Goal: Task Accomplishment & Management: Use online tool/utility

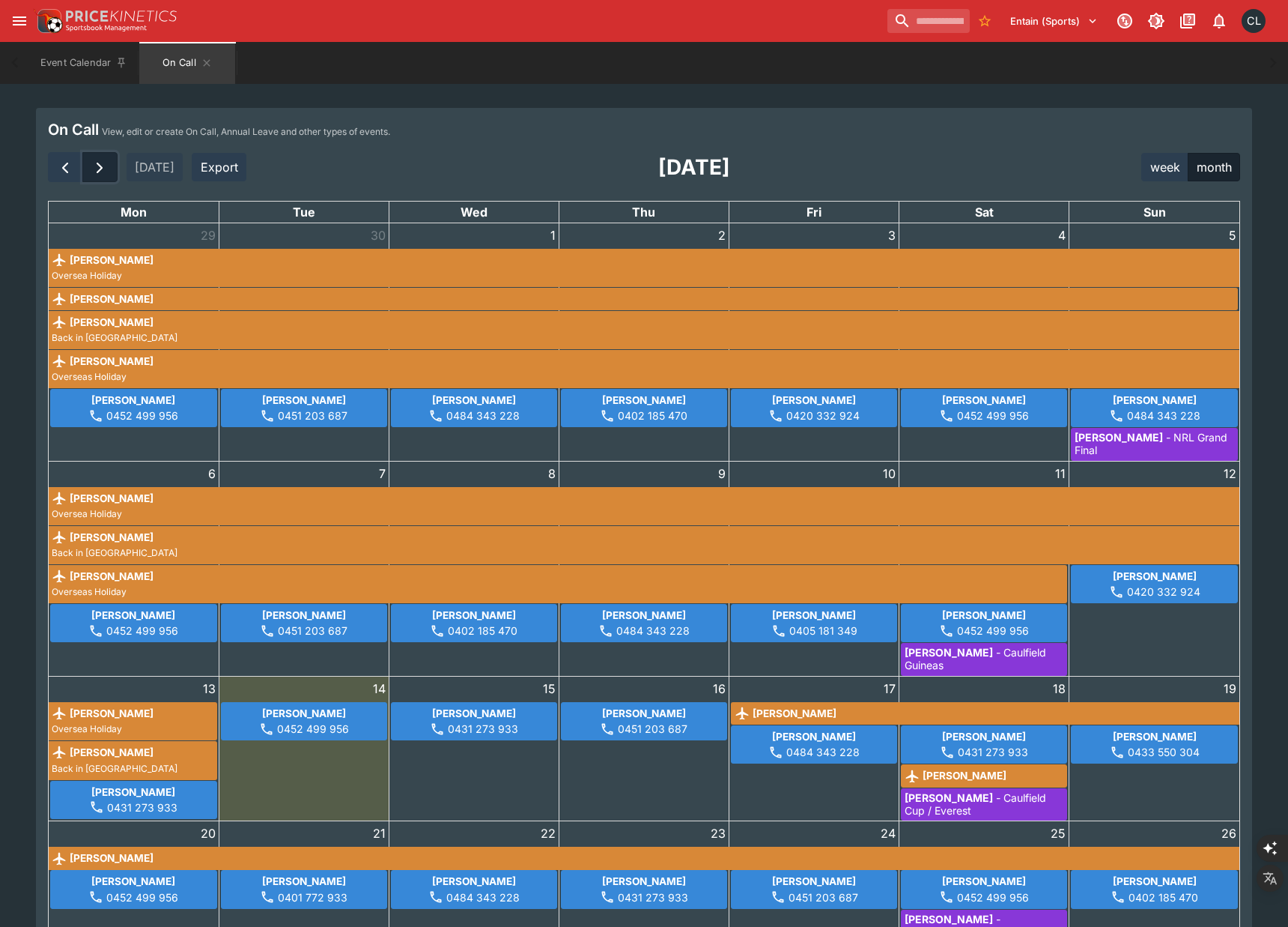
click at [92, 171] on span "button" at bounding box center [99, 168] width 18 height 18
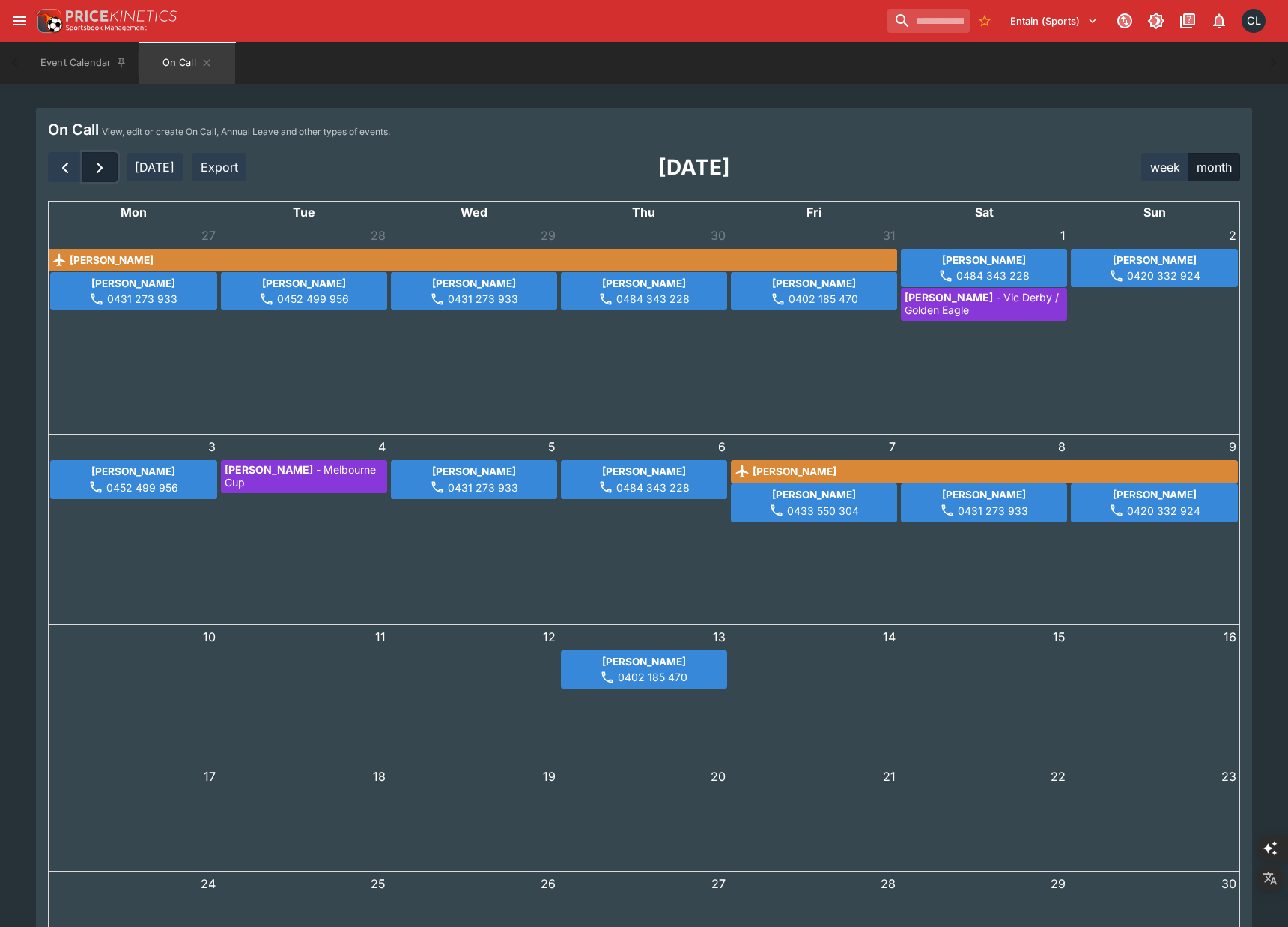
click at [102, 172] on span "button" at bounding box center [99, 168] width 18 height 18
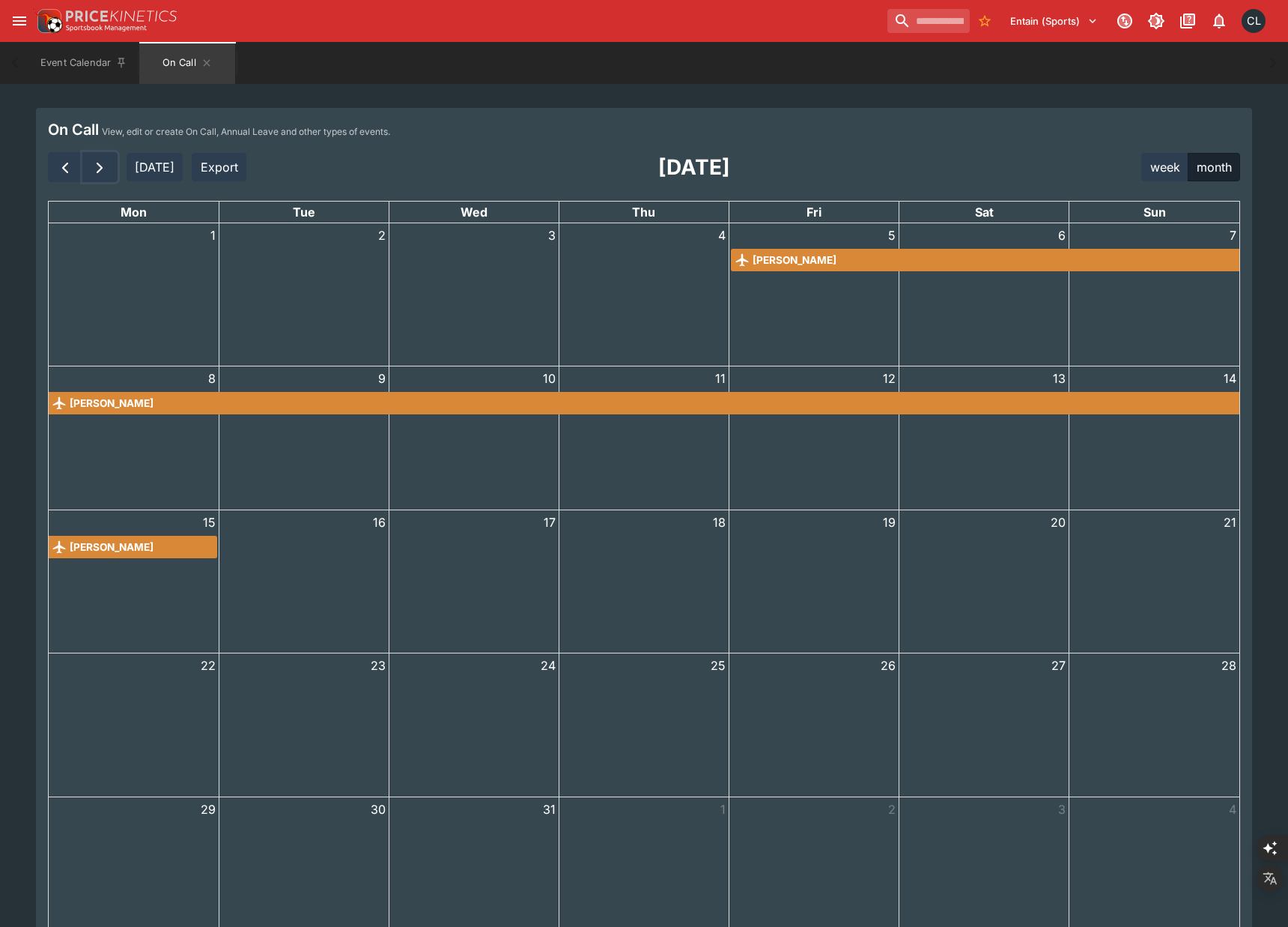
click at [529, 491] on div "10" at bounding box center [473, 438] width 169 height 143
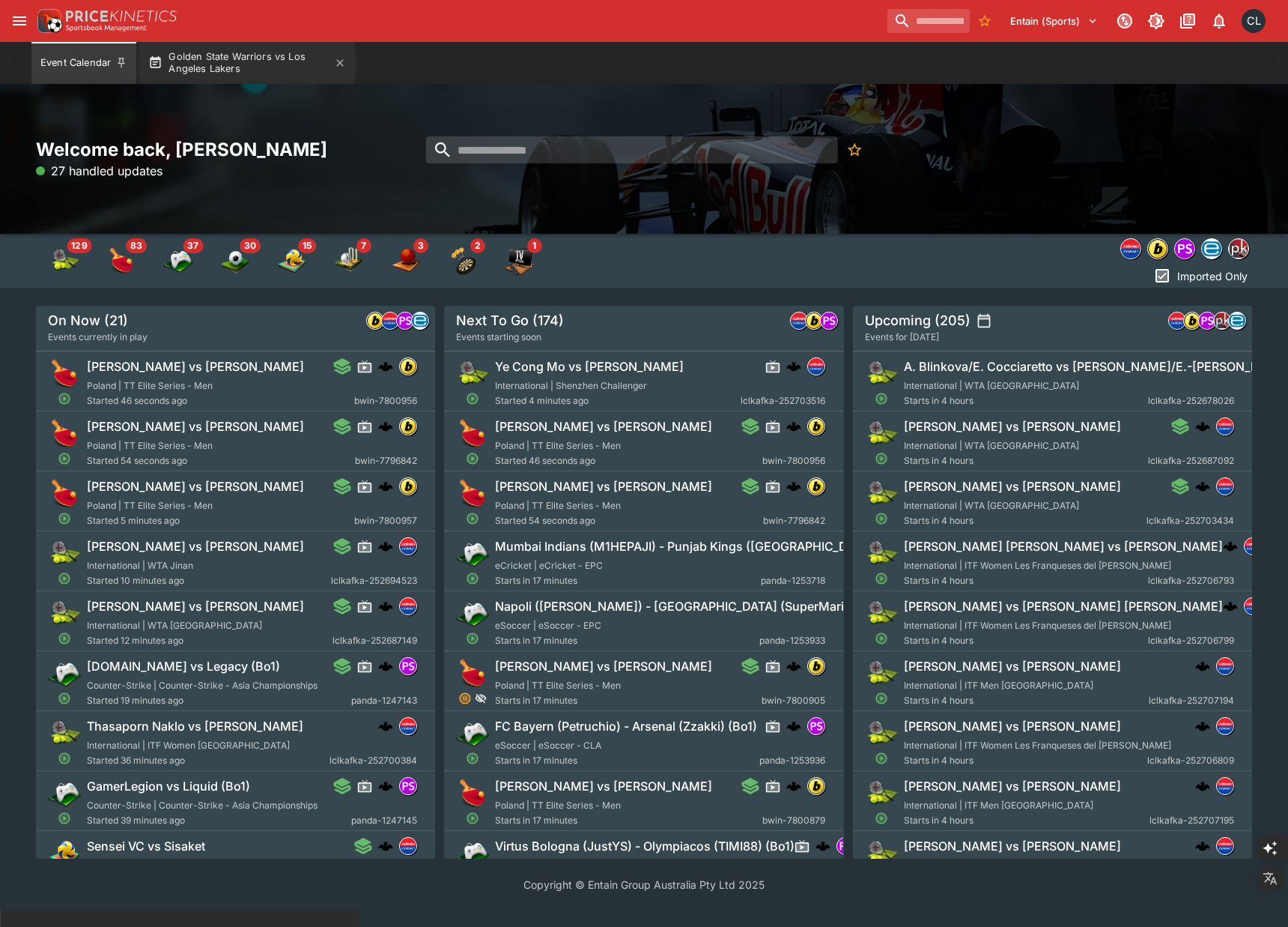
click at [264, 66] on button "Golden State Warriors vs Los Angeles Lakers" at bounding box center [247, 63] width 215 height 42
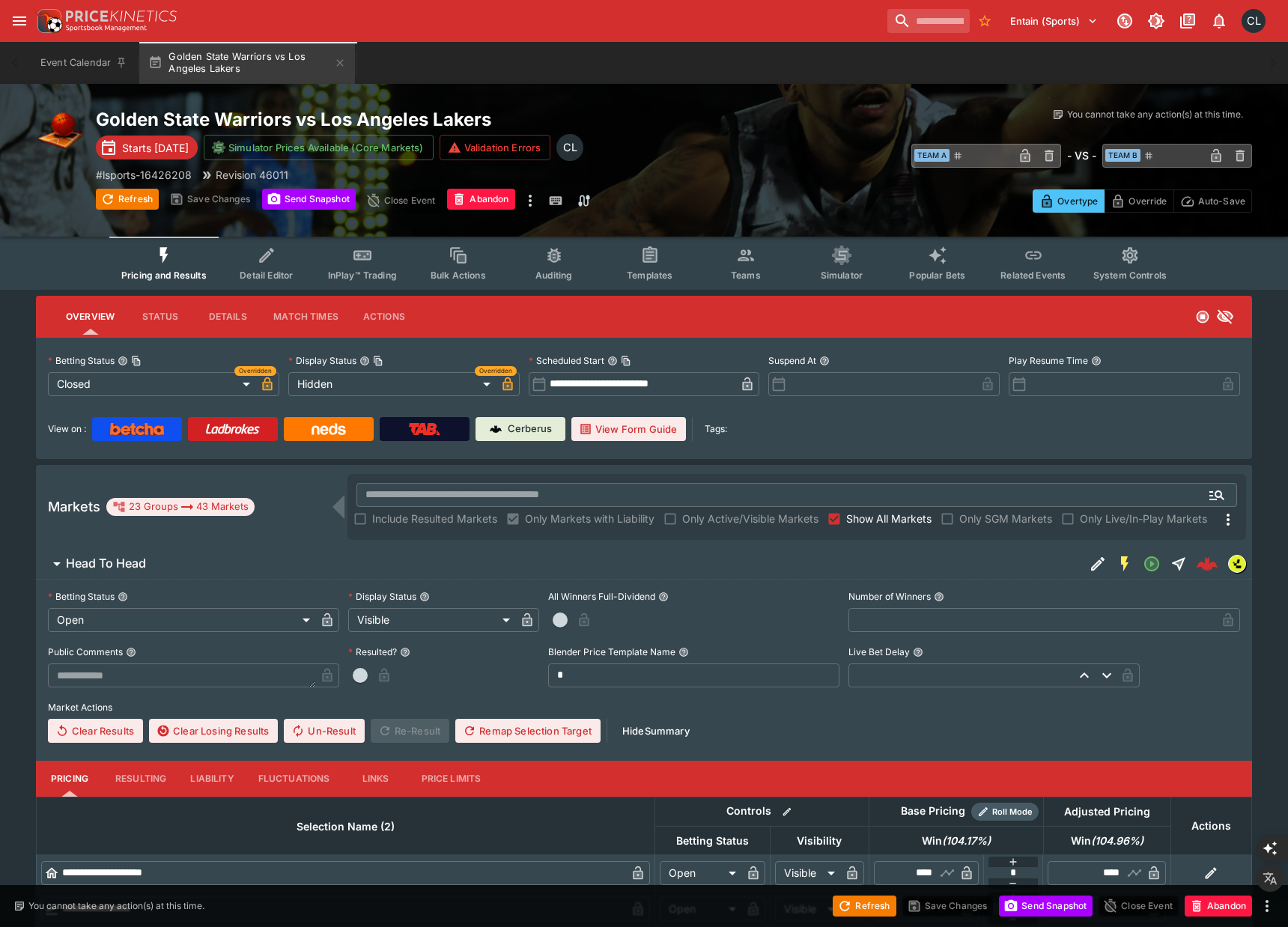
click at [744, 166] on div "​ Team A ​ - VS - ​ Team B ​" at bounding box center [963, 155] width 578 height 35
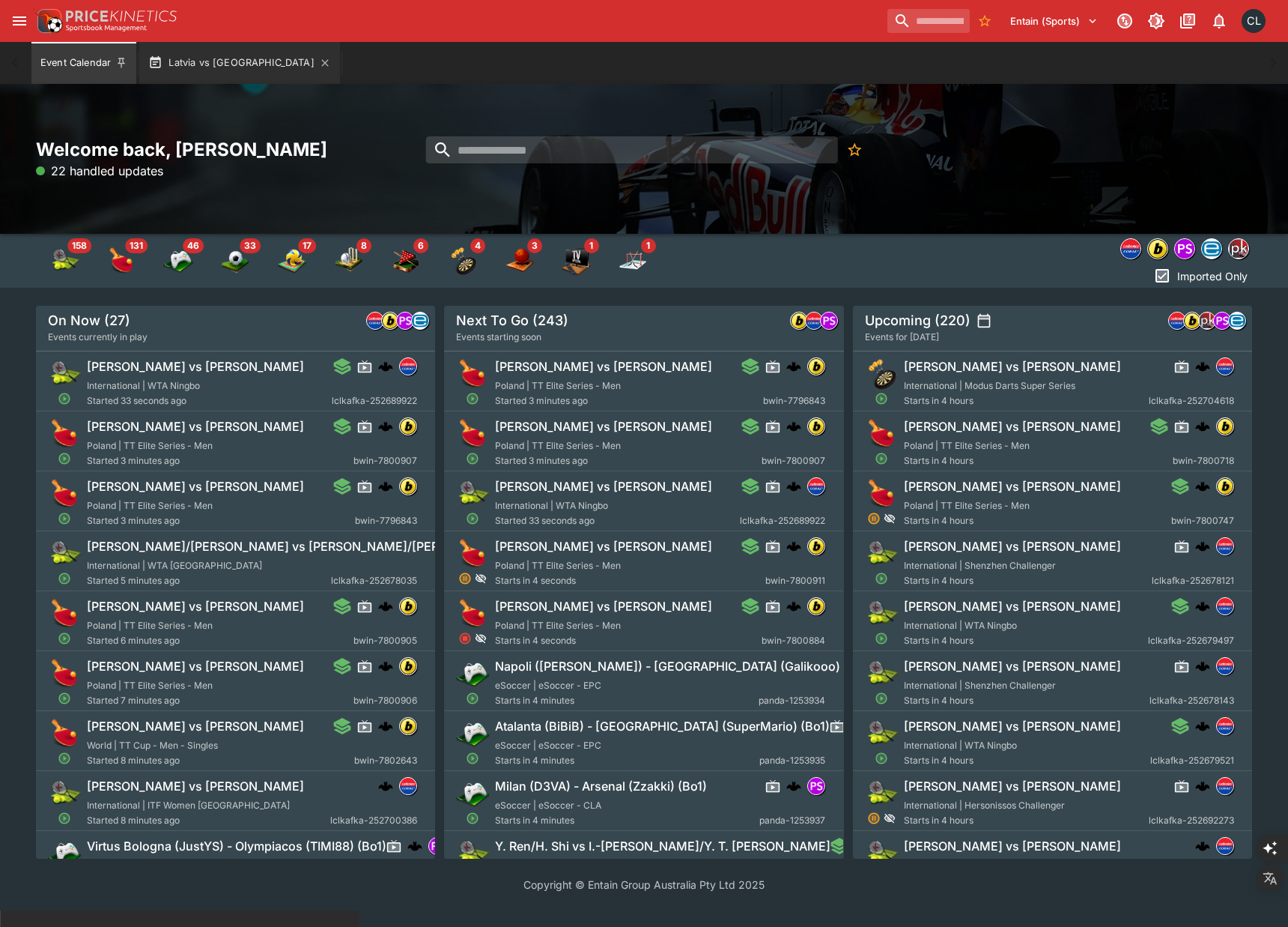
click at [233, 59] on button "Latvia vs [GEOGRAPHIC_DATA]" at bounding box center [239, 63] width 201 height 42
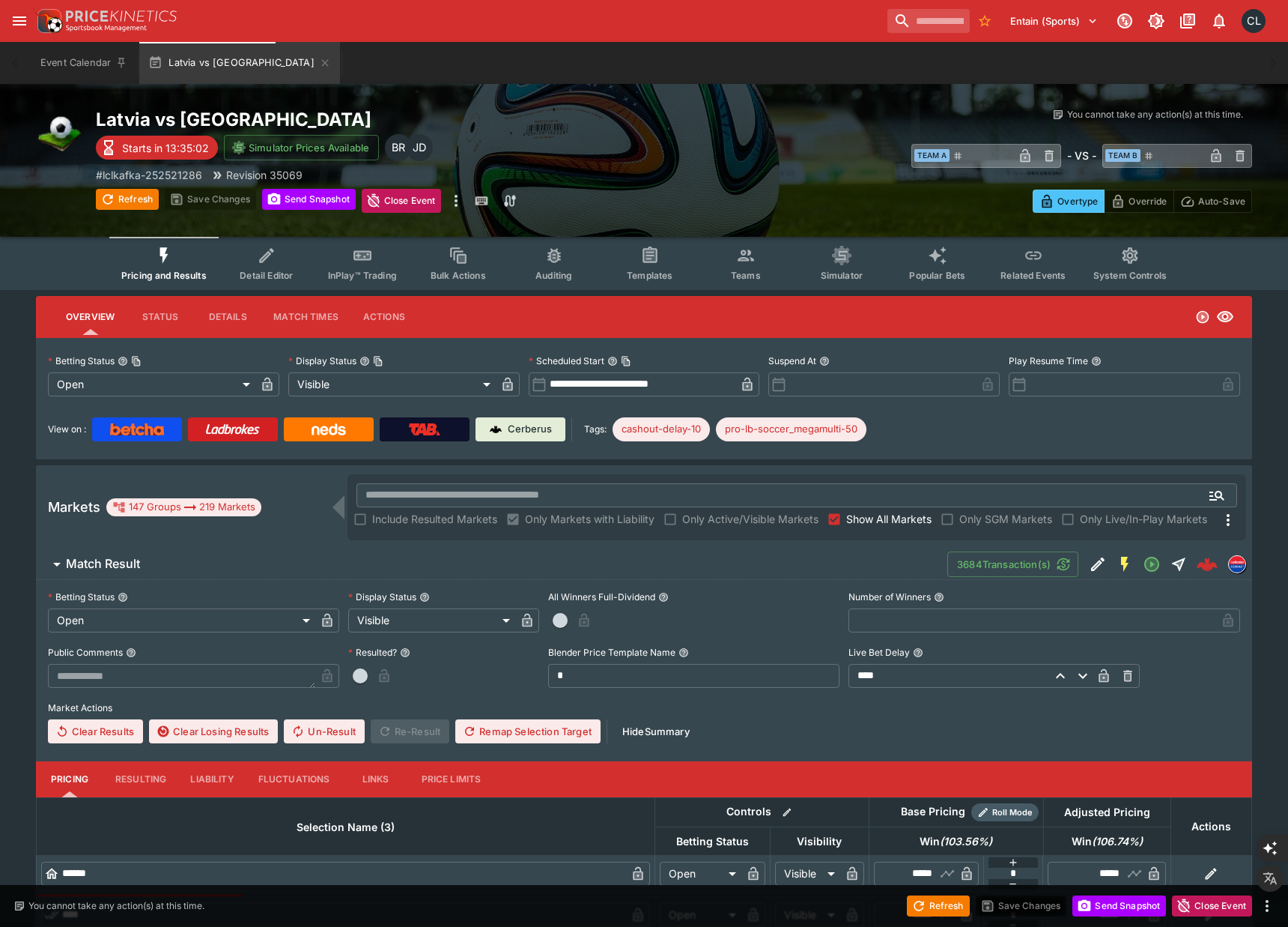
click at [557, 561] on span "Match Result" at bounding box center [501, 563] width 869 height 16
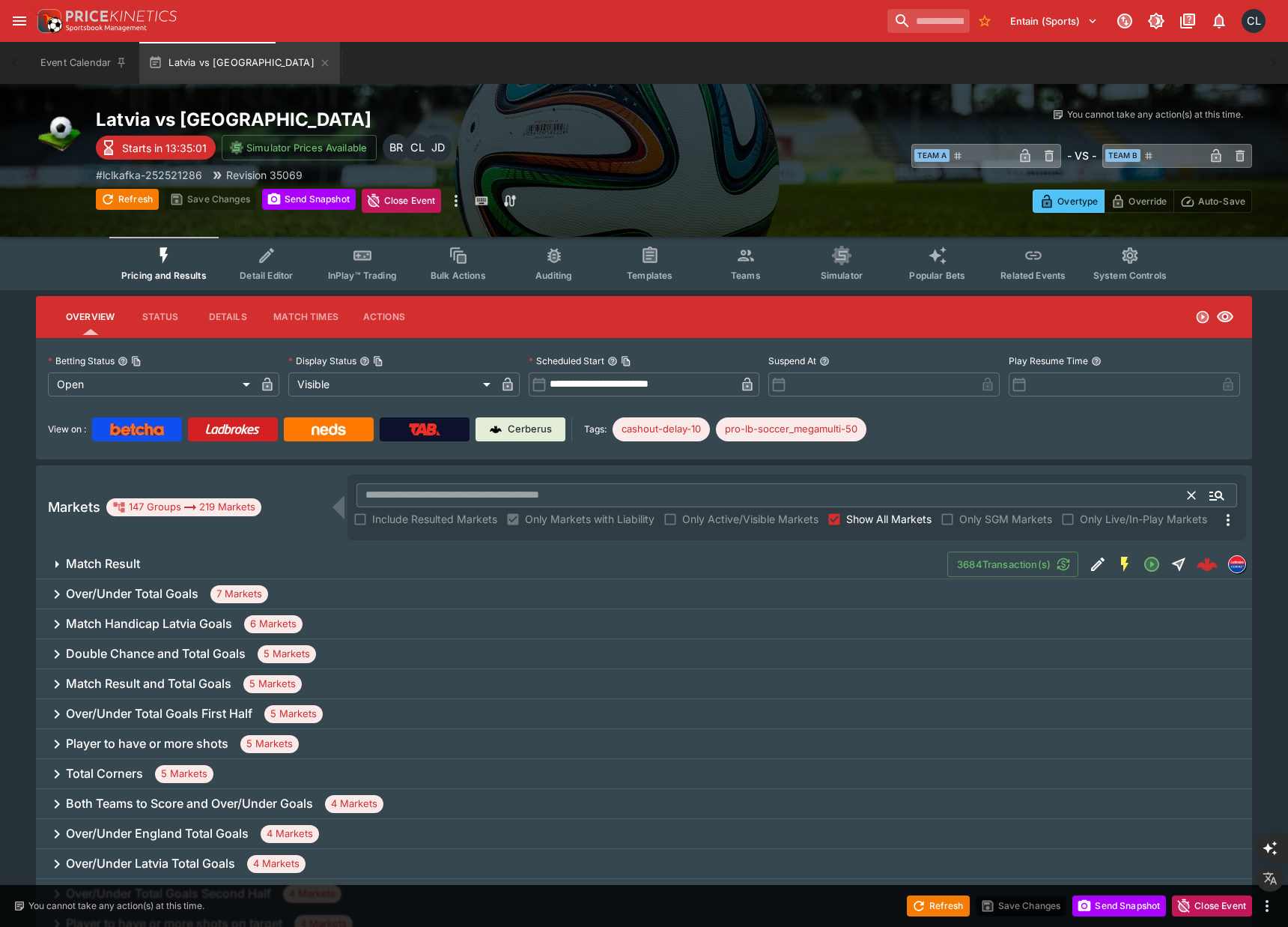
click at [555, 501] on input "text" at bounding box center [772, 496] width 832 height 24
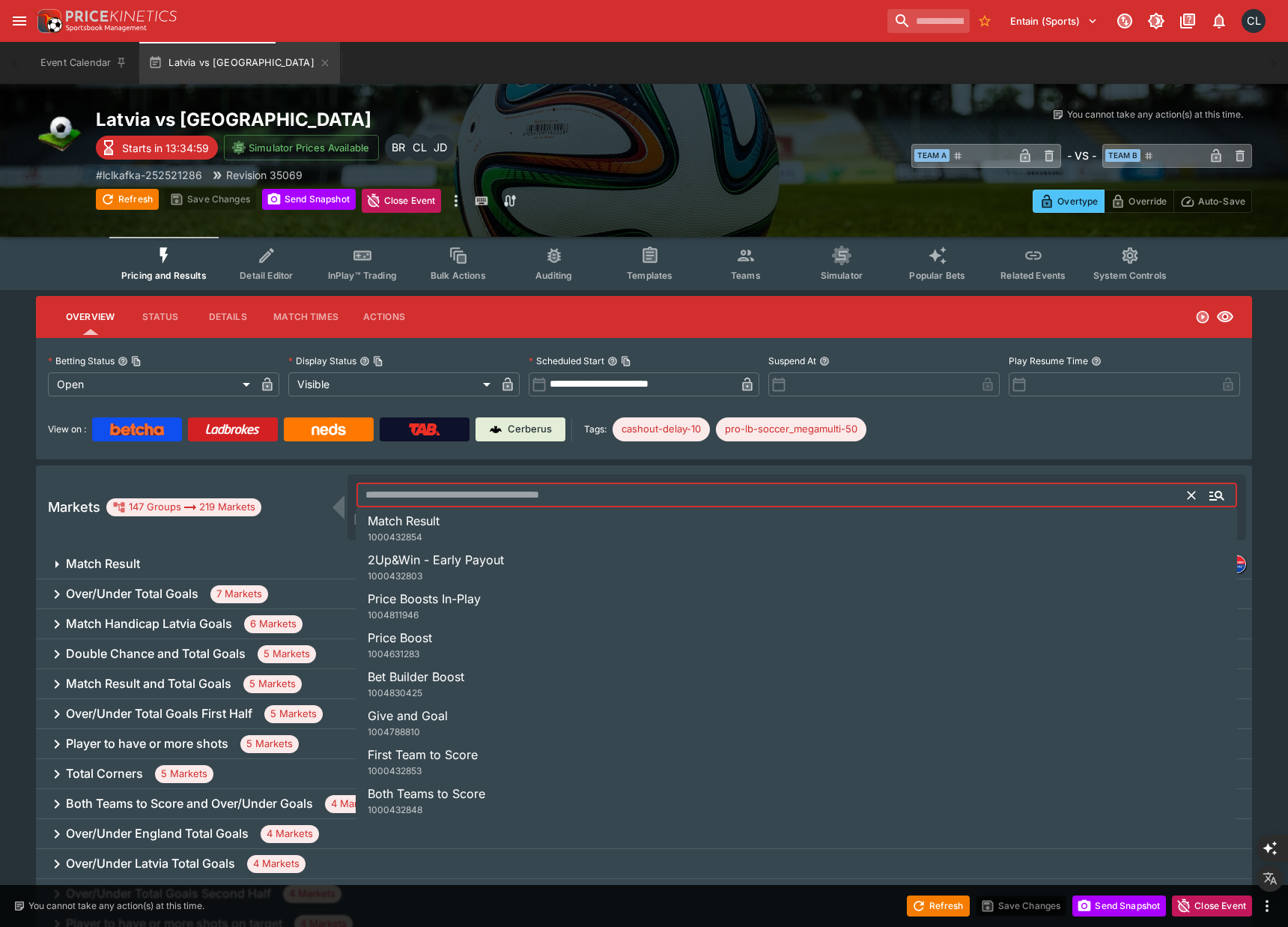
type input "*"
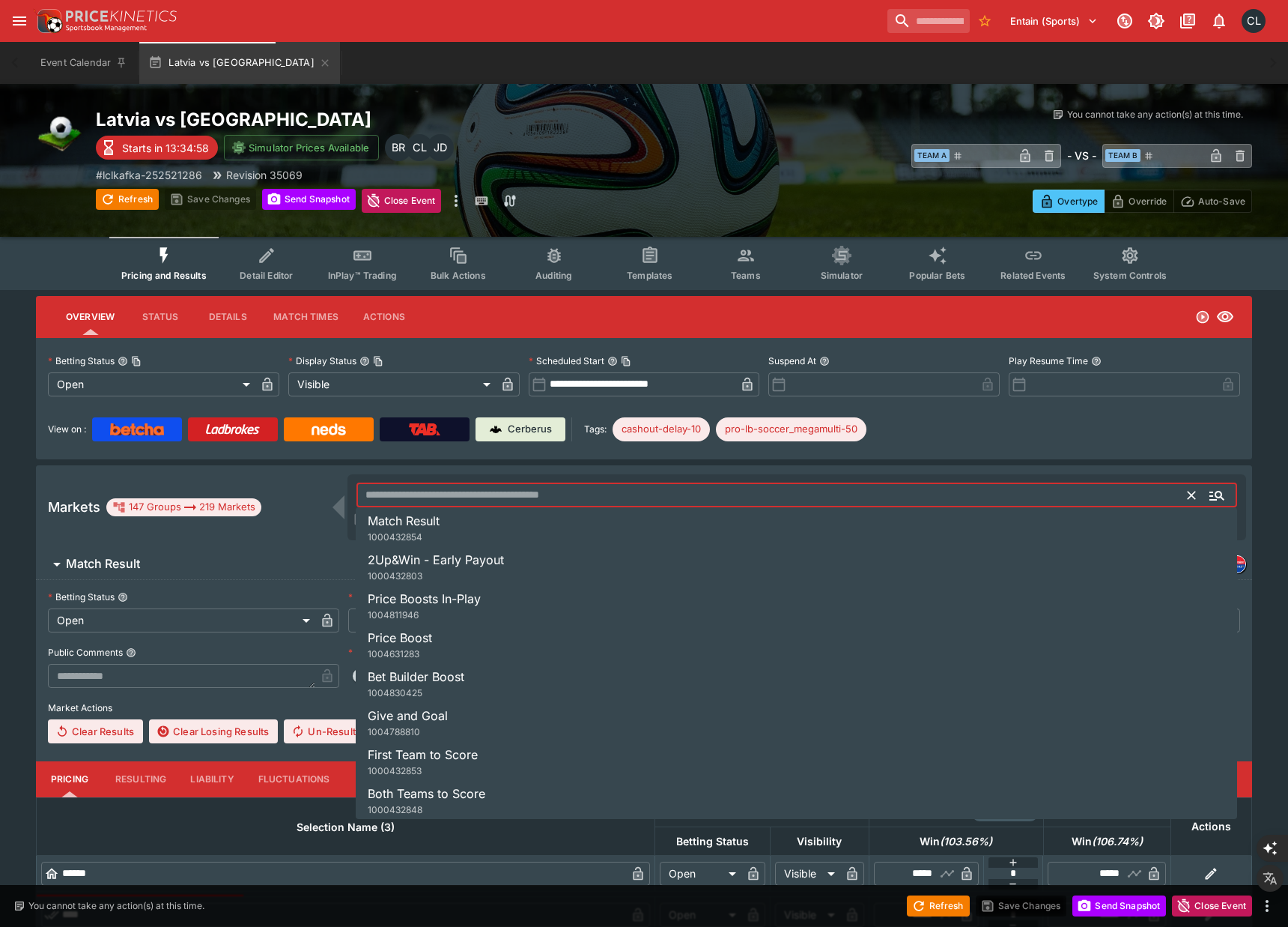
click at [829, 273] on span "Simulator" at bounding box center [842, 275] width 42 height 11
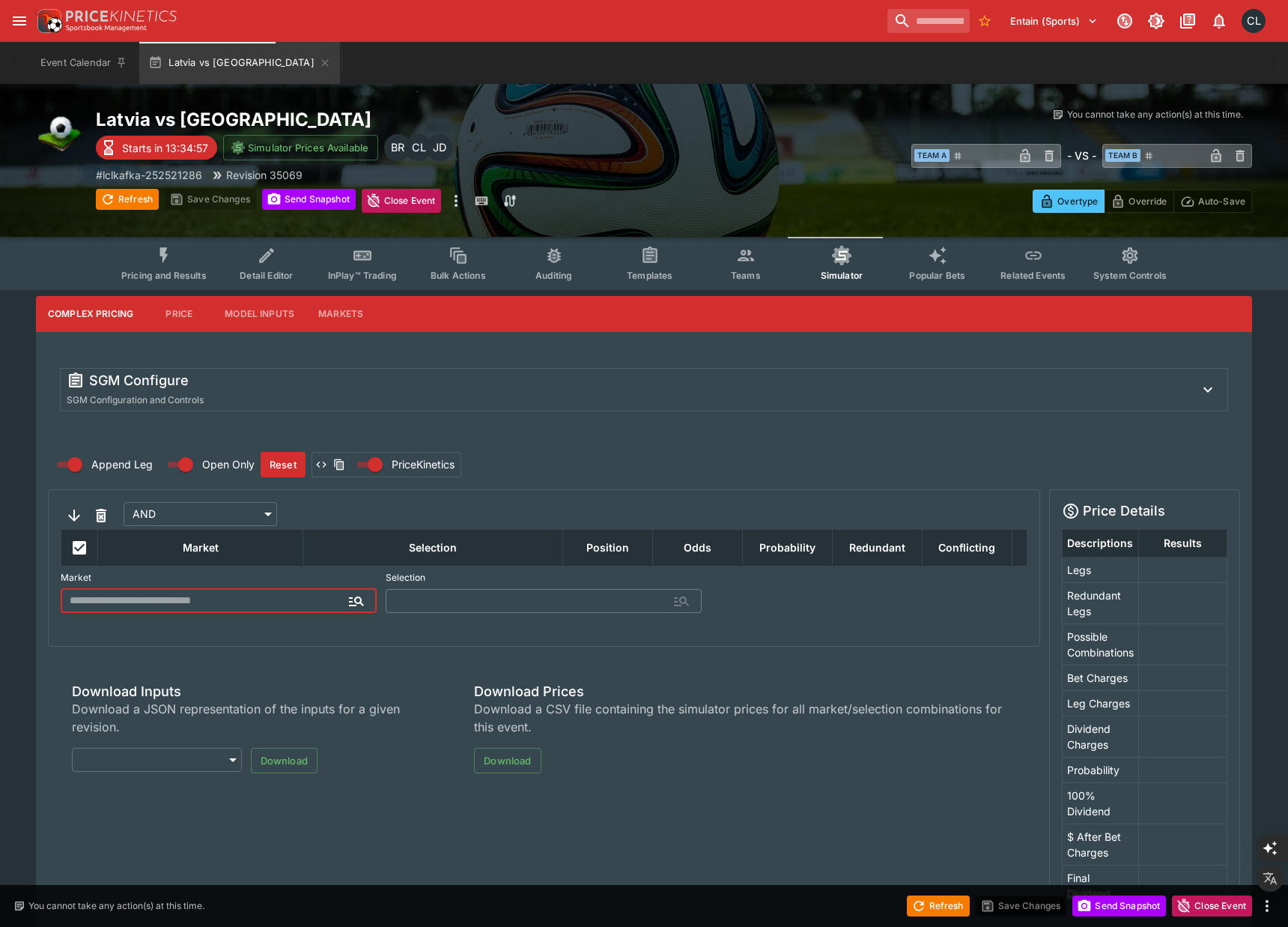
type input "**********"
click at [253, 323] on button "Model Inputs" at bounding box center [260, 314] width 93 height 36
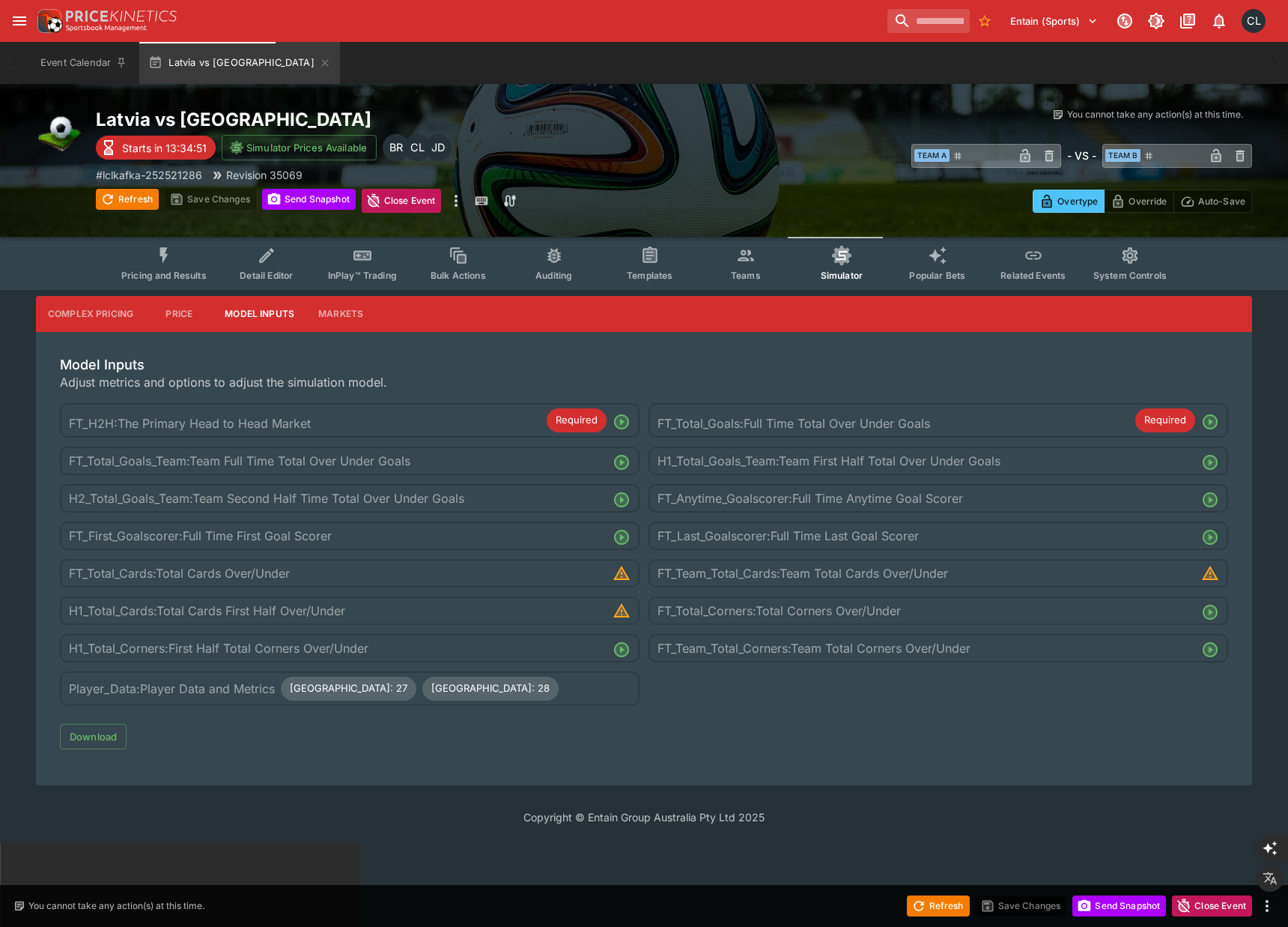
click at [248, 807] on div "Copyright © Entain Group Australia Pty Ltd 2025" at bounding box center [644, 816] width 1288 height 52
click at [142, 277] on span "Pricing and Results" at bounding box center [163, 275] width 85 height 11
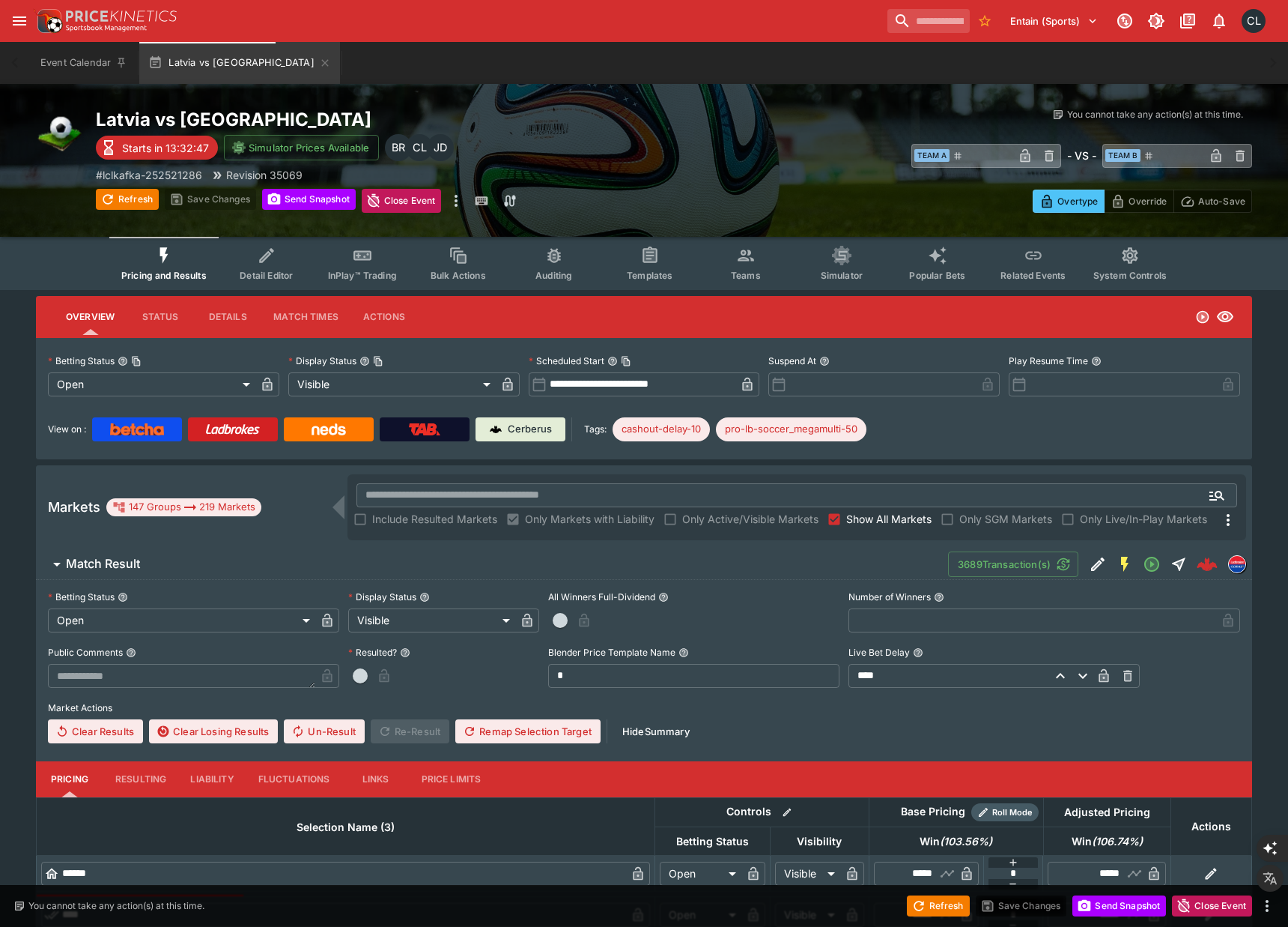
click at [613, 562] on span "Match Result" at bounding box center [501, 563] width 870 height 16
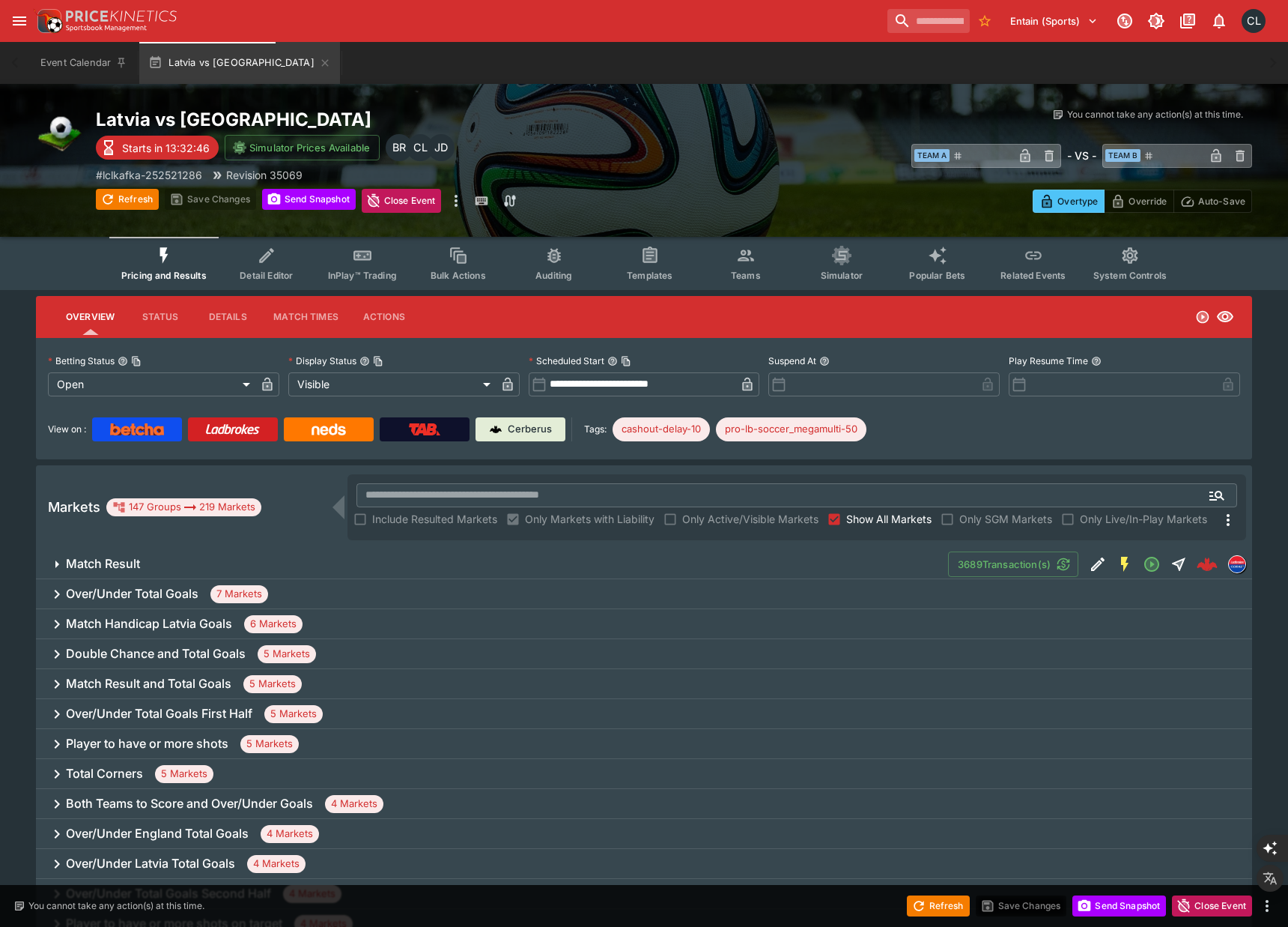
click at [722, 182] on div "Overtype Override Auto-Save" at bounding box center [963, 196] width 578 height 34
click at [781, 176] on div "You cannot take any action(s) at this time. You cannot take any action(s) at th…" at bounding box center [963, 160] width 578 height 105
click at [741, 273] on span "Teams" at bounding box center [746, 275] width 30 height 11
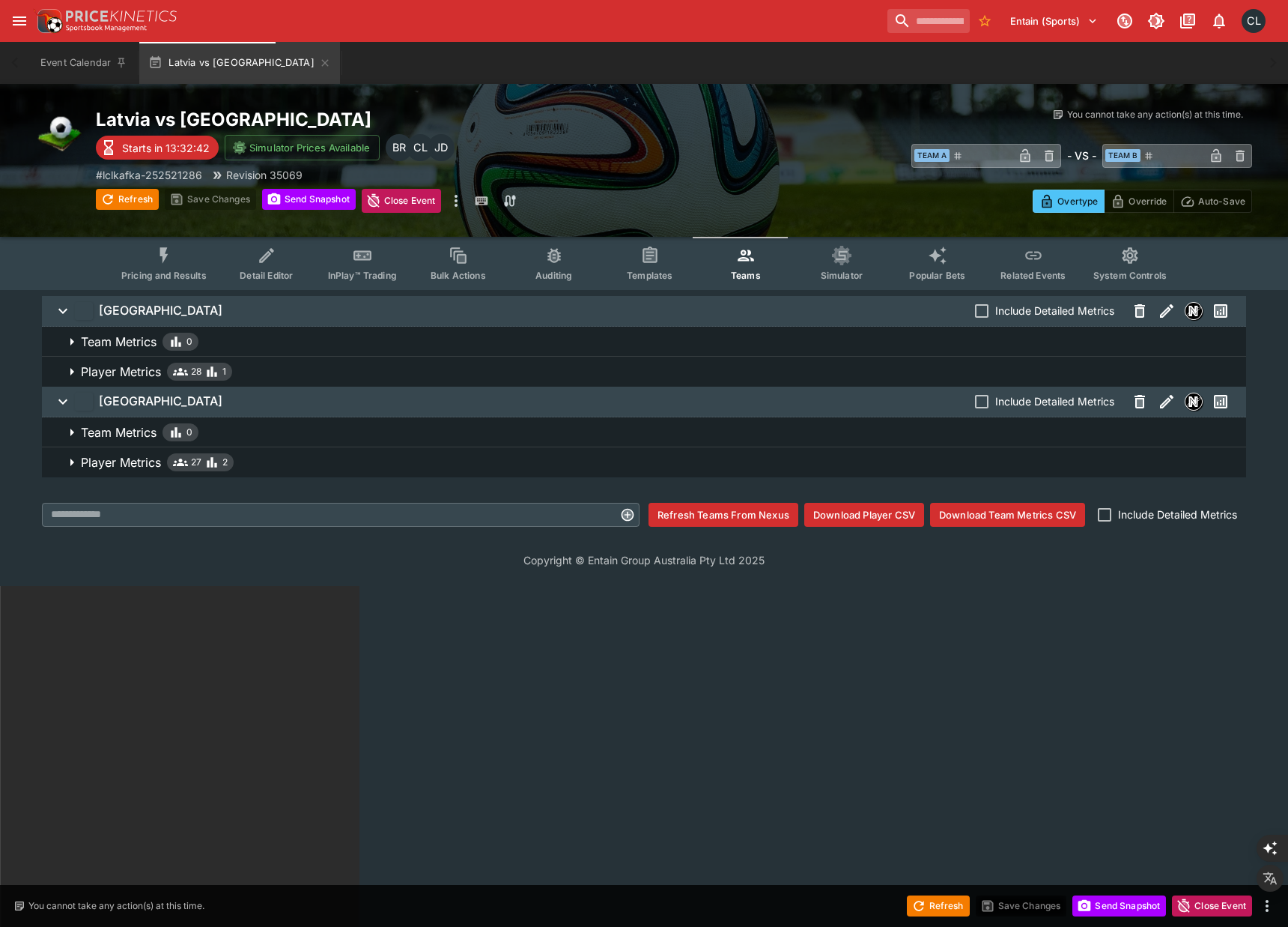
click at [340, 704] on html "Entain (Sports) 1 CL Event Calendar Latvia vs [GEOGRAPHIC_DATA] Welcome back, […" at bounding box center [644, 756] width 1288 height 1512
click at [458, 374] on span "Player Metrics 28 1" at bounding box center [657, 371] width 1153 height 18
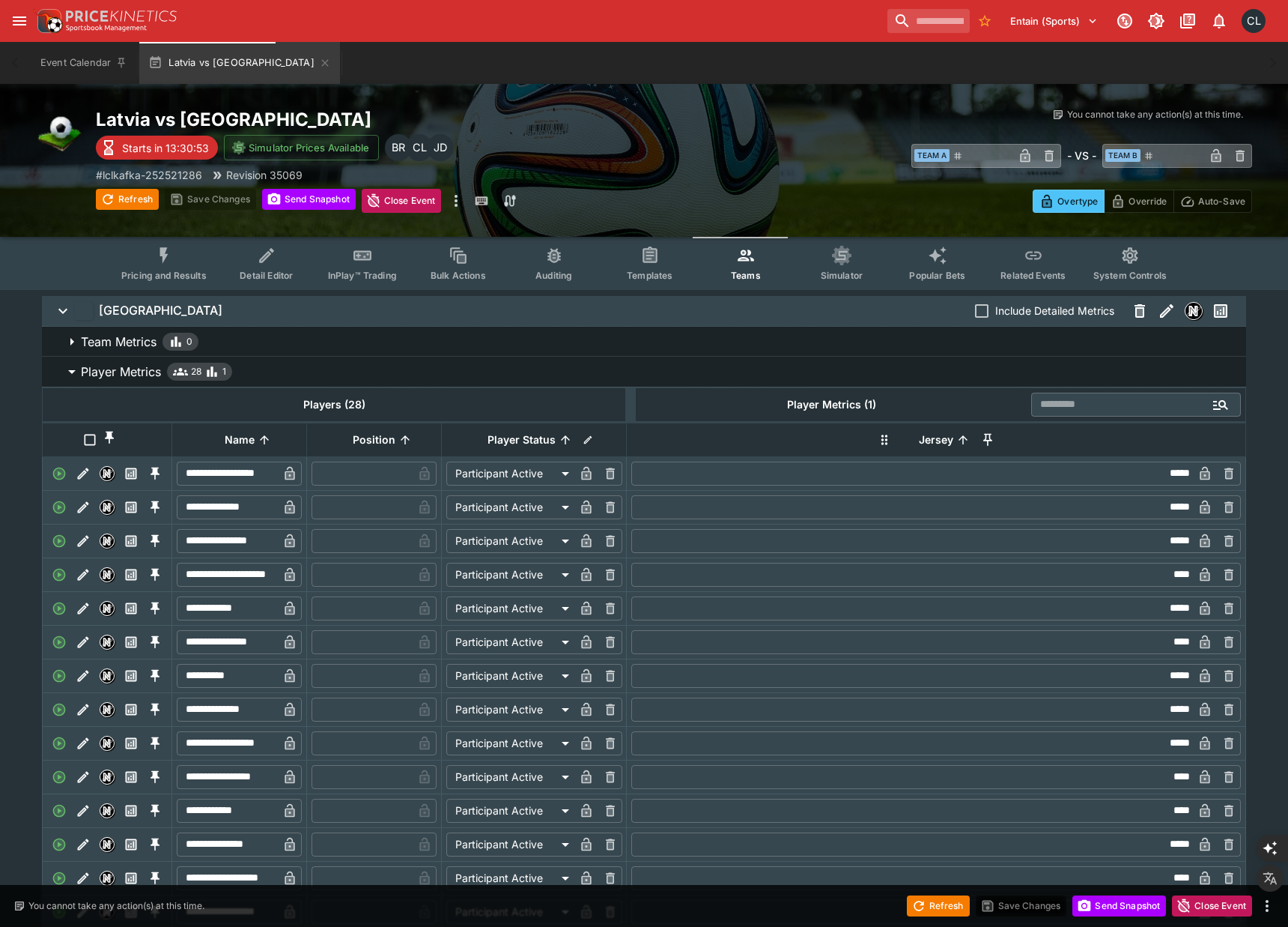
drag, startPoint x: 458, startPoint y: 374, endPoint x: 416, endPoint y: 535, distance: 166.4
click at [416, 535] on div "**********" at bounding box center [644, 894] width 1204 height 1075
click at [173, 284] on button "Pricing and Results" at bounding box center [163, 263] width 109 height 53
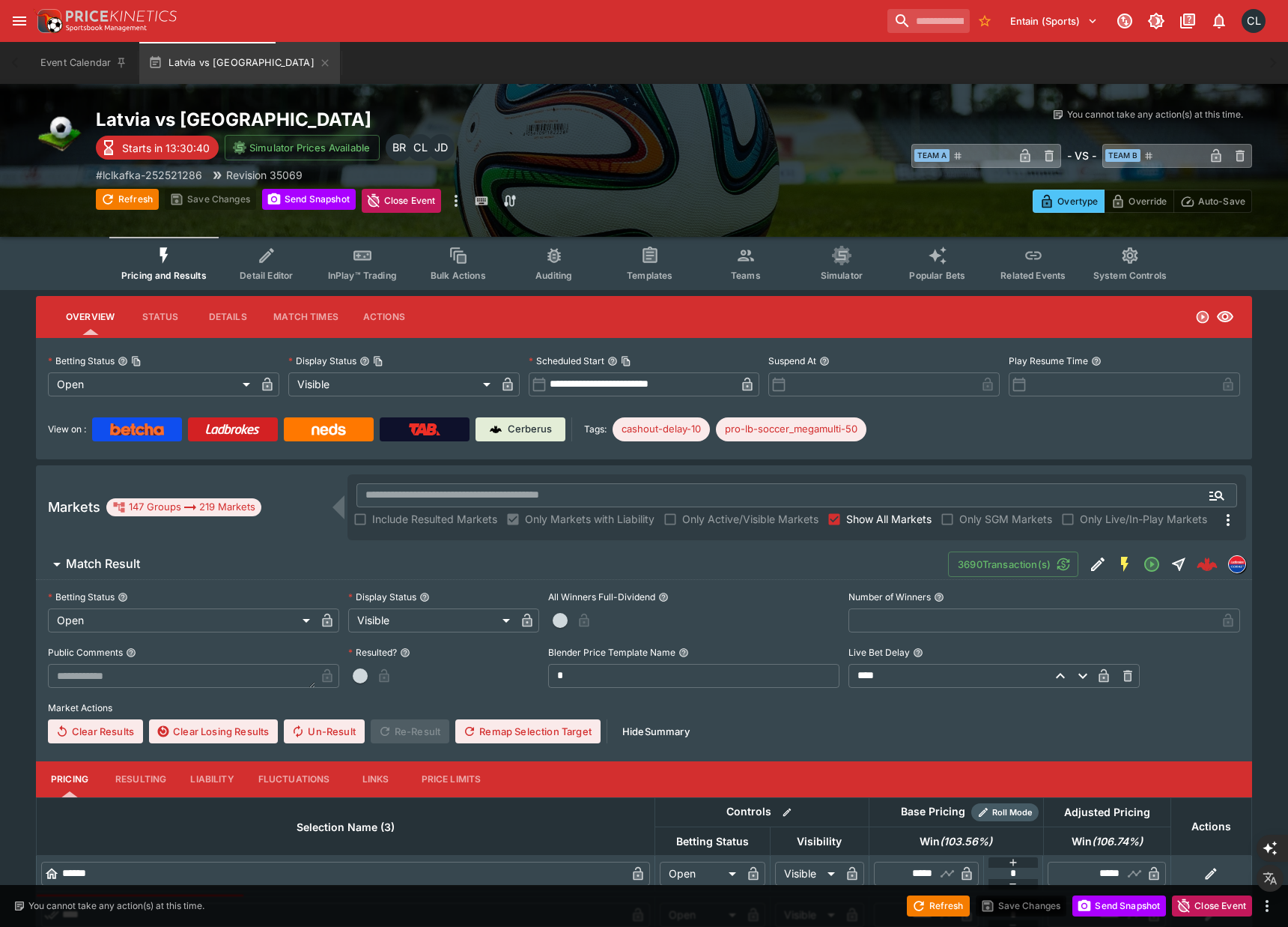
click at [212, 562] on span "Match Result" at bounding box center [501, 563] width 870 height 16
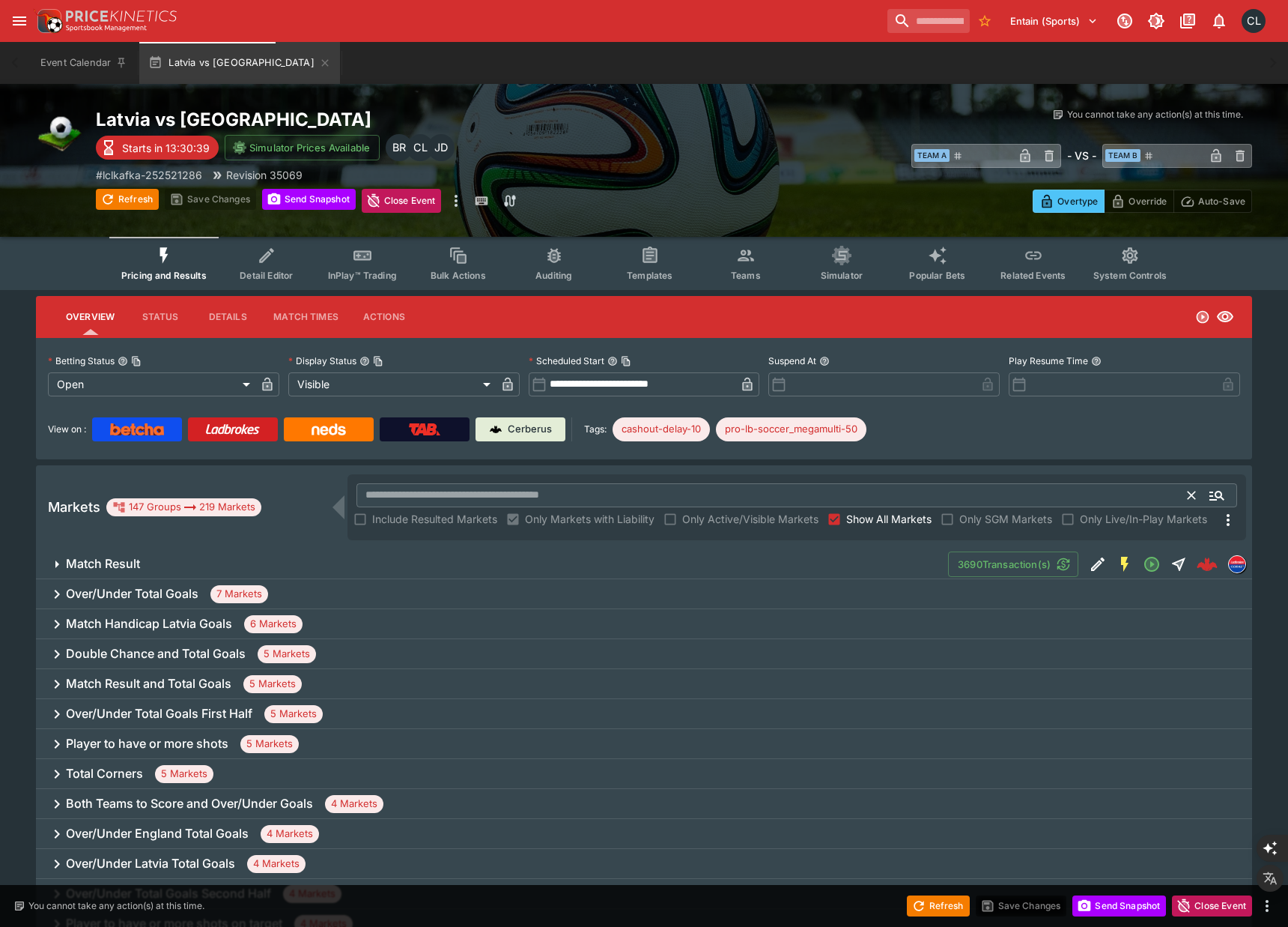
click at [423, 489] on input "text" at bounding box center [772, 496] width 832 height 24
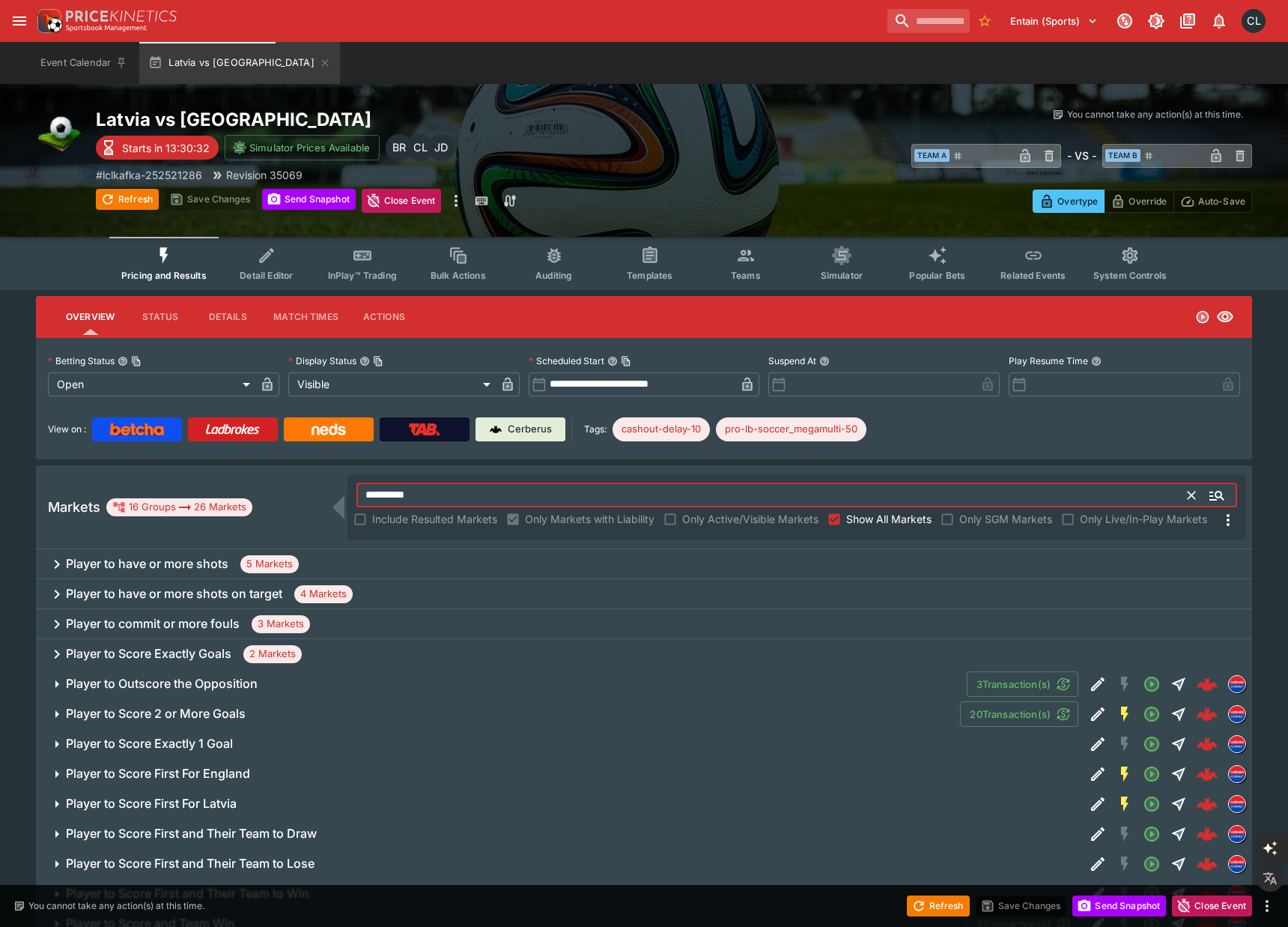
type input "**********"
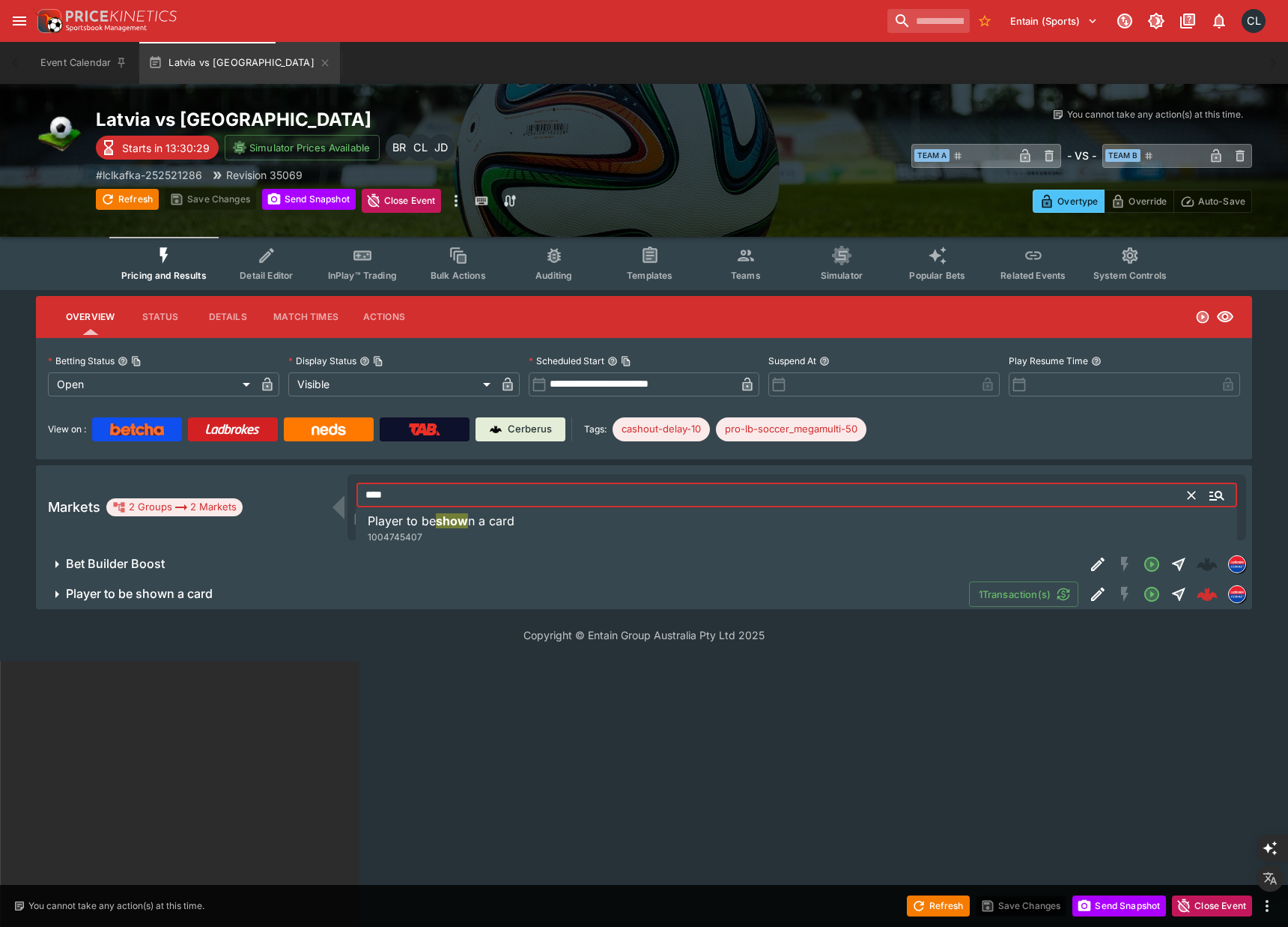
click at [538, 528] on li "Player to be show n a card 1004745407" at bounding box center [796, 528] width 882 height 42
type input "**********"
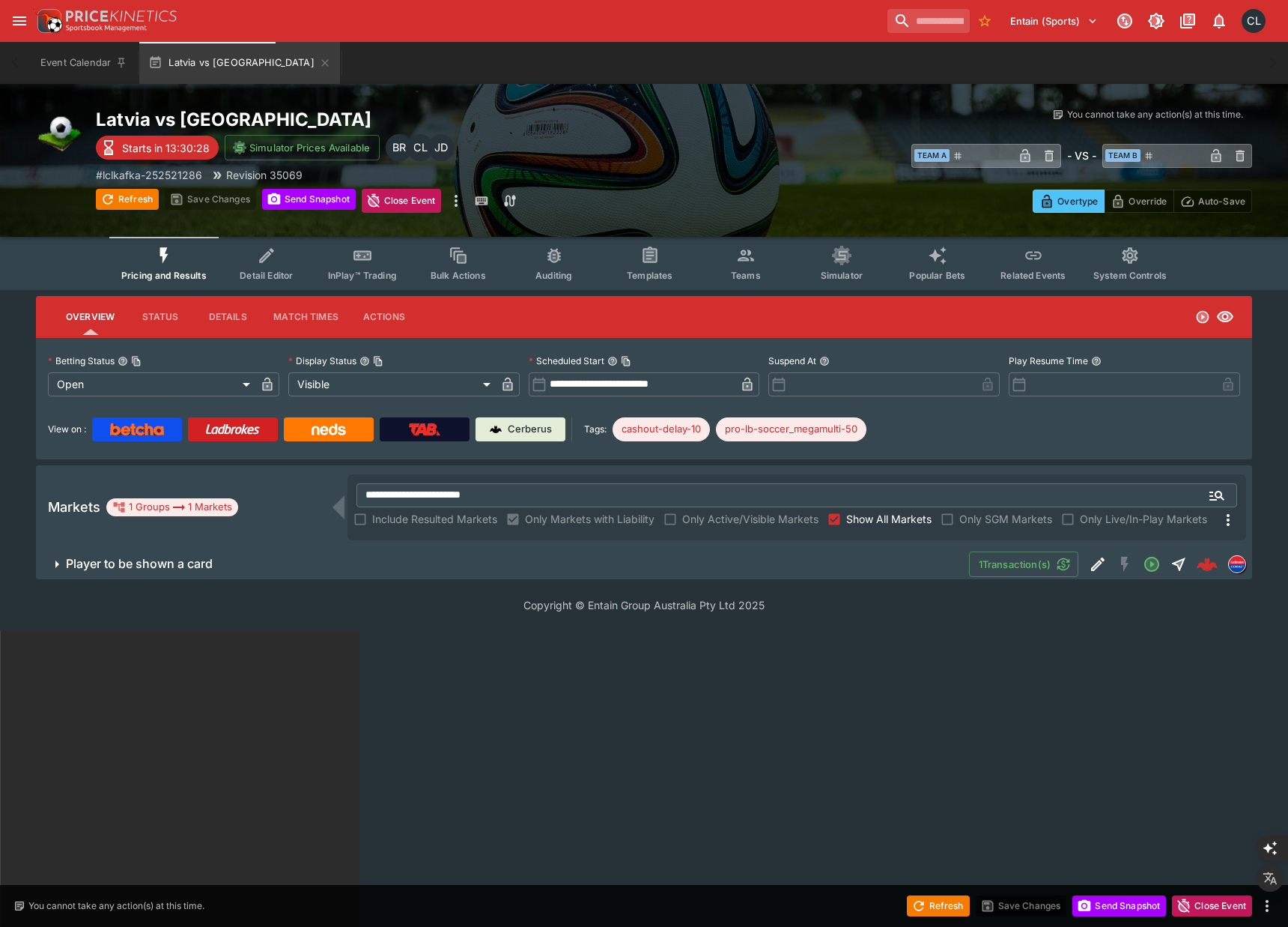
click at [471, 563] on span "Player to be shown a card" at bounding box center [512, 563] width 891 height 16
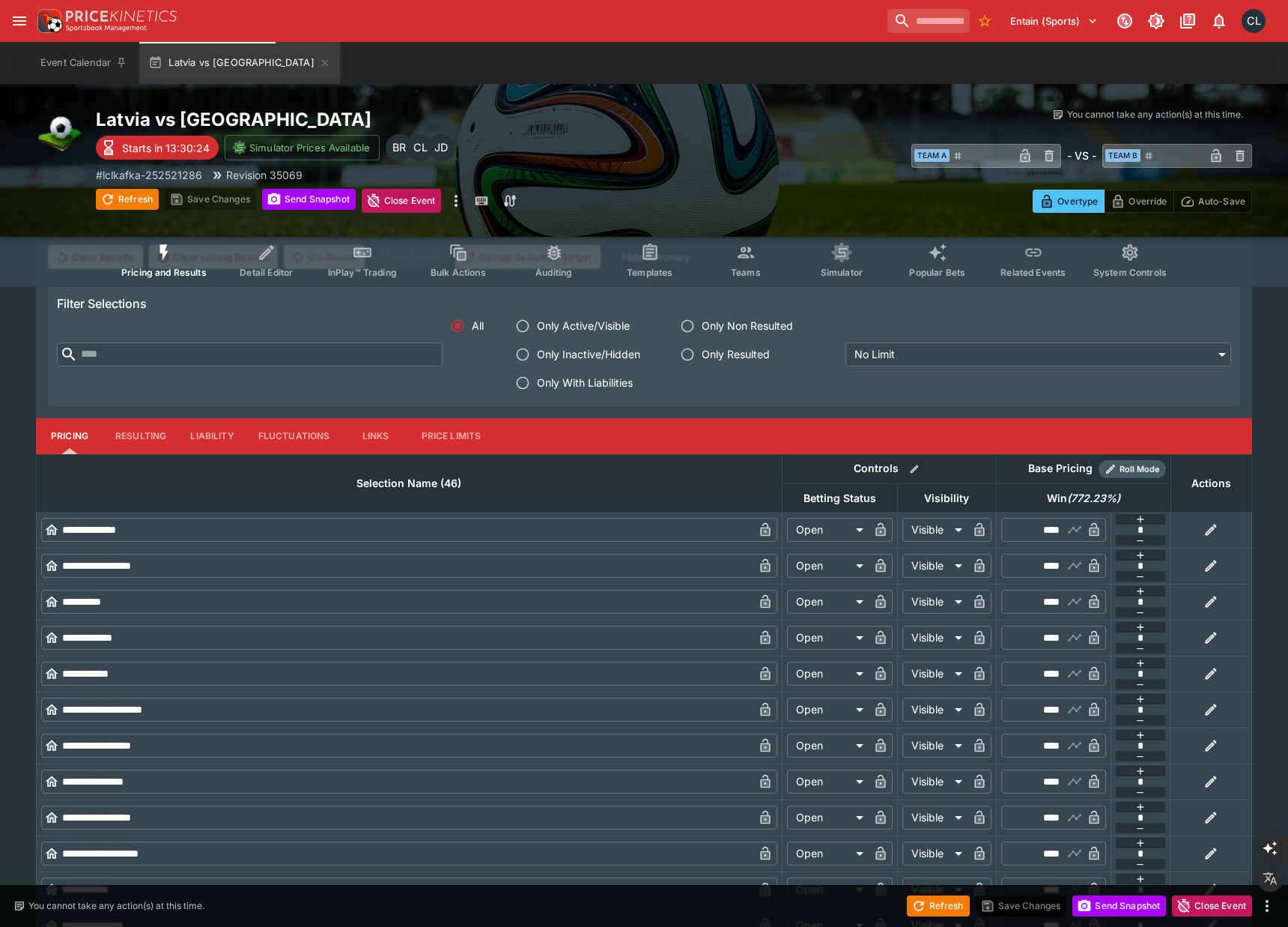
scroll to position [390, 0]
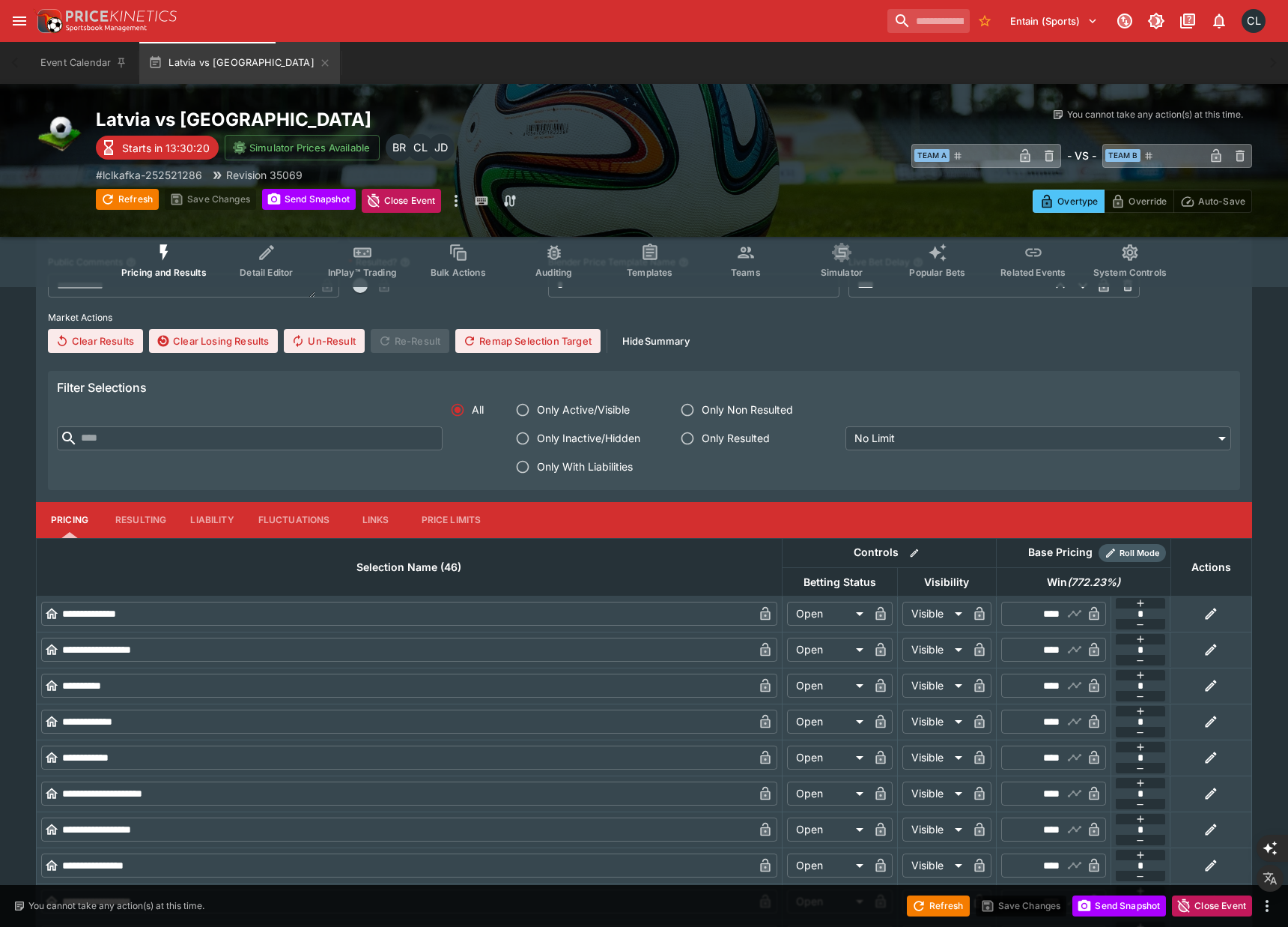
click at [367, 517] on button "Links" at bounding box center [376, 520] width 68 height 36
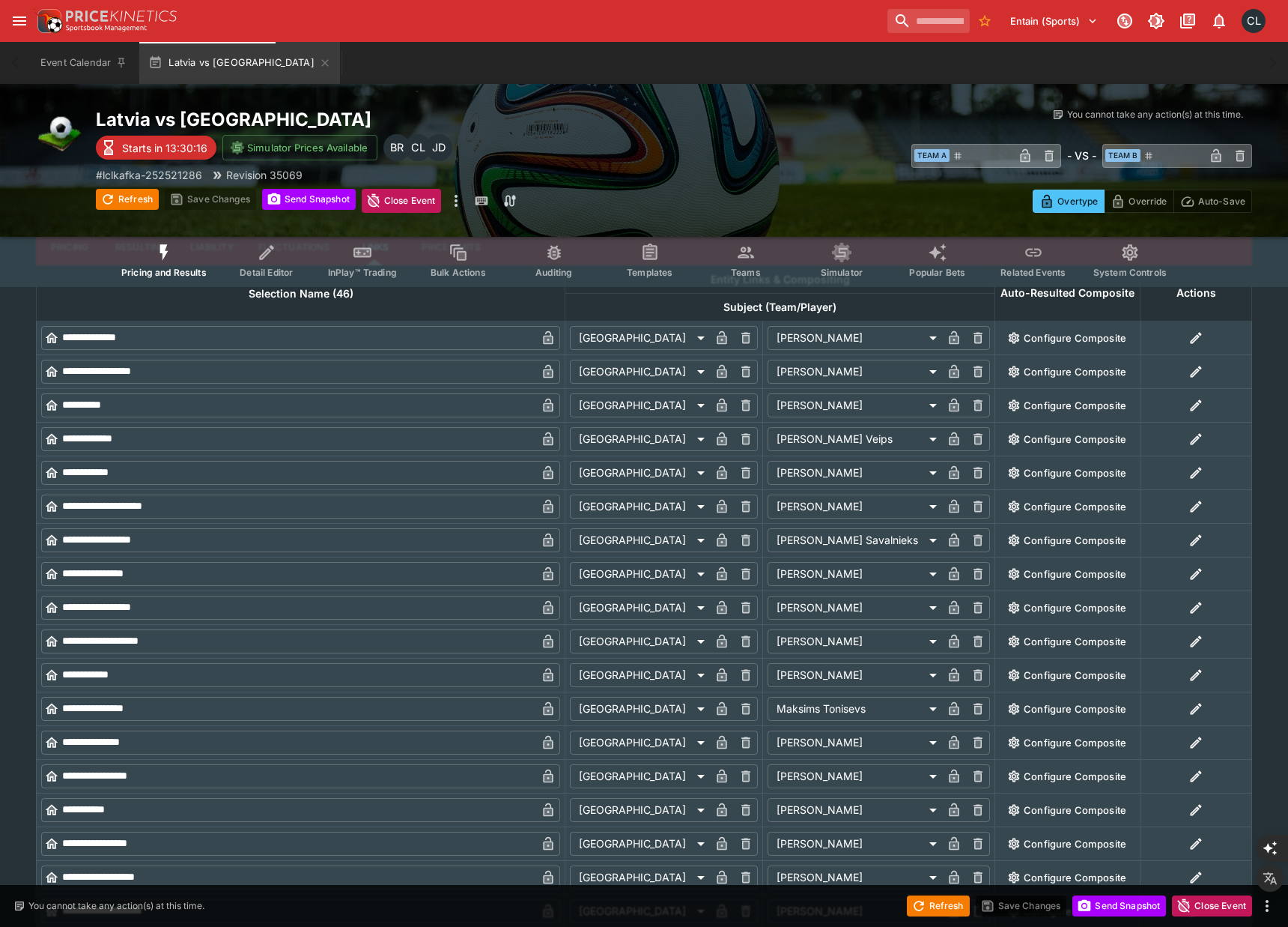
scroll to position [0, 0]
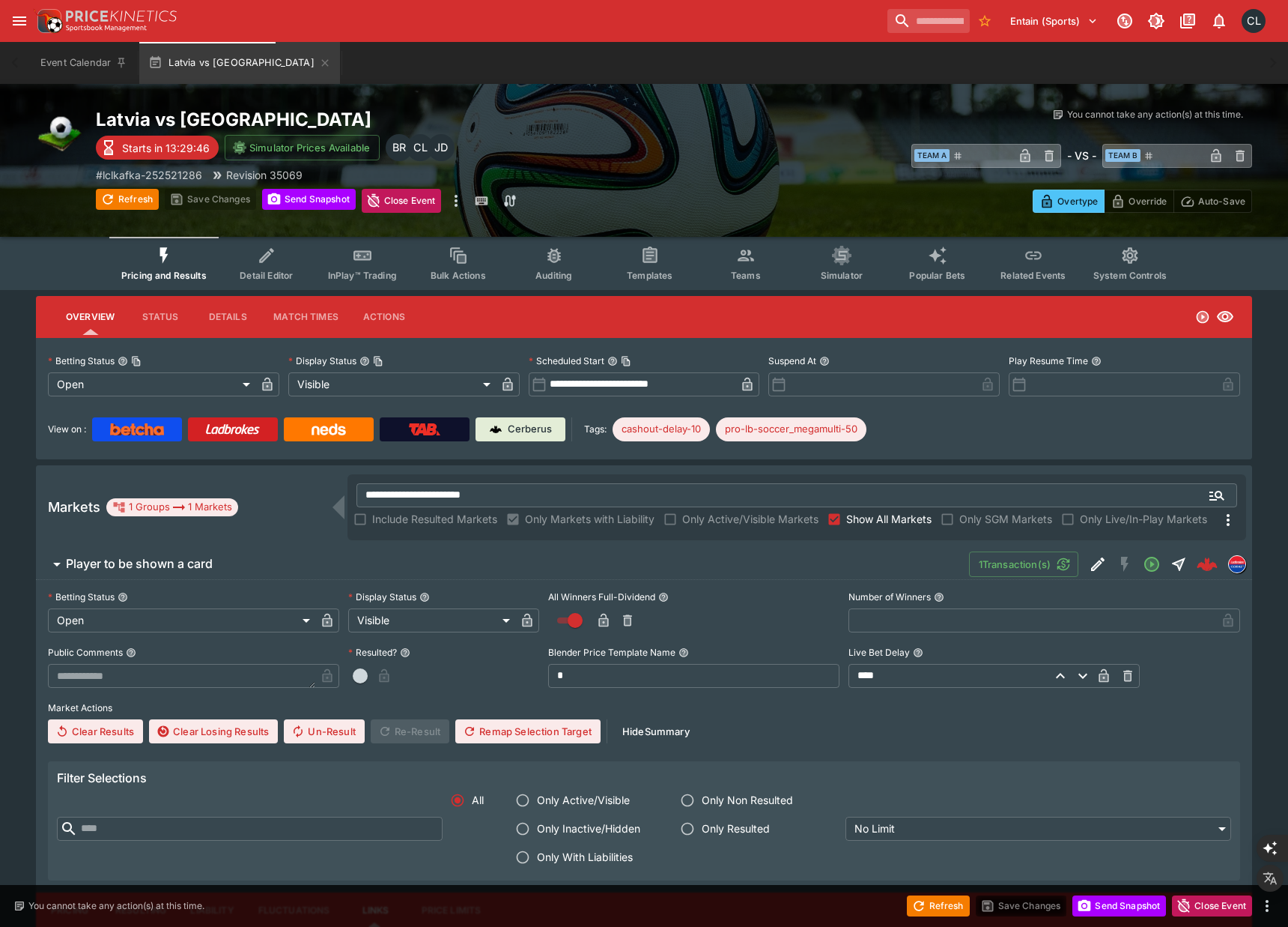
click at [677, 162] on div "​ Team A ​ - VS - ​ Team B ​" at bounding box center [963, 155] width 578 height 35
click at [778, 558] on span "Player to be shown a card" at bounding box center [512, 563] width 891 height 16
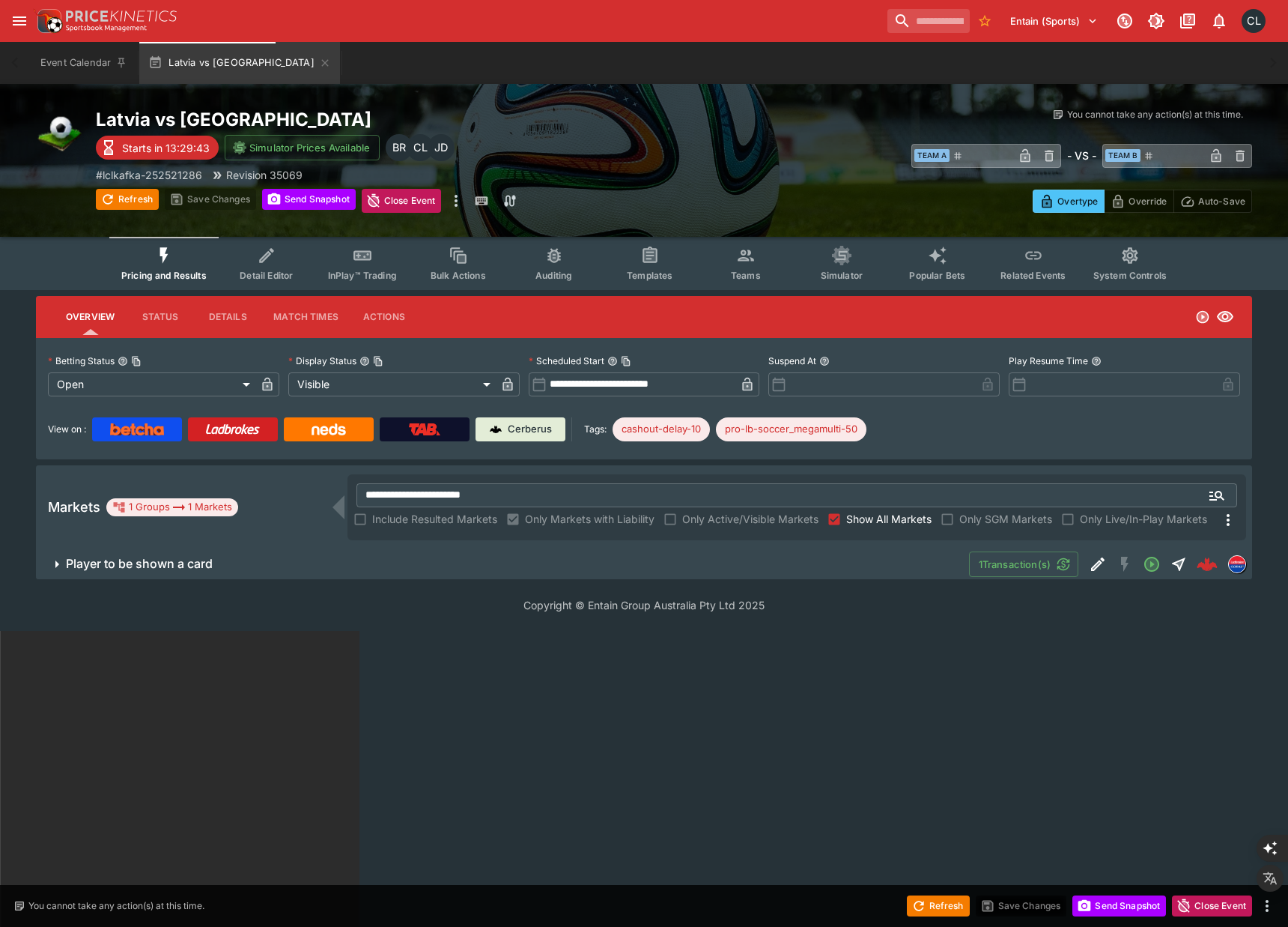
click at [778, 558] on span "Player to be shown a card" at bounding box center [512, 563] width 891 height 16
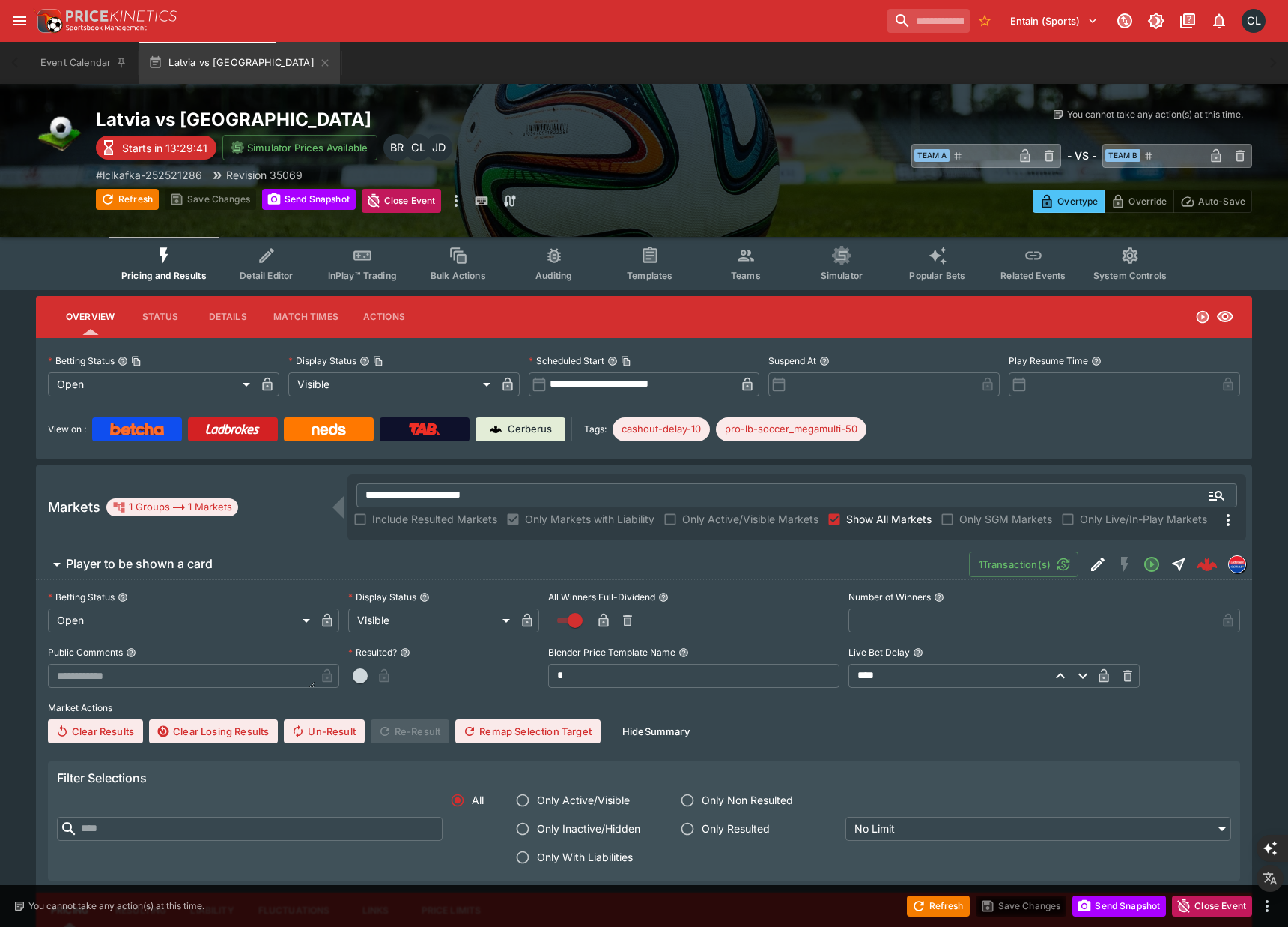
click at [823, 174] on div "You cannot take any action(s) at this time. You cannot take any action(s) at th…" at bounding box center [963, 160] width 578 height 105
click at [745, 267] on button "Teams" at bounding box center [745, 263] width 96 height 53
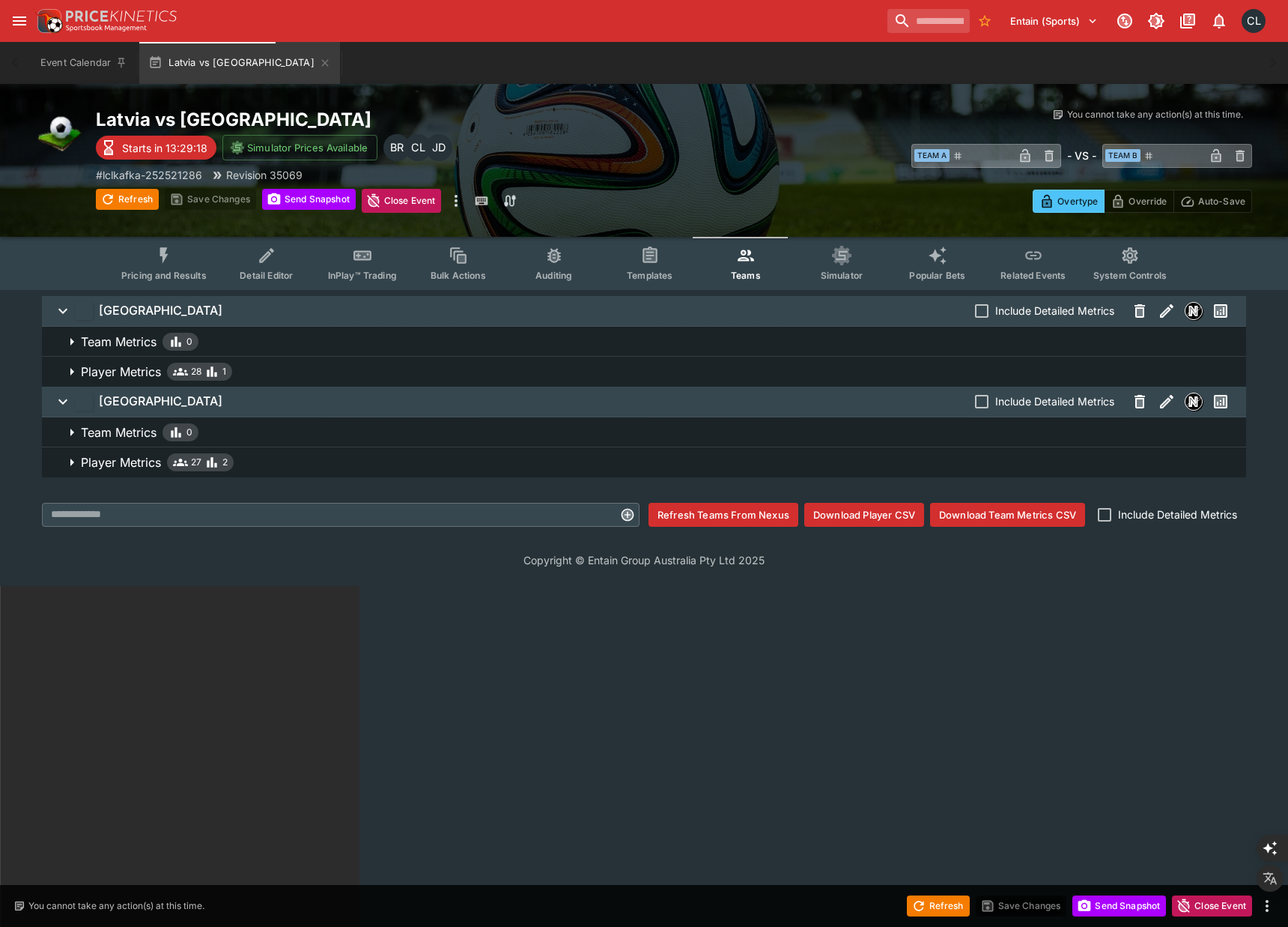
click at [428, 363] on span "Player Metrics 28 1" at bounding box center [657, 371] width 1153 height 18
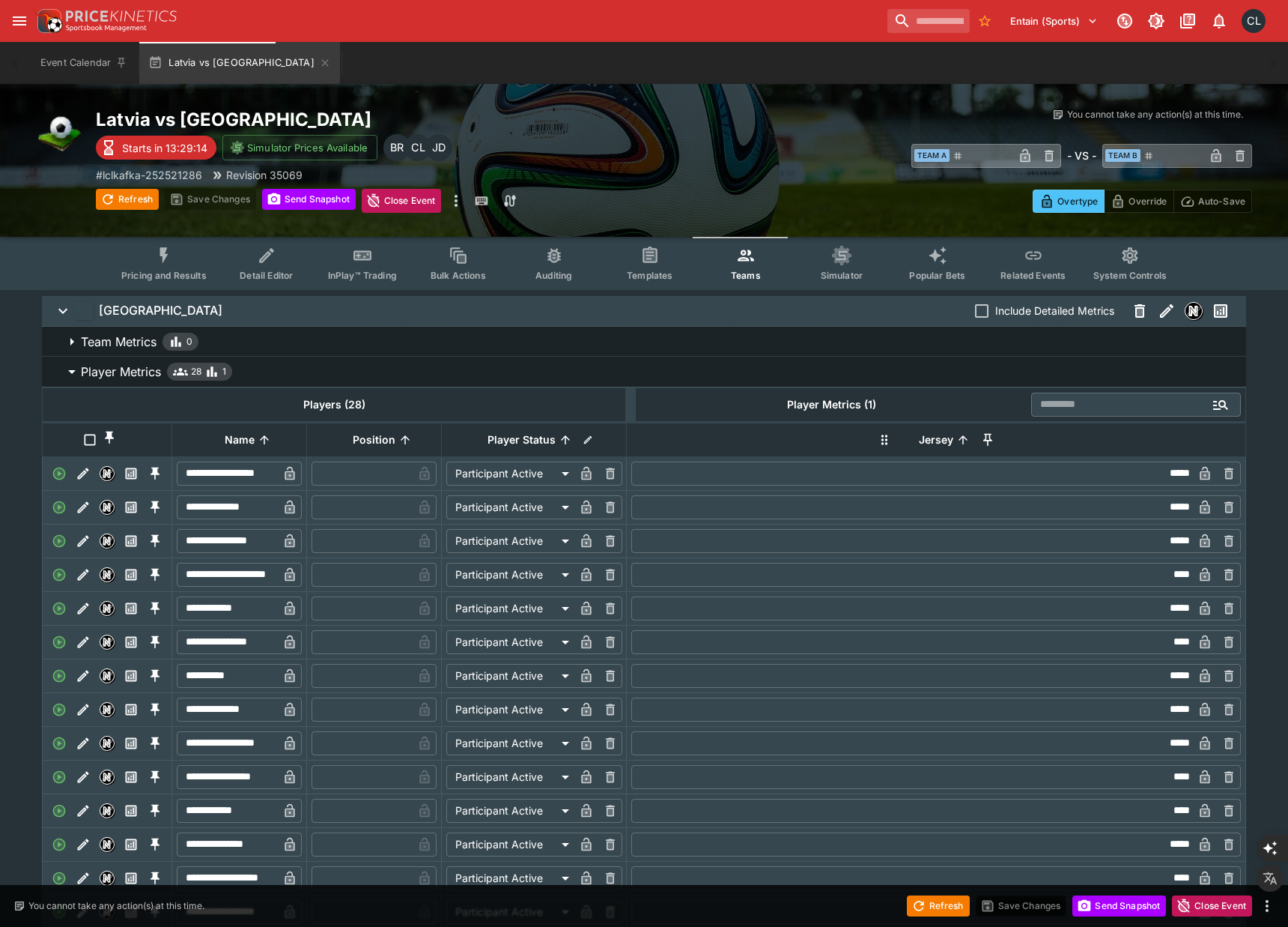
click at [330, 366] on span "Player Metrics 28 1" at bounding box center [657, 371] width 1153 height 18
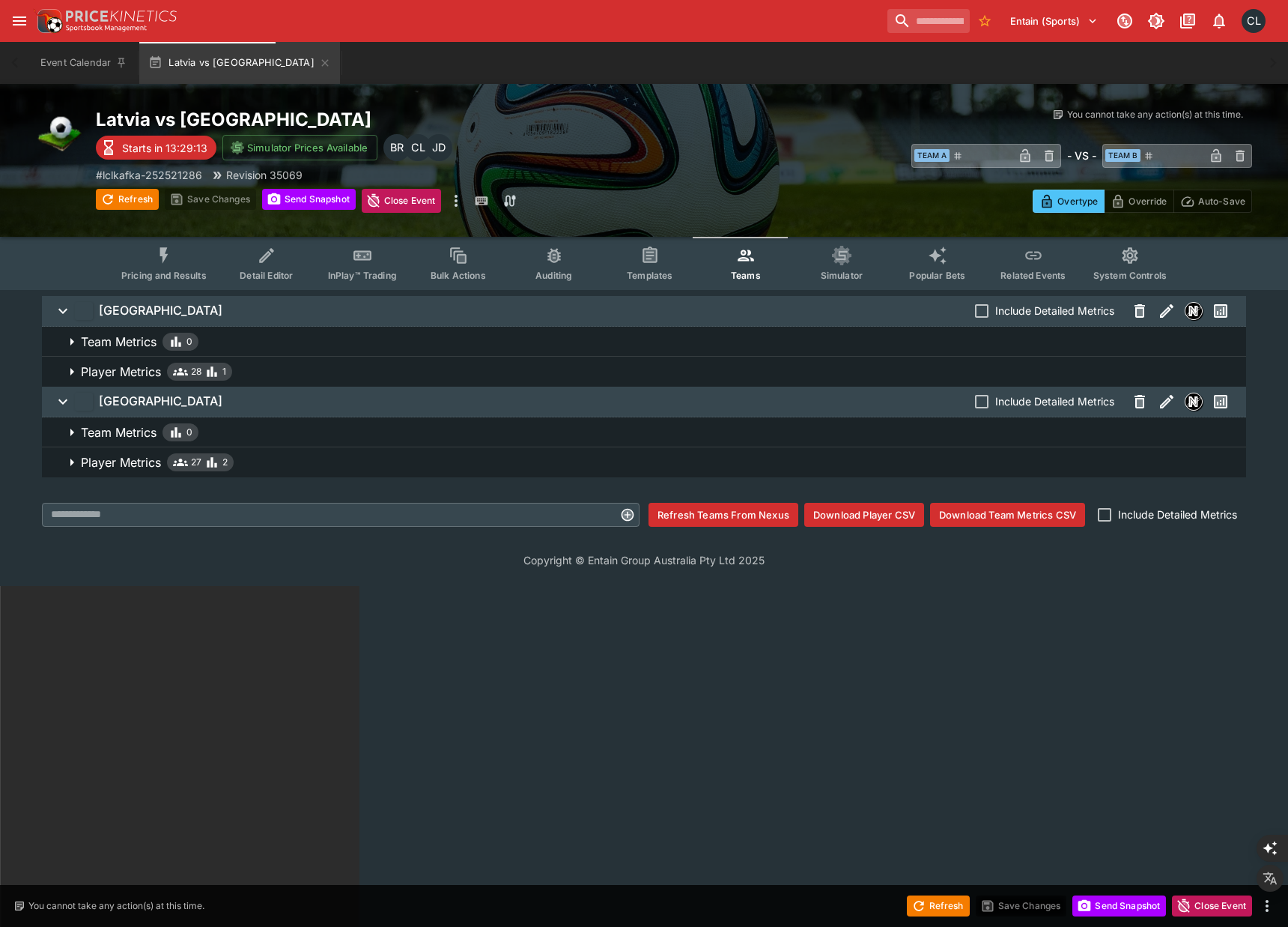
click at [330, 366] on span "Player Metrics 28 1" at bounding box center [657, 371] width 1153 height 18
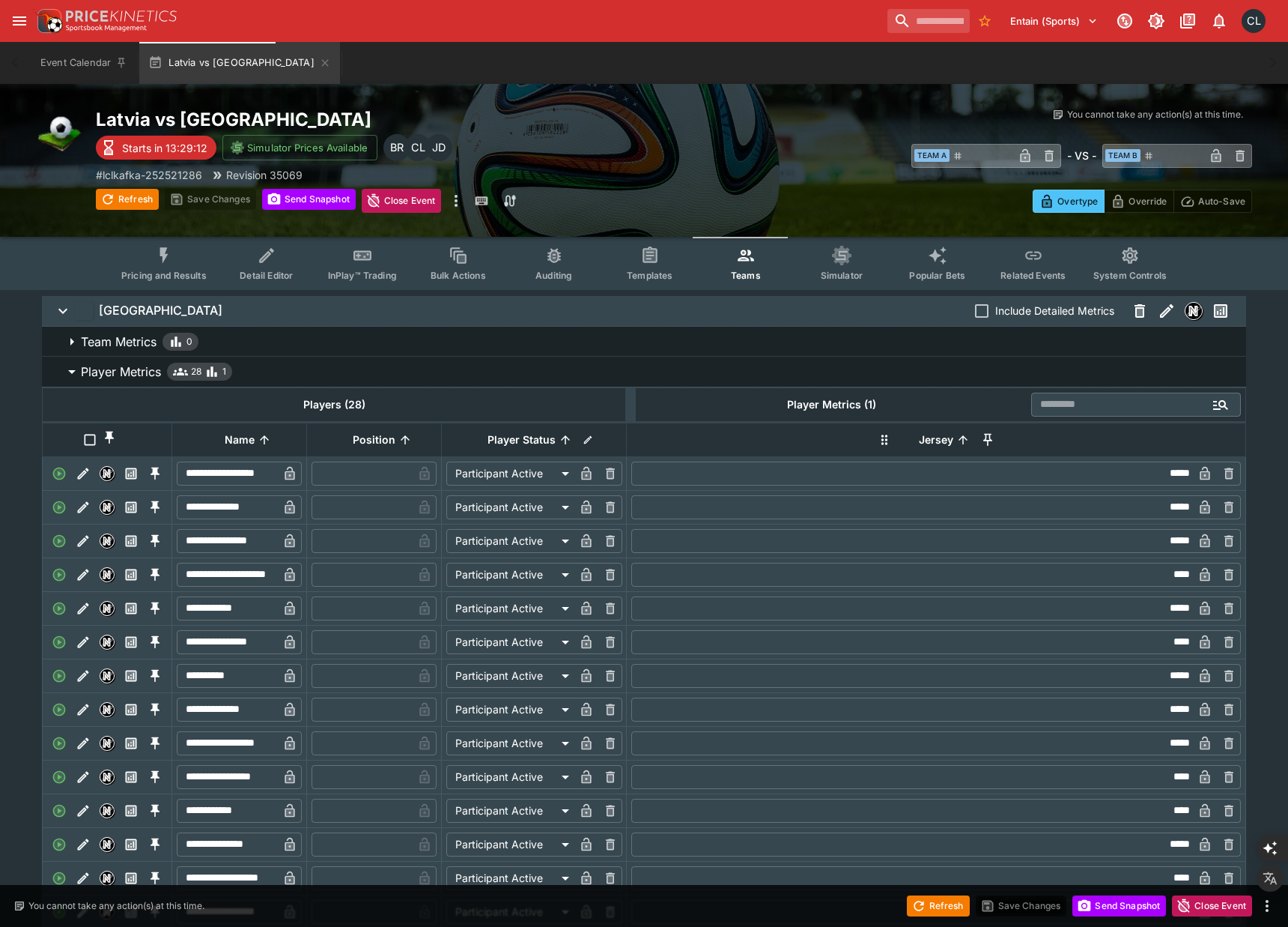
click at [330, 366] on span "Player Metrics 28 1" at bounding box center [657, 371] width 1153 height 18
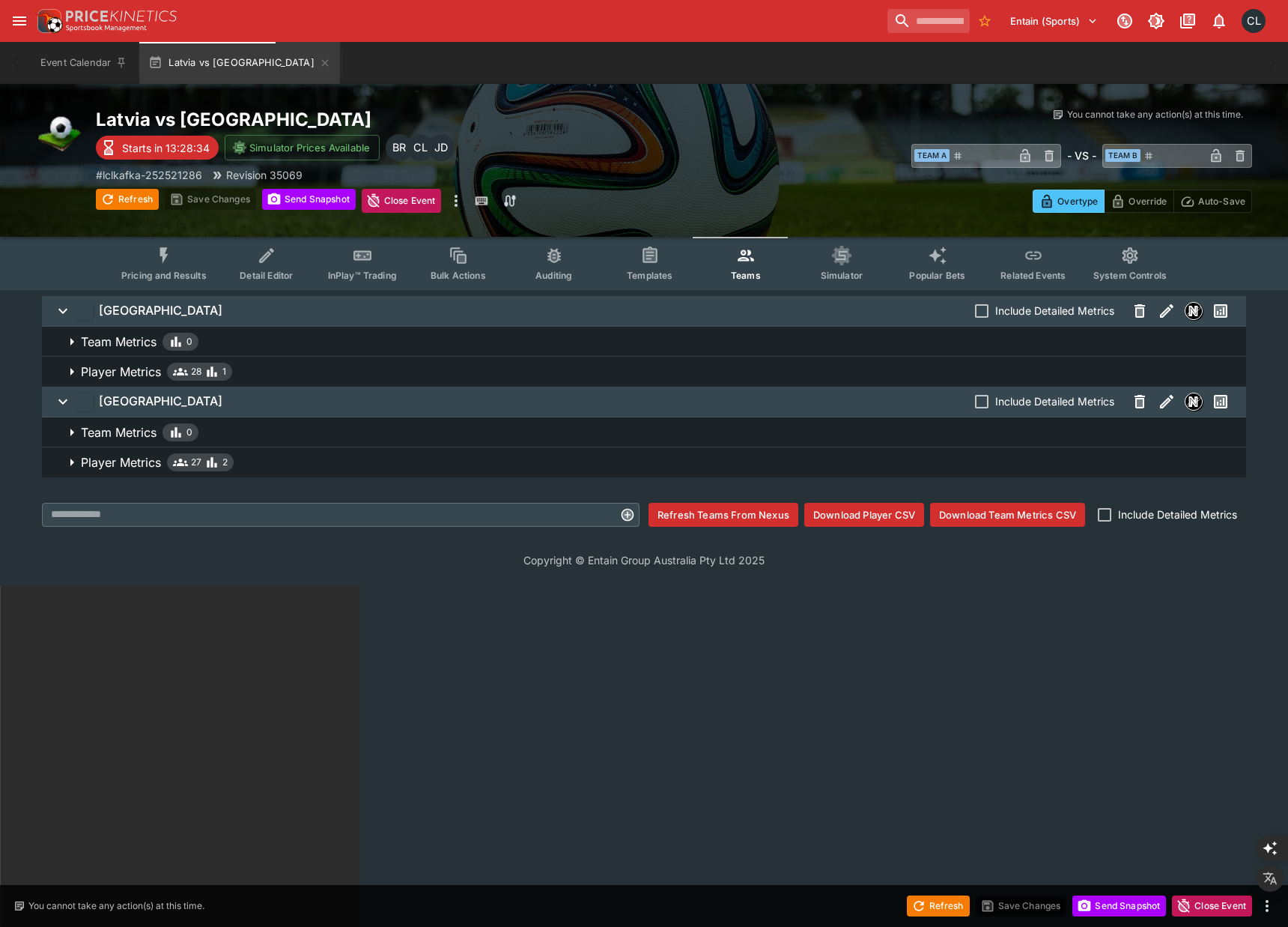
click at [370, 612] on html "Entain (Sports) 1 CL Event Calendar Latvia vs [GEOGRAPHIC_DATA] Welcome back, […" at bounding box center [644, 756] width 1288 height 1512
click at [272, 285] on button "Detail Editor" at bounding box center [266, 263] width 96 height 53
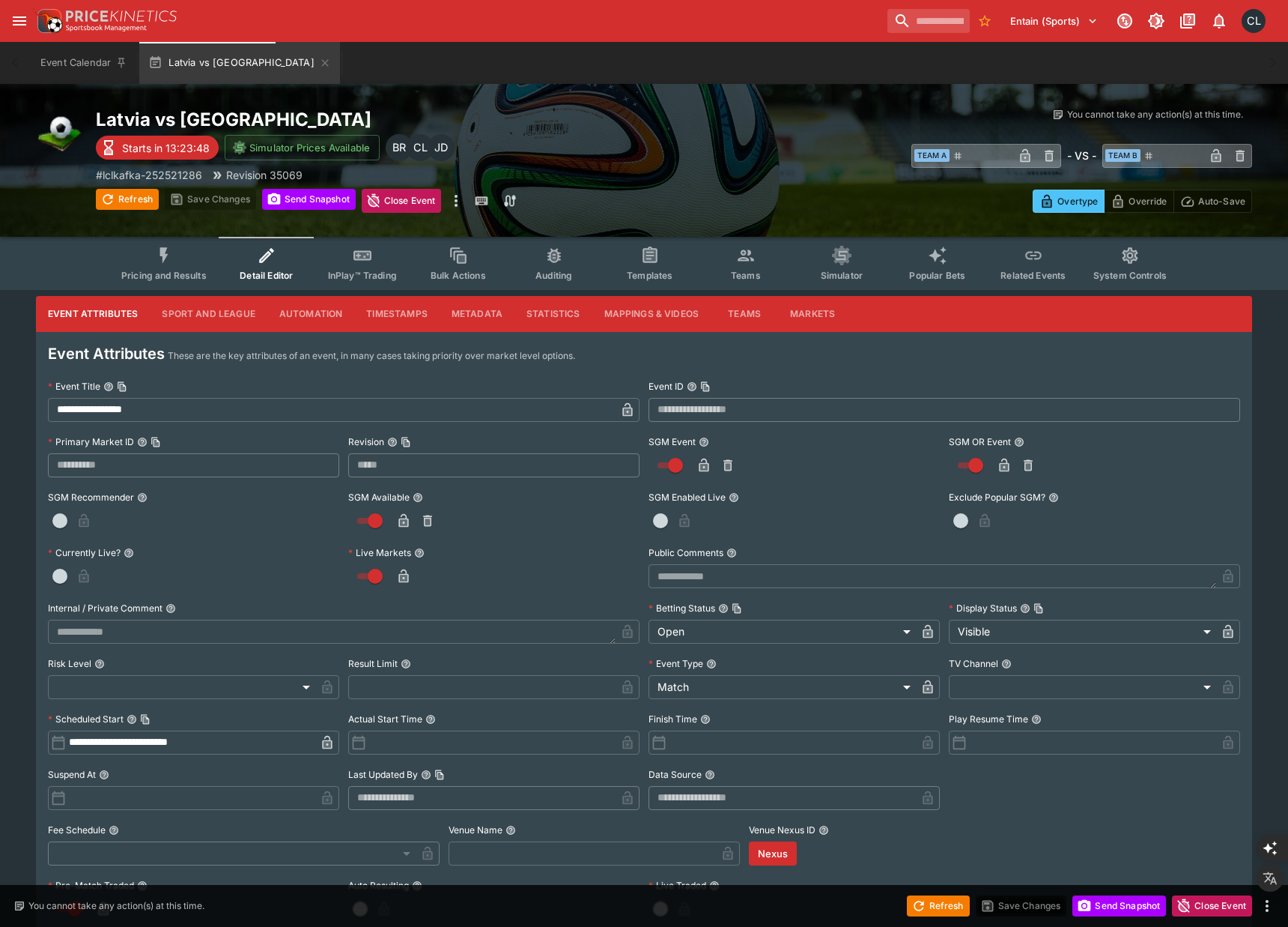
click at [206, 309] on button "Sport and League" at bounding box center [208, 314] width 117 height 36
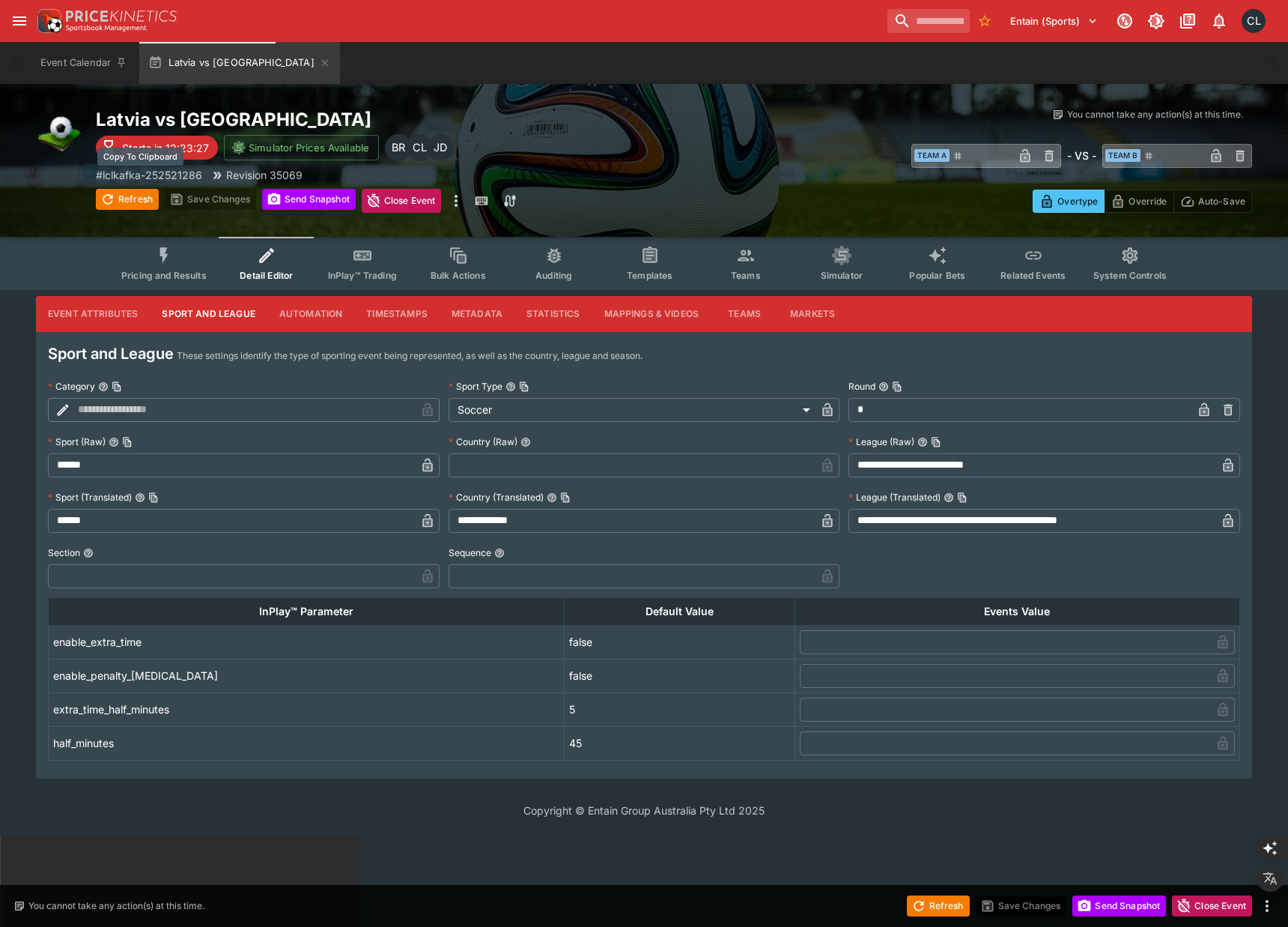
click at [181, 178] on p "# lclkafka-252521286" at bounding box center [148, 175] width 106 height 16
click at [194, 175] on p "# lclkafka-252521286" at bounding box center [148, 175] width 106 height 16
click at [754, 273] on span "Teams" at bounding box center [746, 275] width 30 height 11
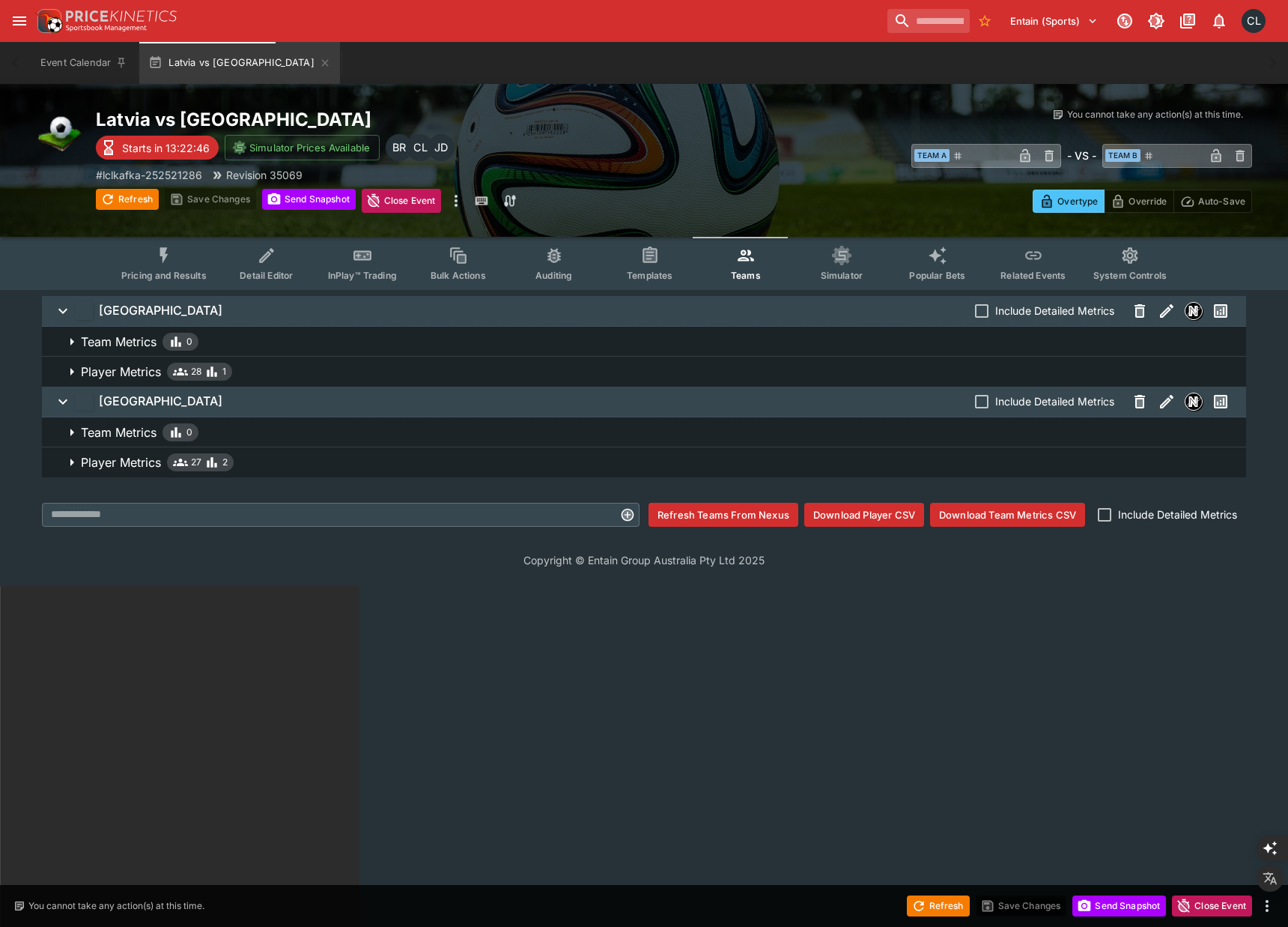
click at [260, 370] on span "Player Metrics 28 1" at bounding box center [657, 371] width 1153 height 18
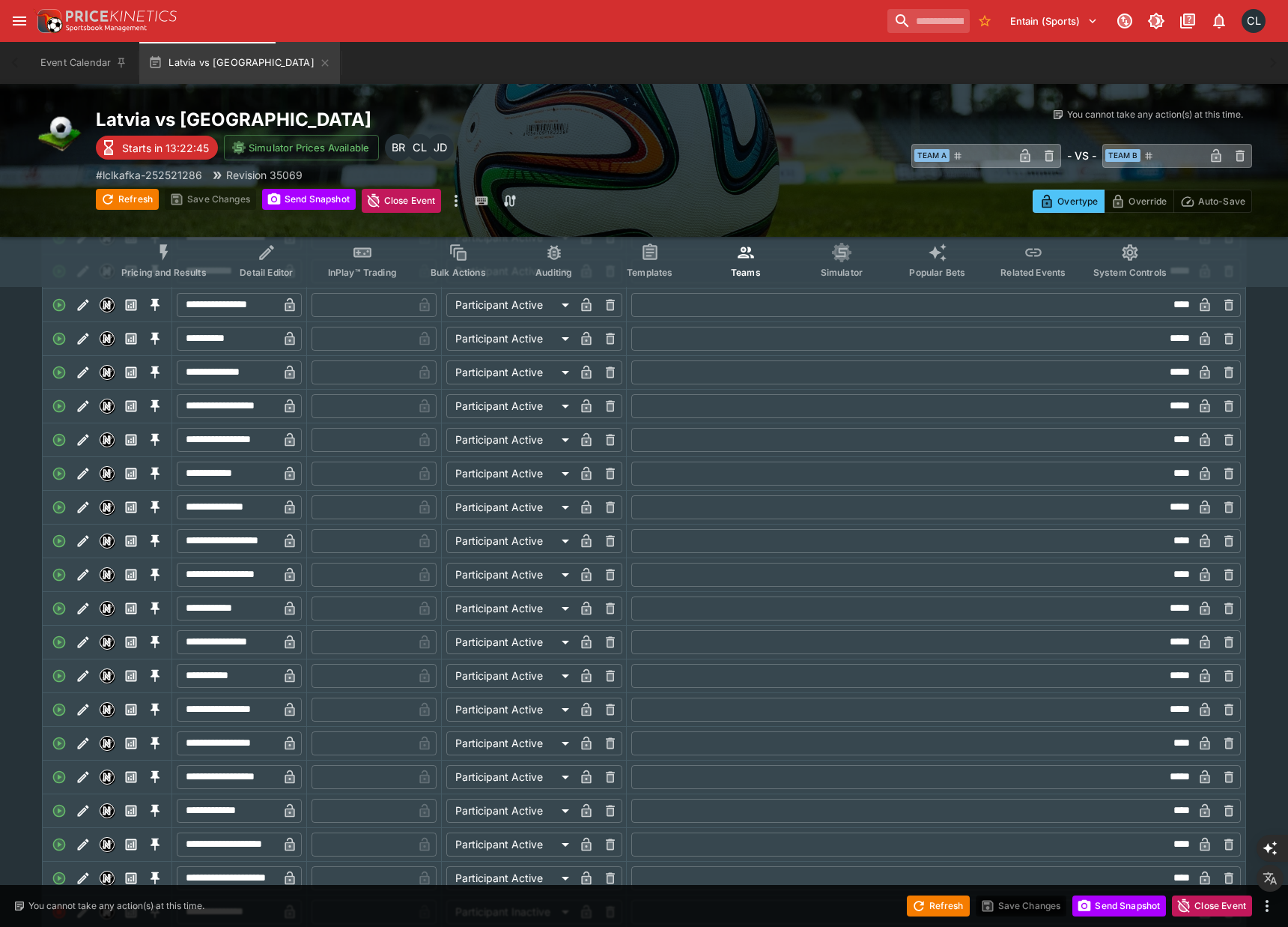
scroll to position [703, 0]
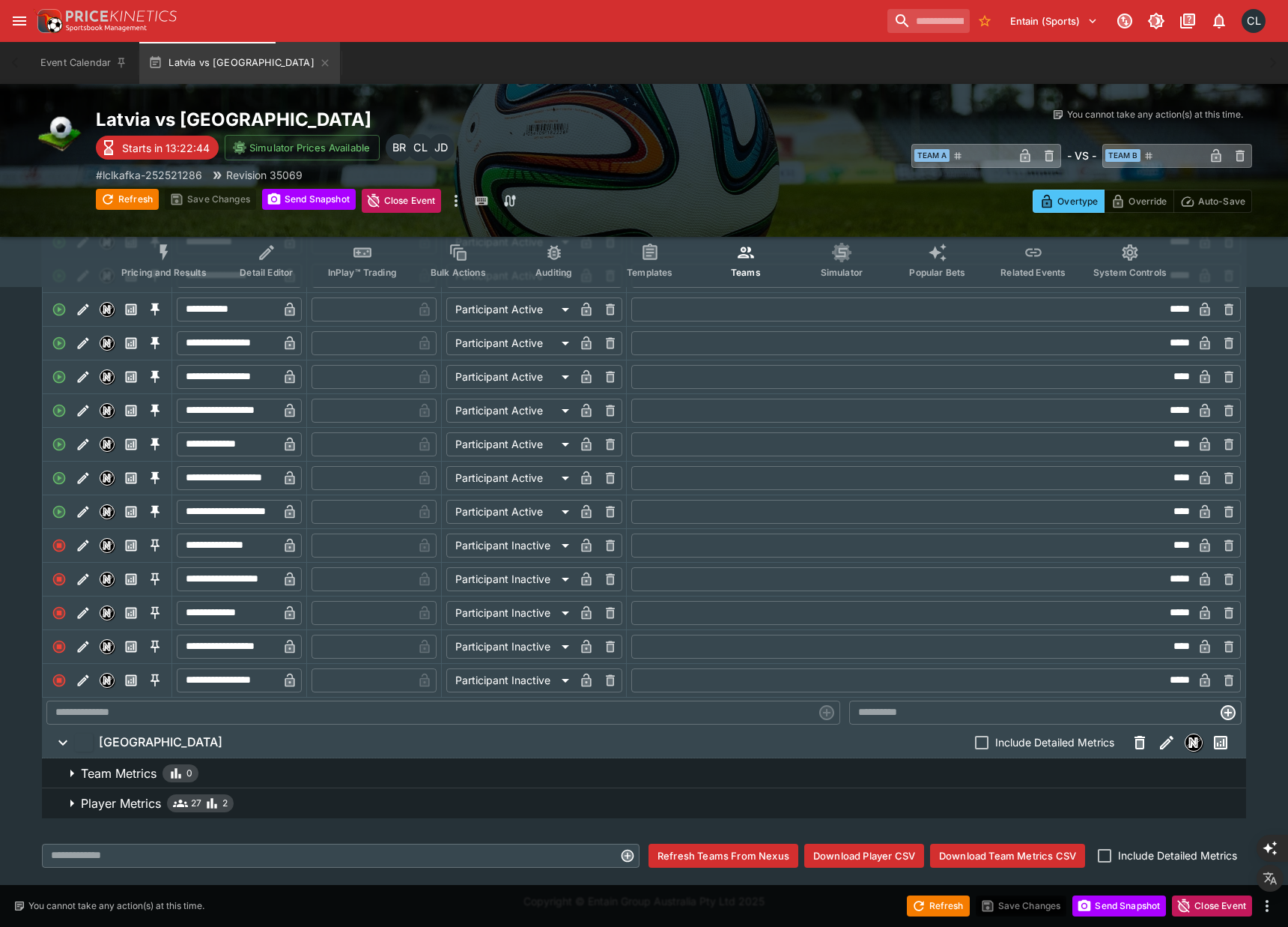
click at [285, 805] on span "Player Metrics 27 2" at bounding box center [657, 803] width 1153 height 18
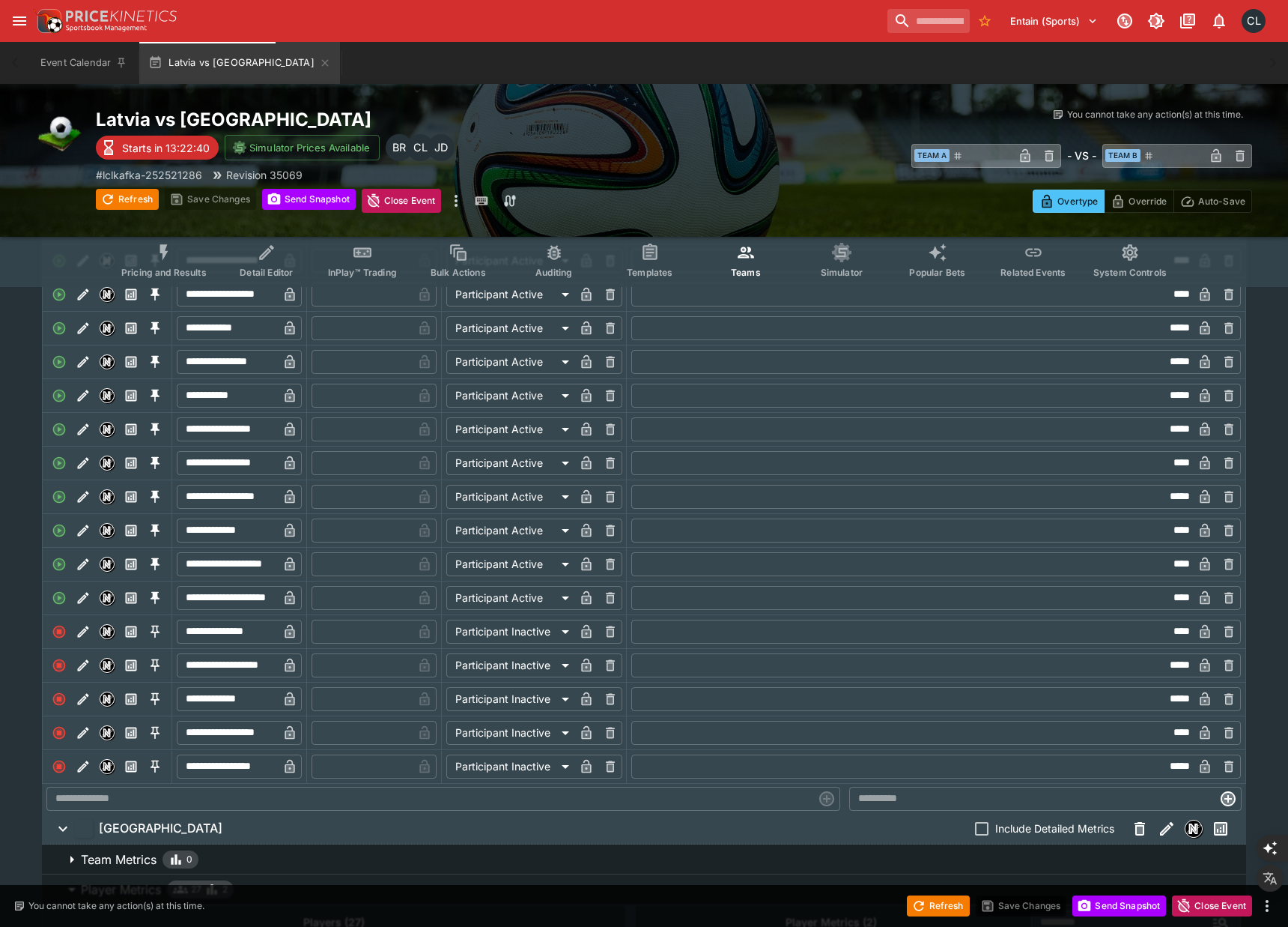
scroll to position [0, 0]
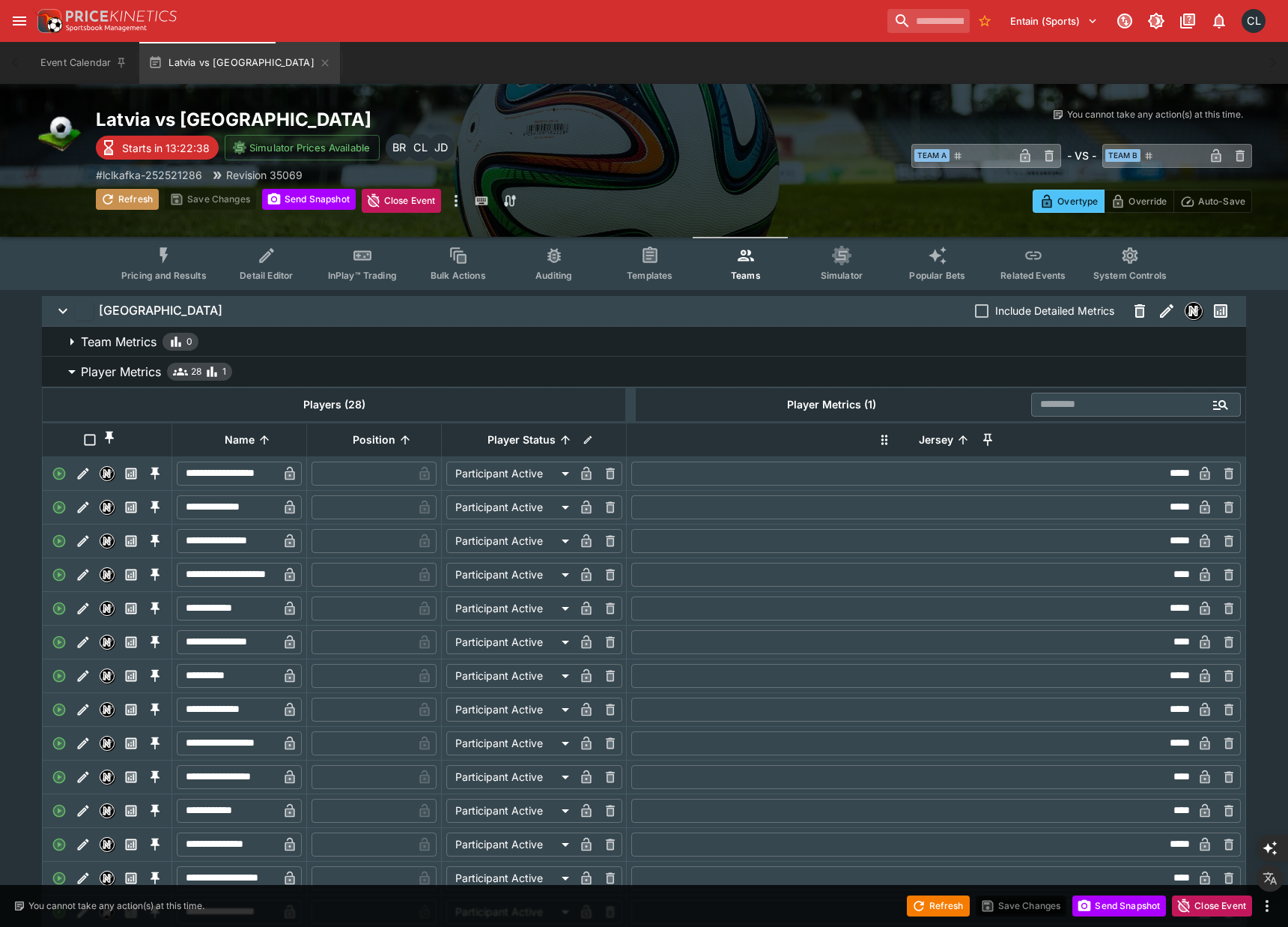
click at [128, 203] on button "Refresh" at bounding box center [127, 200] width 63 height 21
click at [361, 477] on input "text" at bounding box center [362, 474] width 101 height 24
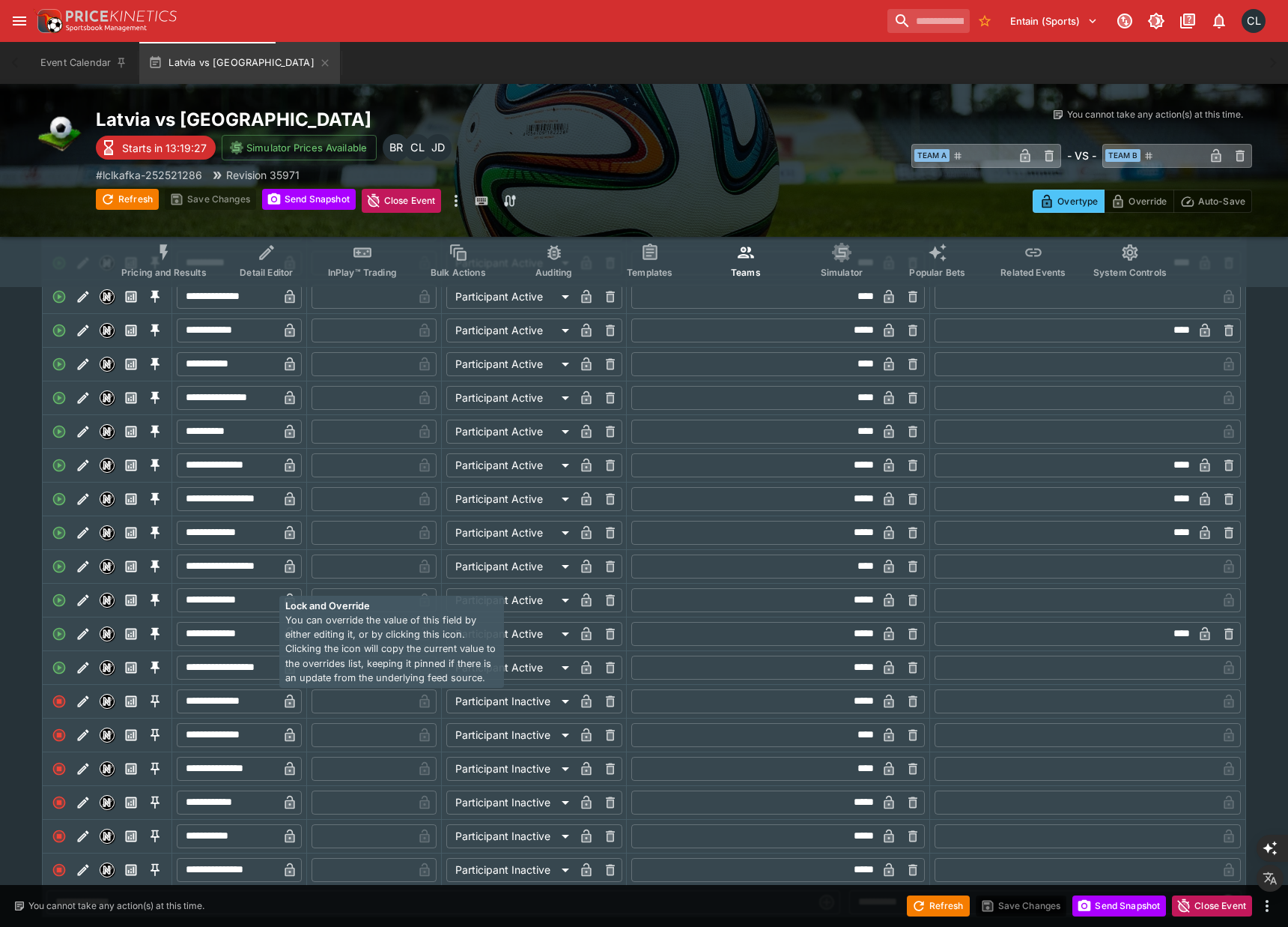
scroll to position [1586, 0]
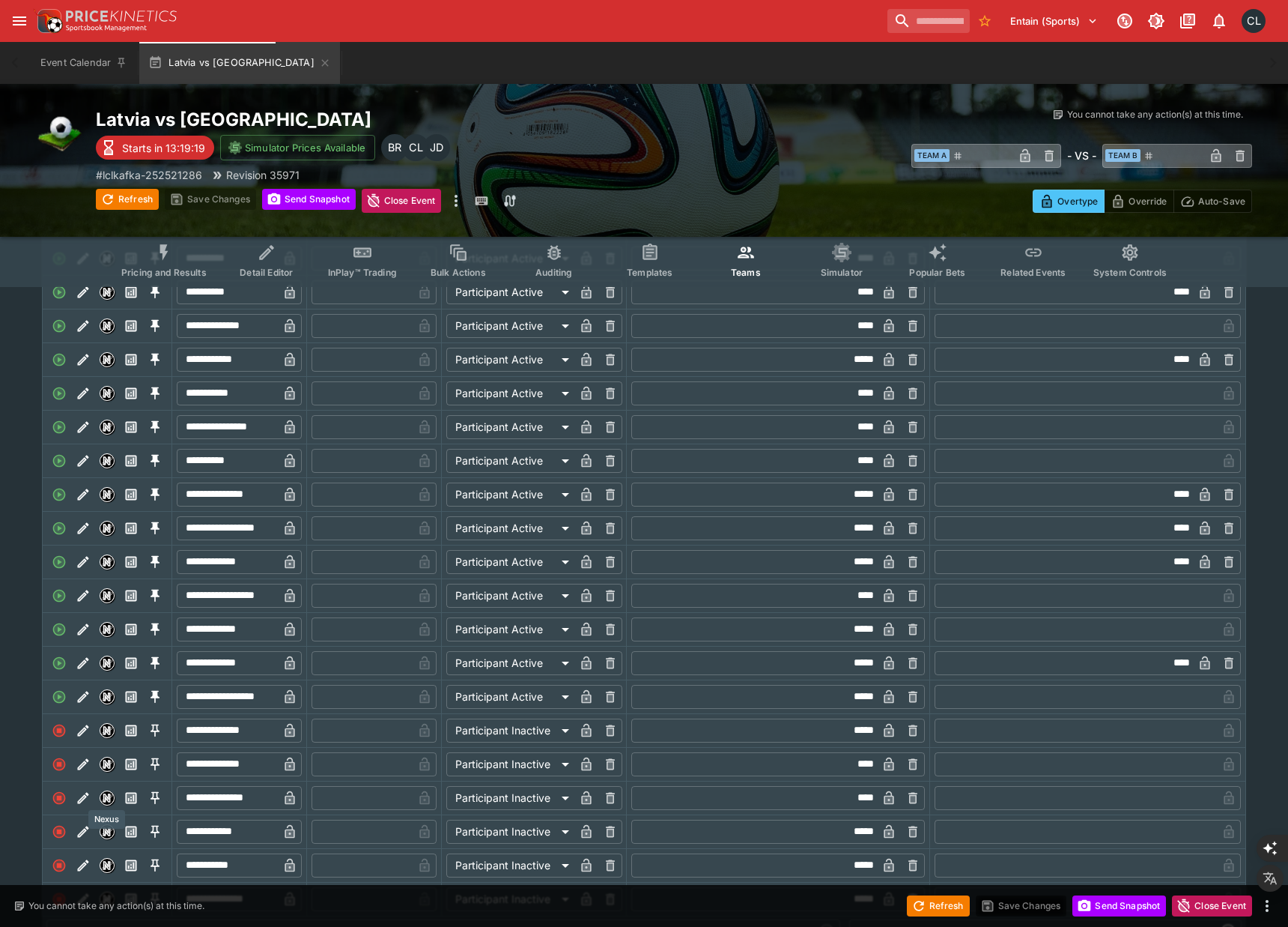
click at [113, 797] on img "Nexus" at bounding box center [107, 797] width 14 height 14
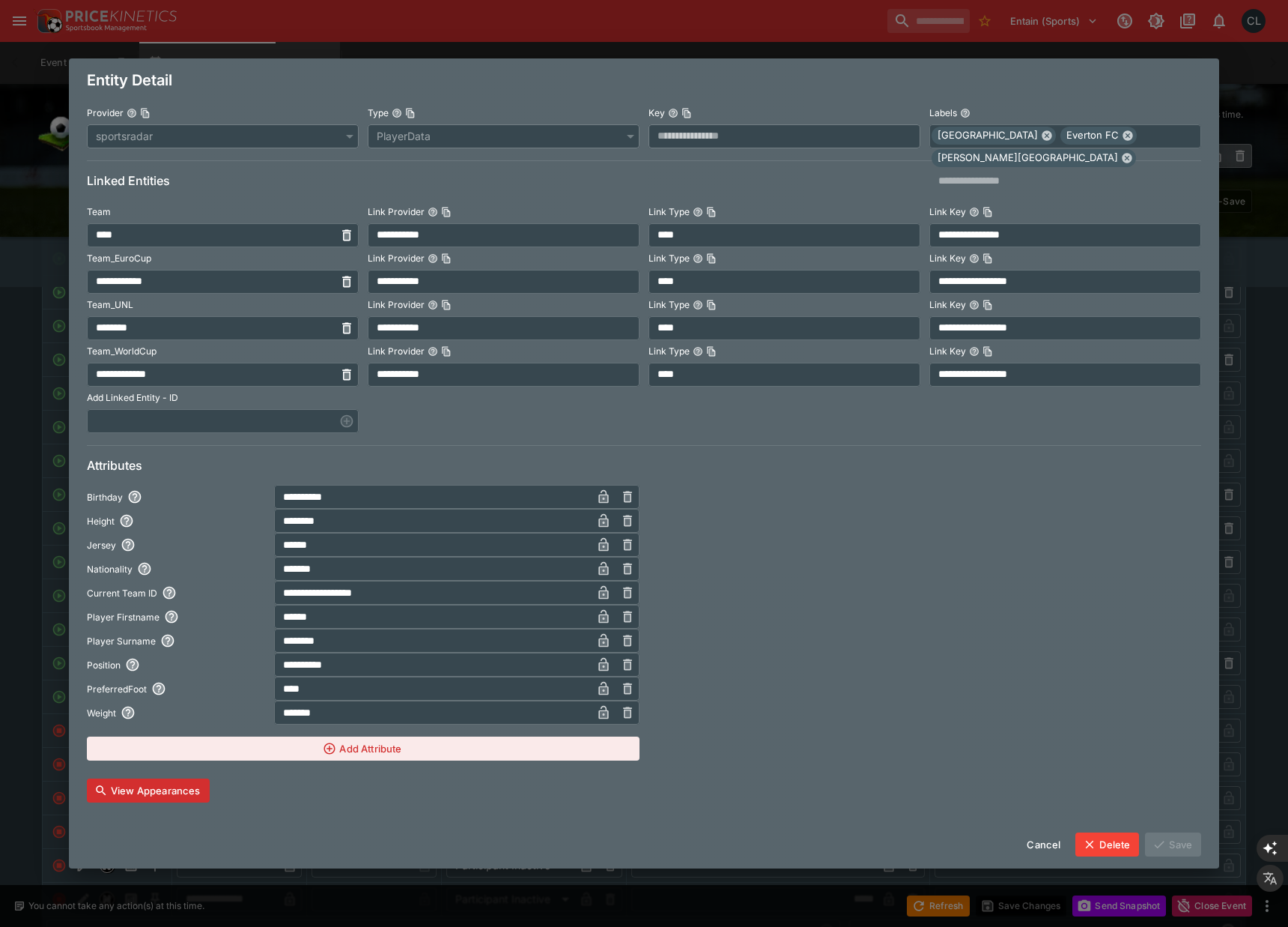
click at [1033, 665] on div at bounding box center [924, 623] width 553 height 276
click at [1012, 656] on div at bounding box center [924, 623] width 553 height 276
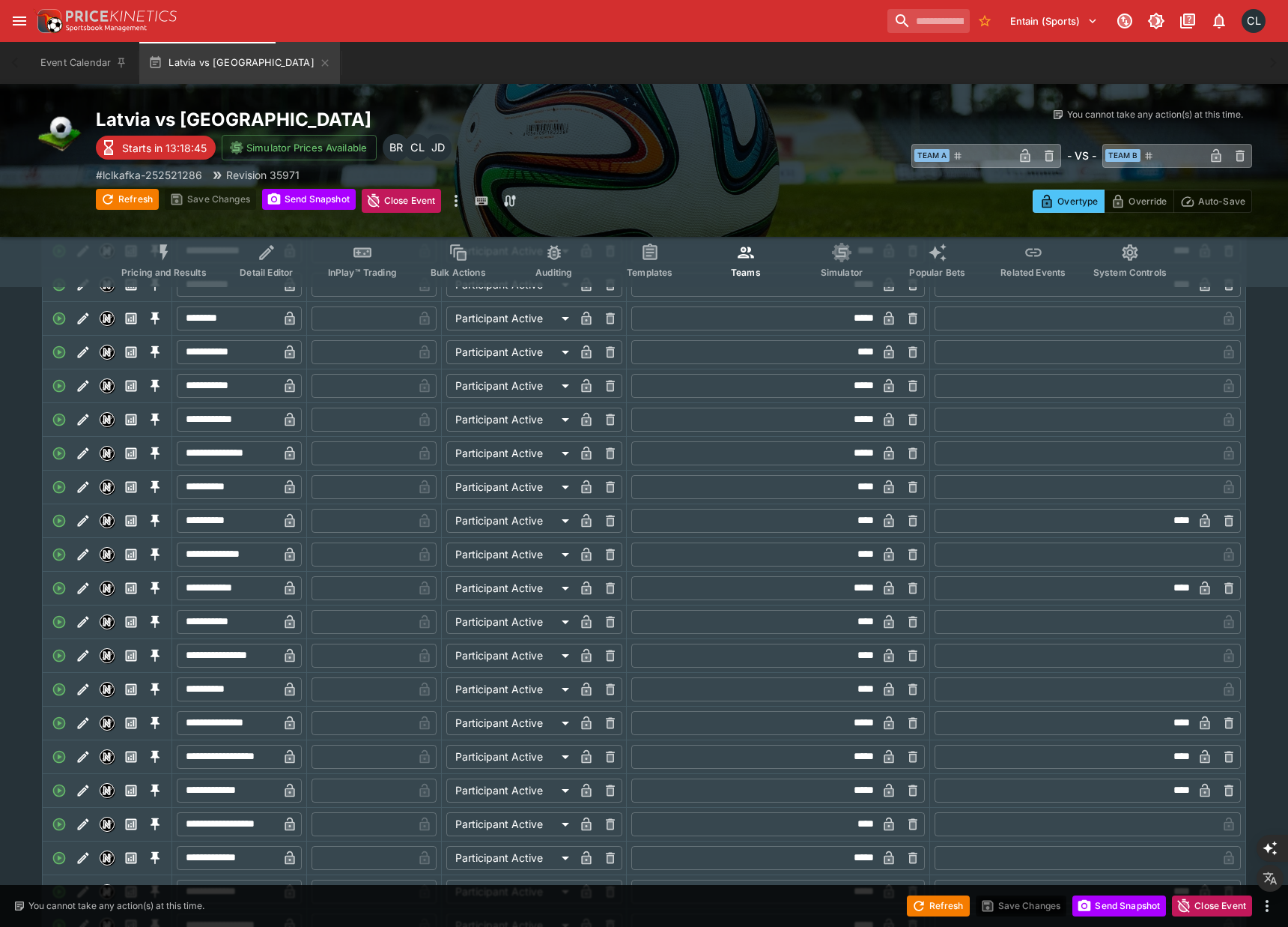
scroll to position [1273, 0]
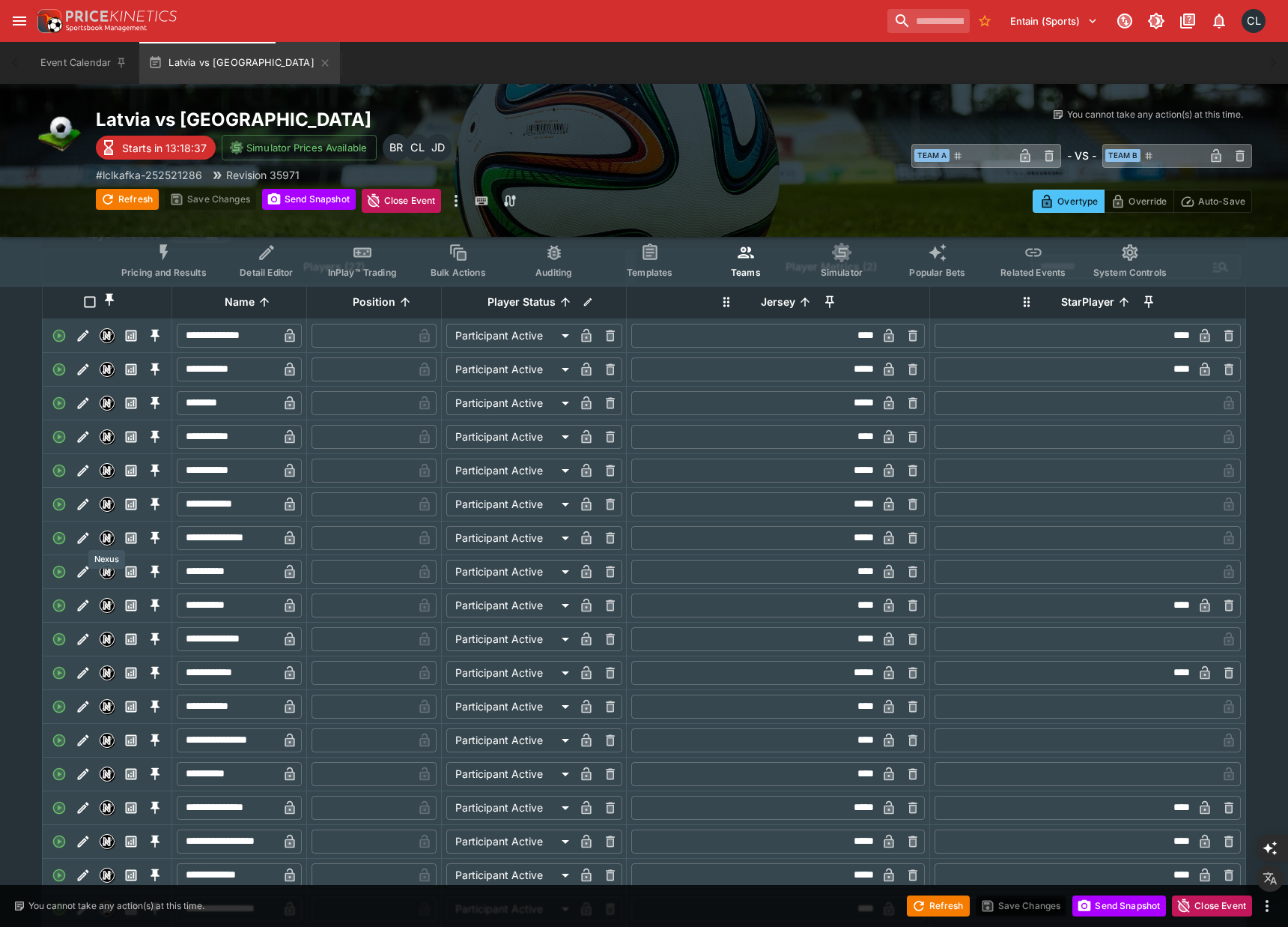
click at [105, 538] on img "Nexus" at bounding box center [107, 538] width 14 height 14
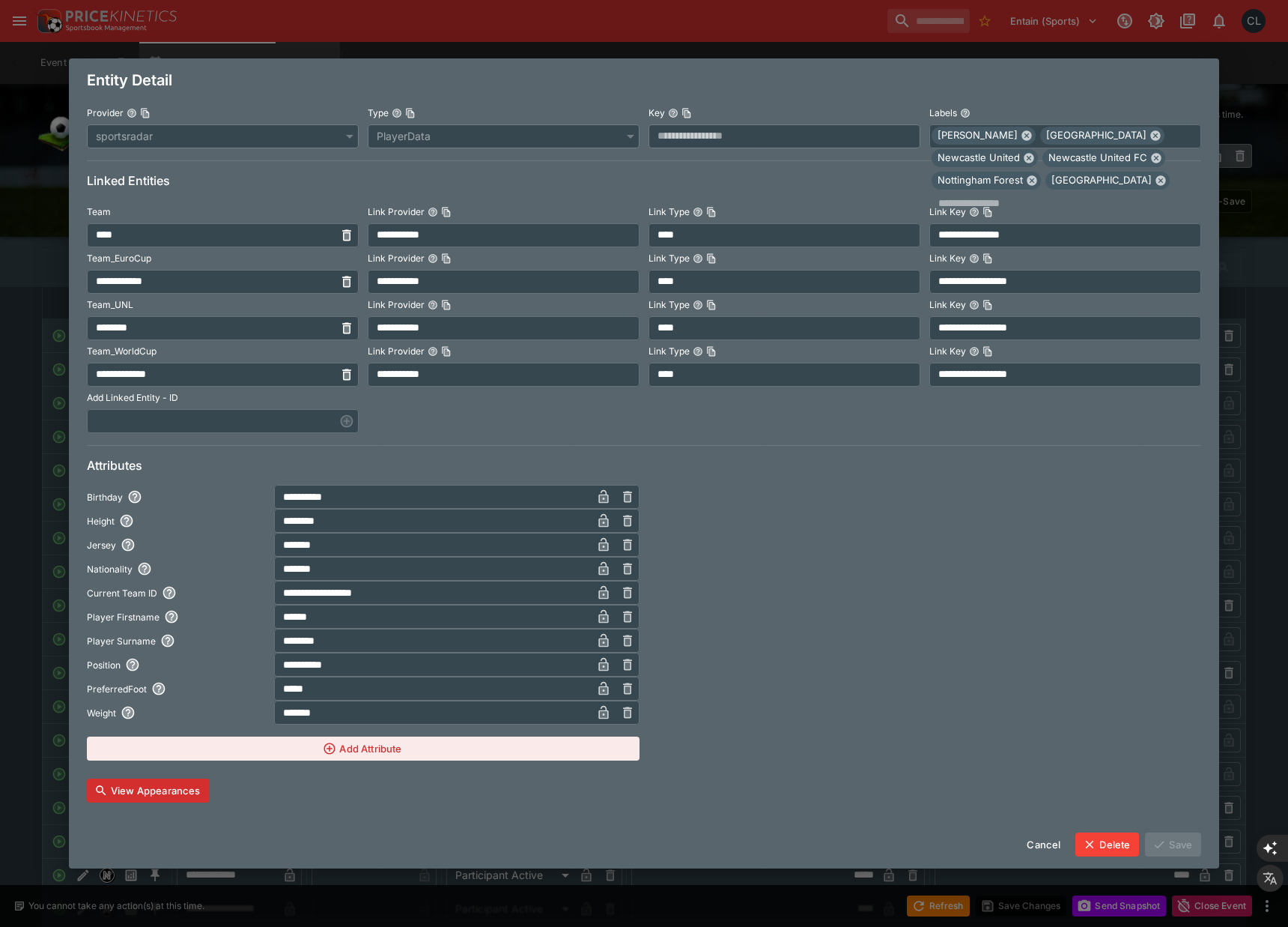
click at [919, 646] on div at bounding box center [924, 623] width 553 height 276
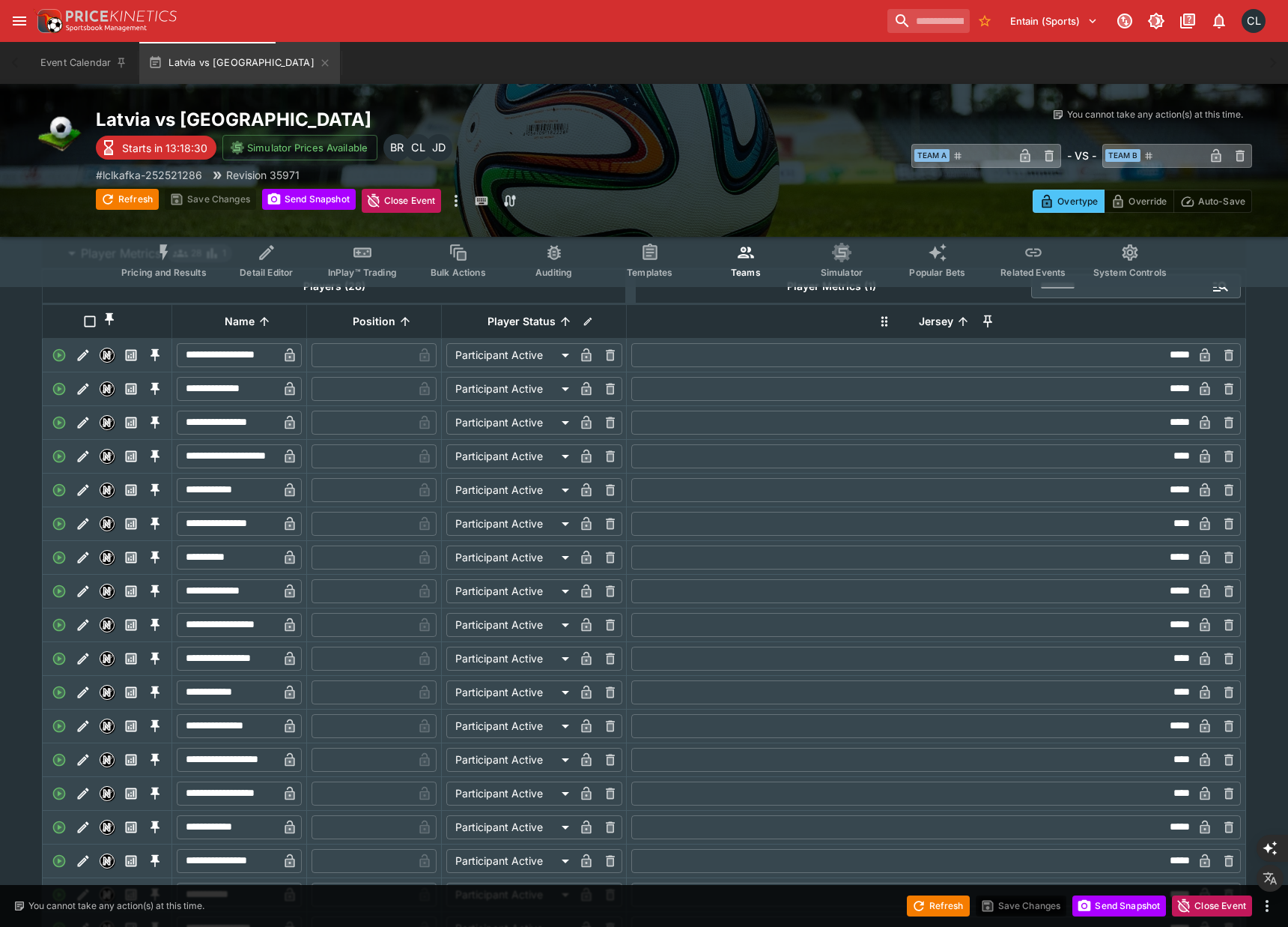
scroll to position [0, 0]
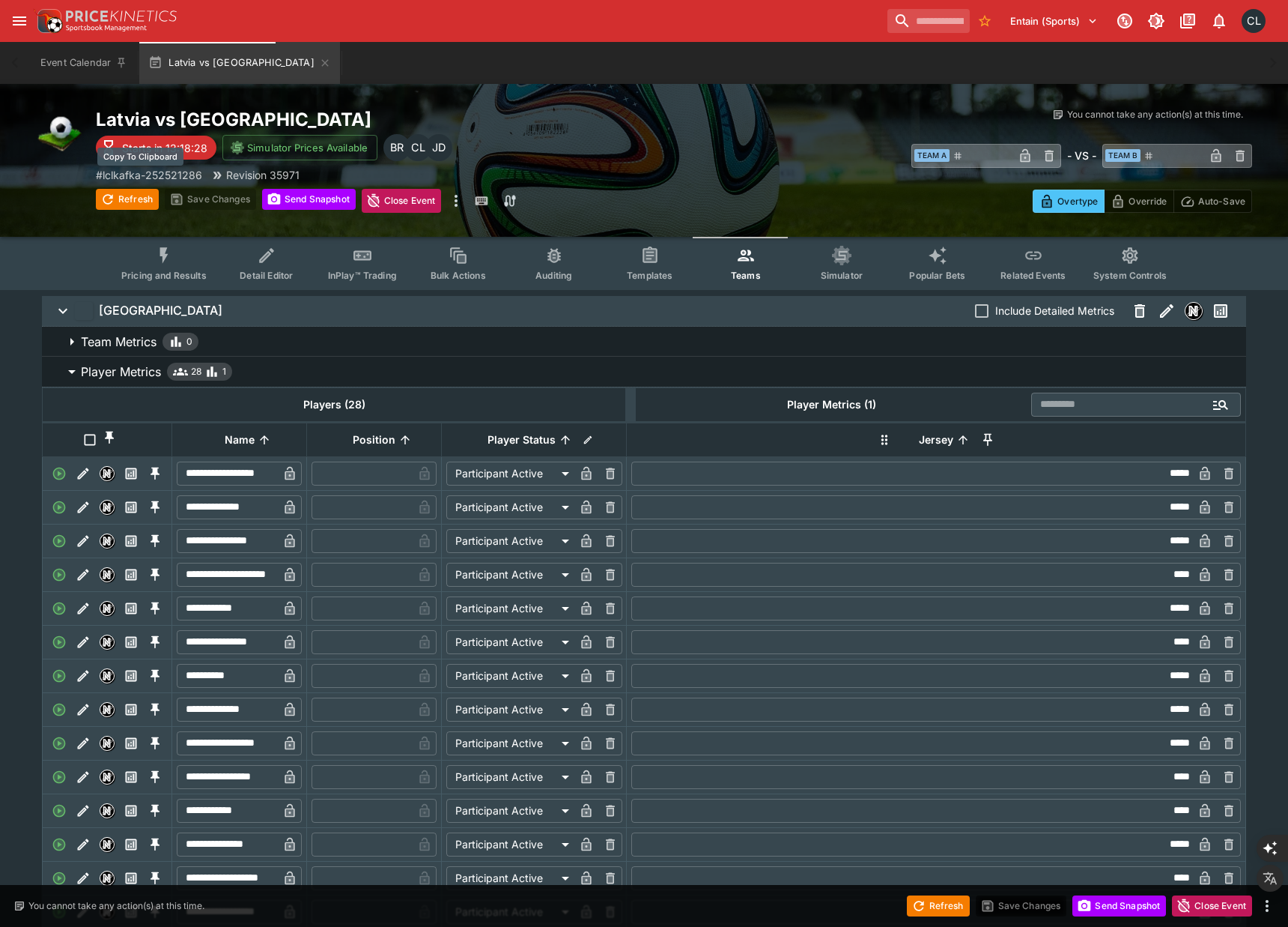
click at [182, 175] on p "# lclkafka-252521286" at bounding box center [148, 175] width 106 height 16
click at [187, 175] on p "# lclkafka-252521286" at bounding box center [148, 175] width 106 height 16
click at [148, 178] on p "# lclkafka-252521286" at bounding box center [148, 175] width 106 height 16
click at [166, 178] on p "# lclkafka-252521286" at bounding box center [148, 175] width 106 height 16
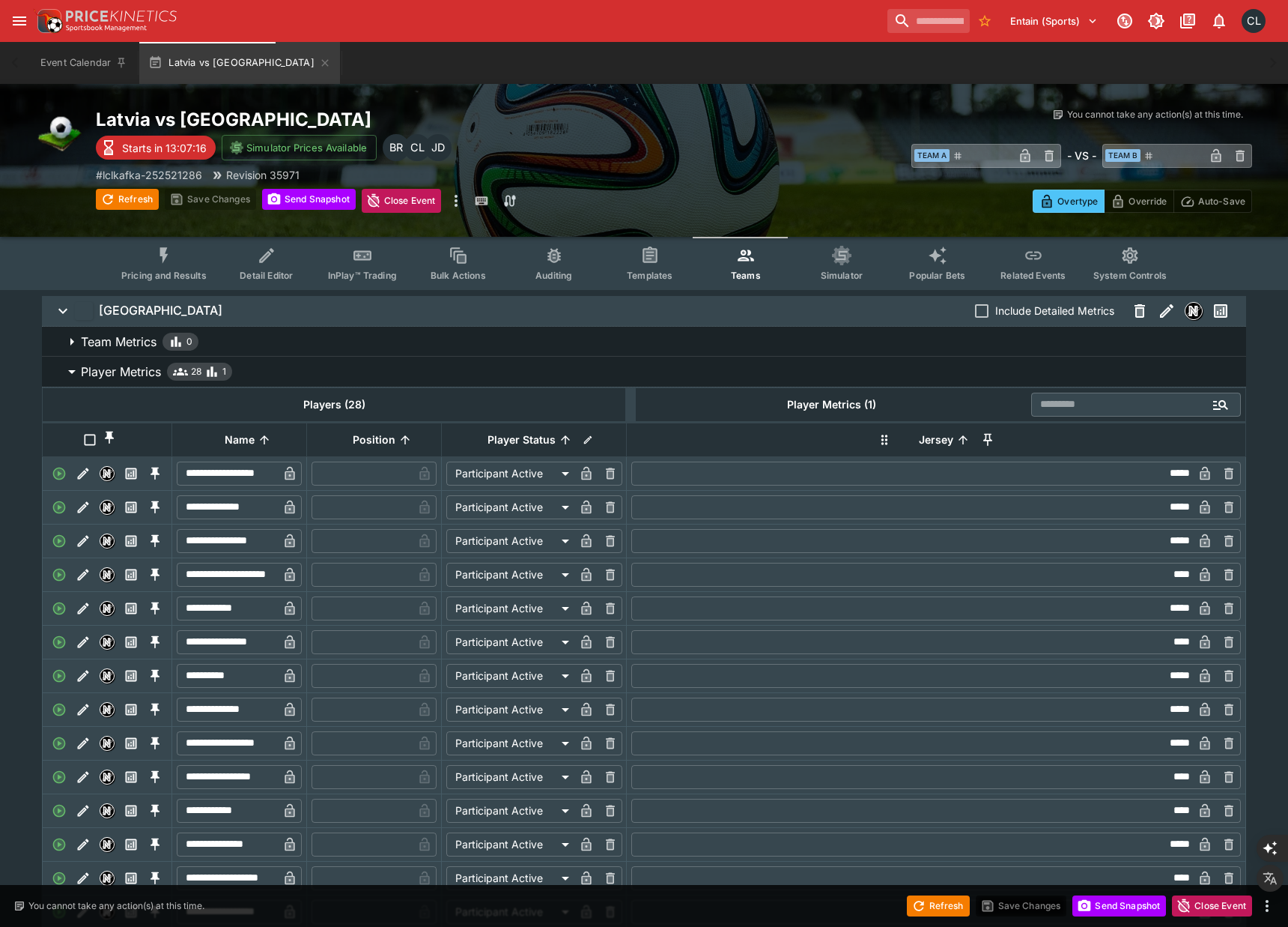
click at [180, 273] on span "Pricing and Results" at bounding box center [163, 275] width 85 height 11
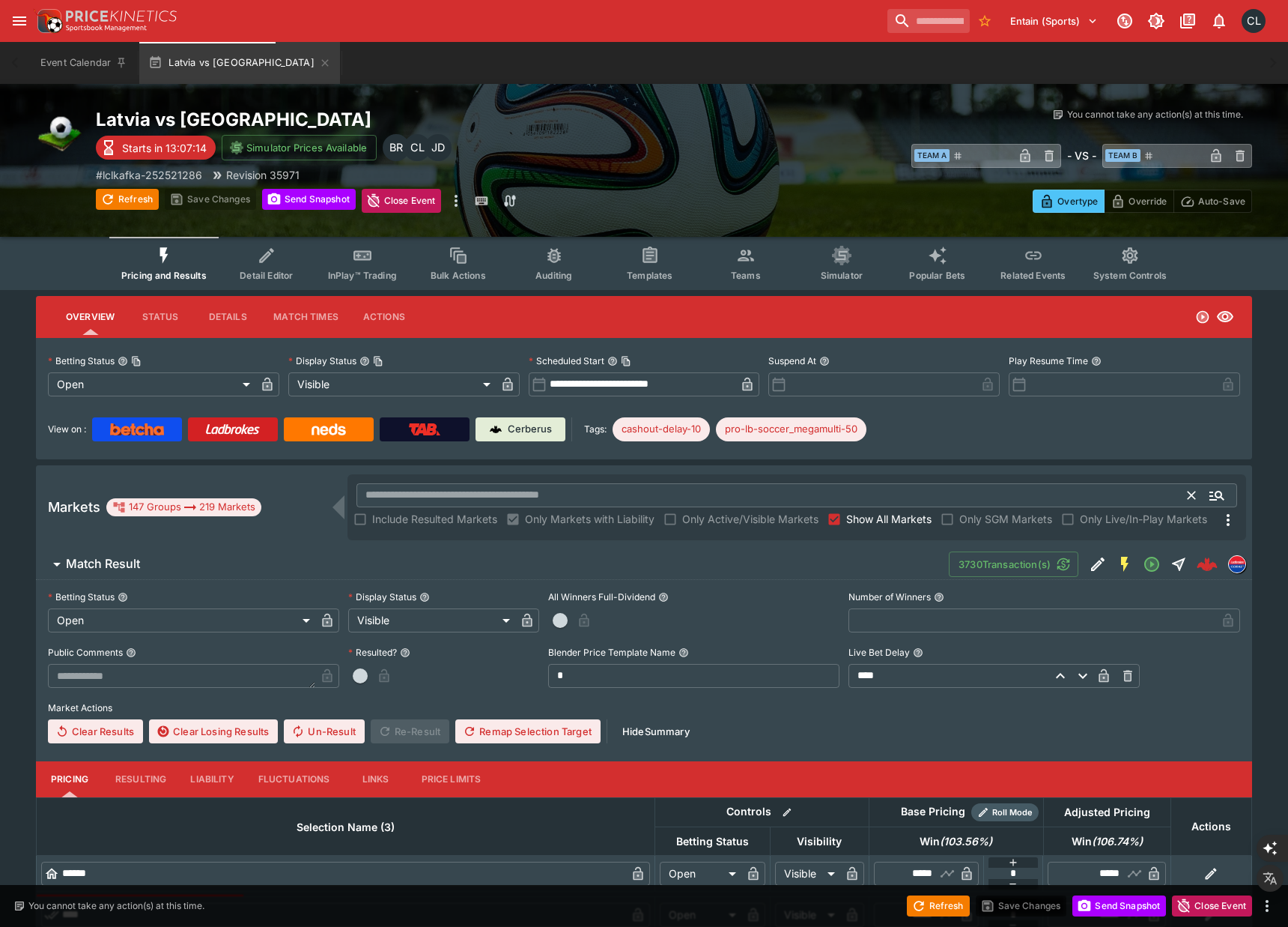
click at [787, 505] on input "text" at bounding box center [772, 496] width 832 height 24
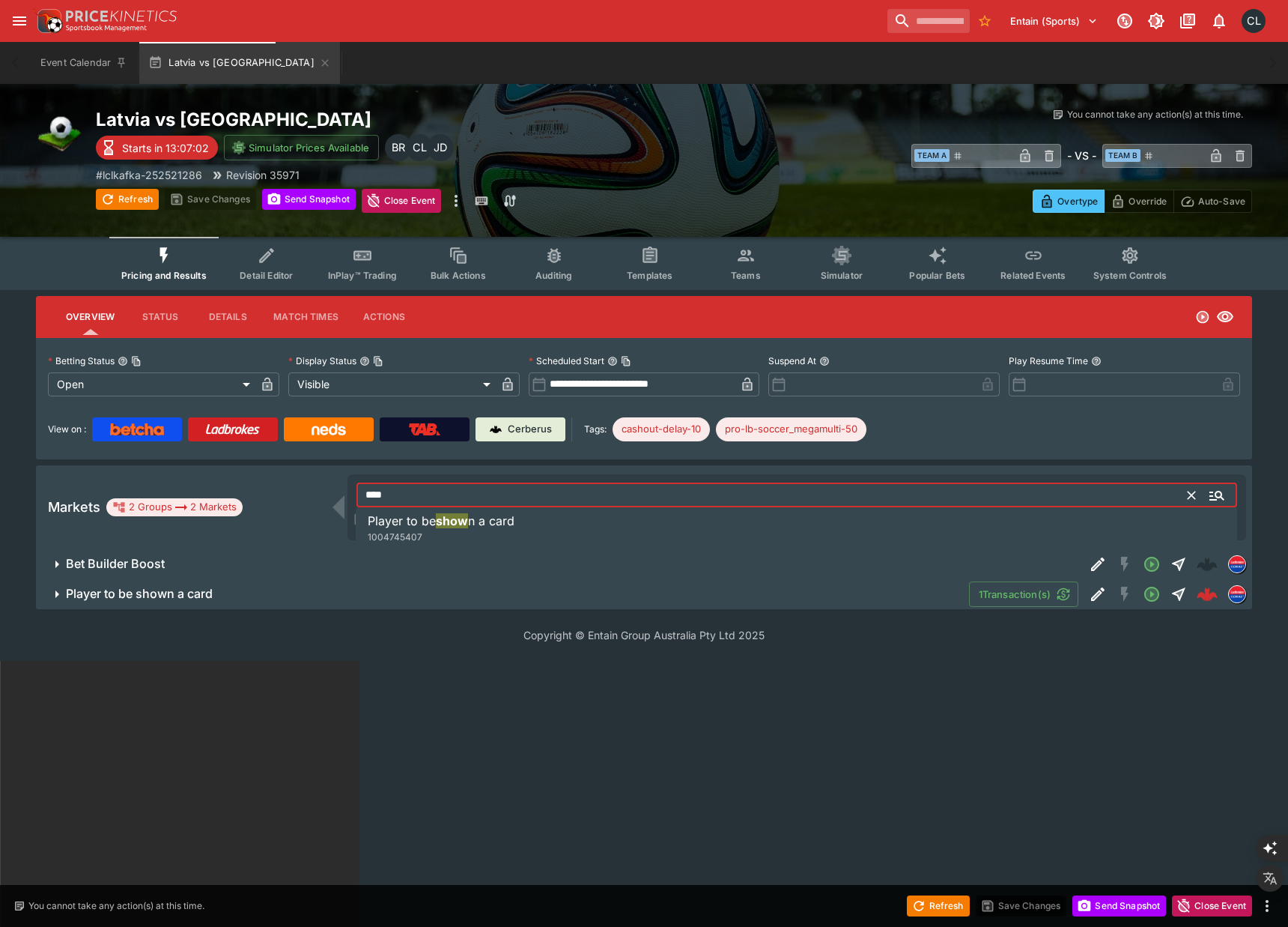
click at [434, 523] on span "Player to be" at bounding box center [401, 520] width 69 height 15
type input "**********"
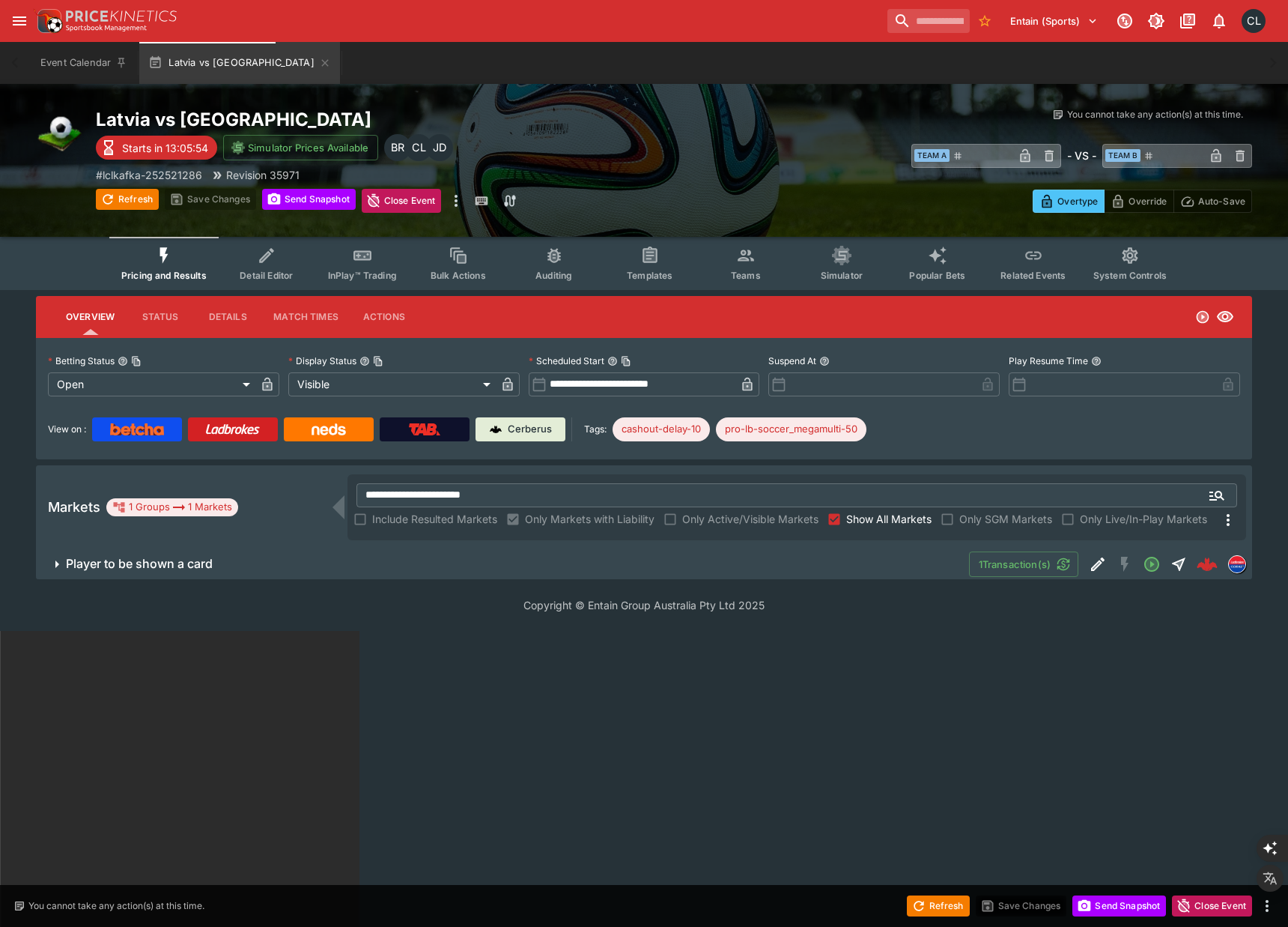
click at [718, 276] on button "Teams" at bounding box center [745, 263] width 96 height 53
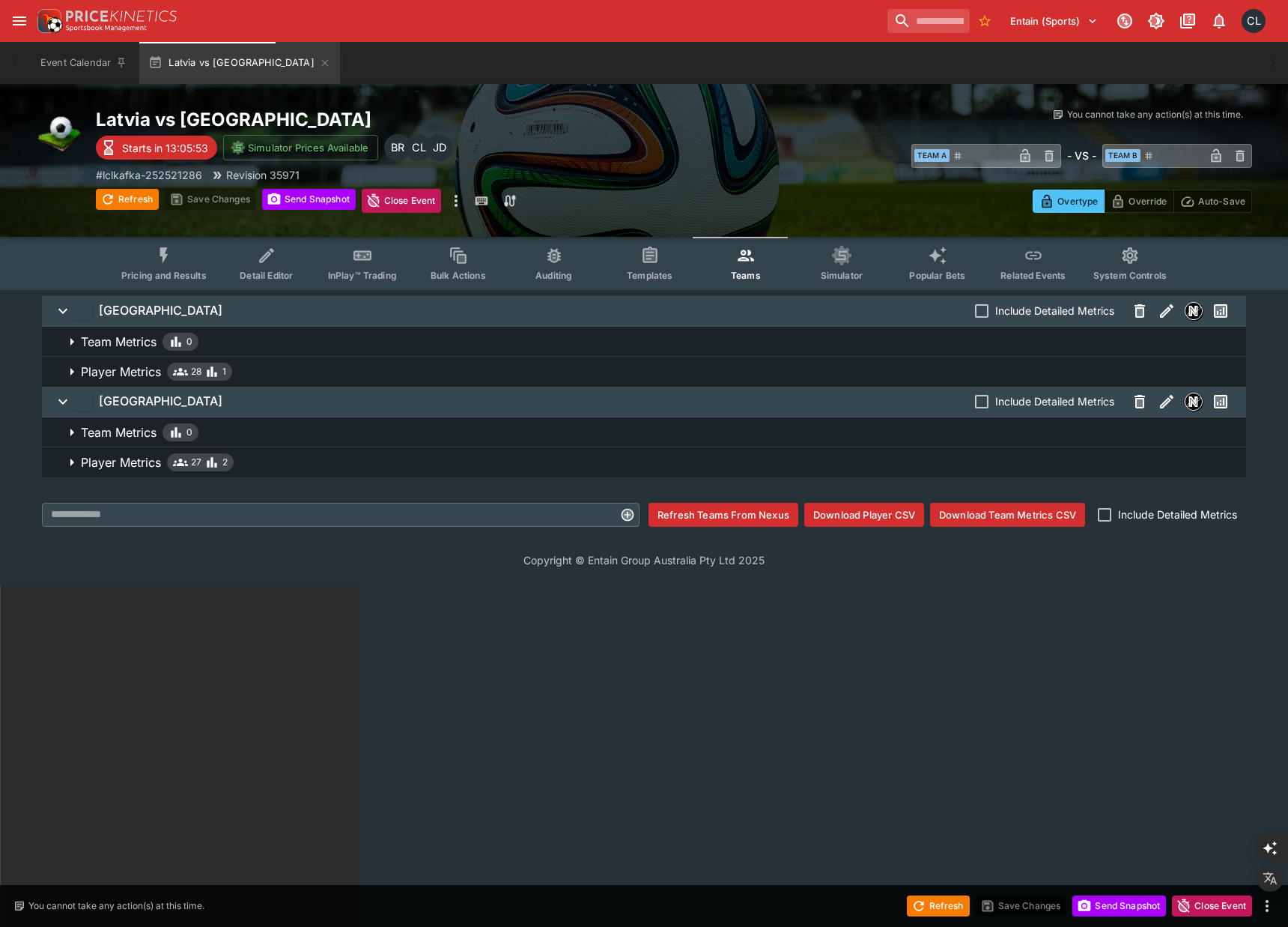
click at [312, 466] on span "Player Metrics 27 2" at bounding box center [657, 462] width 1153 height 18
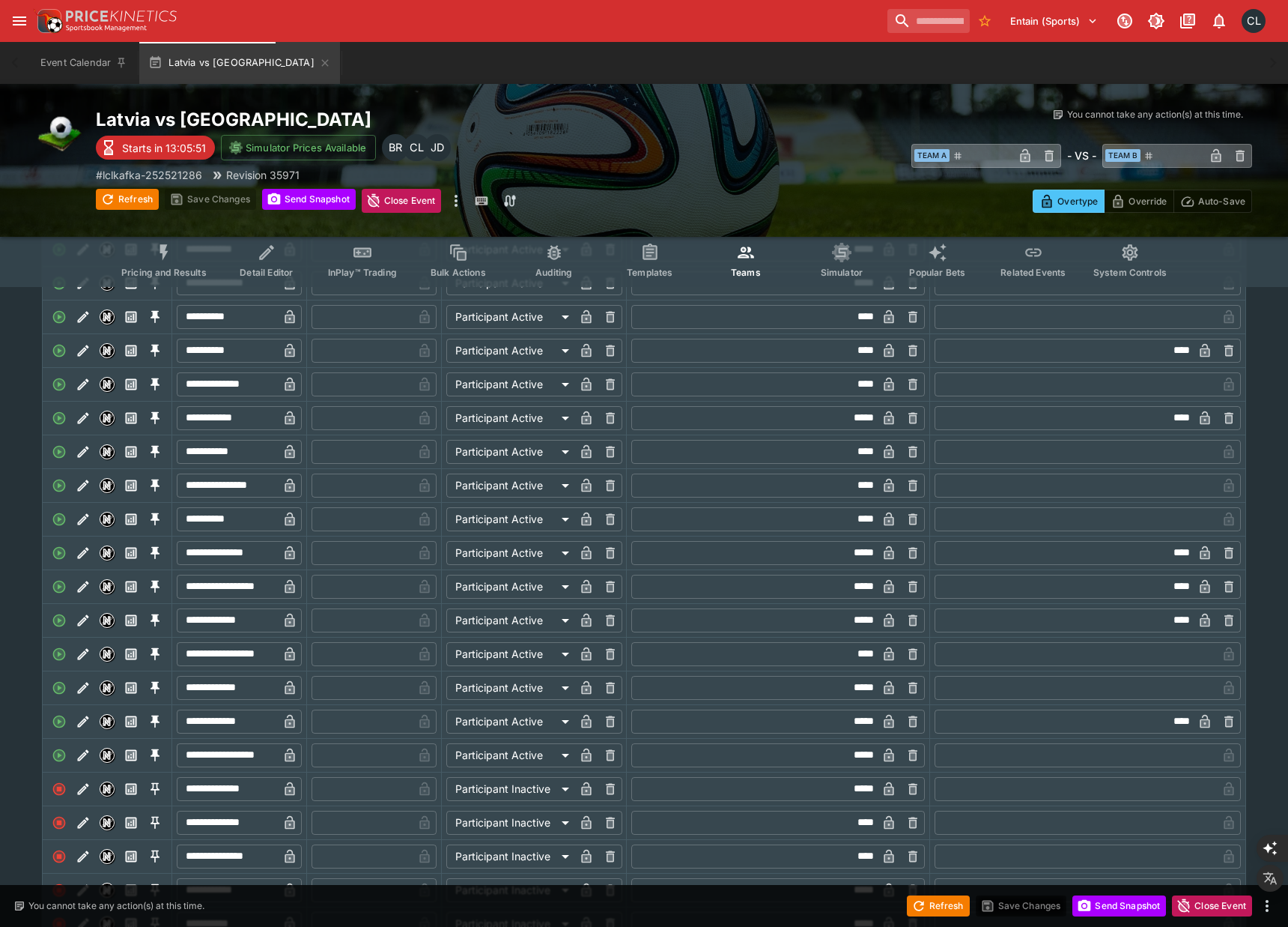
scroll to position [669, 0]
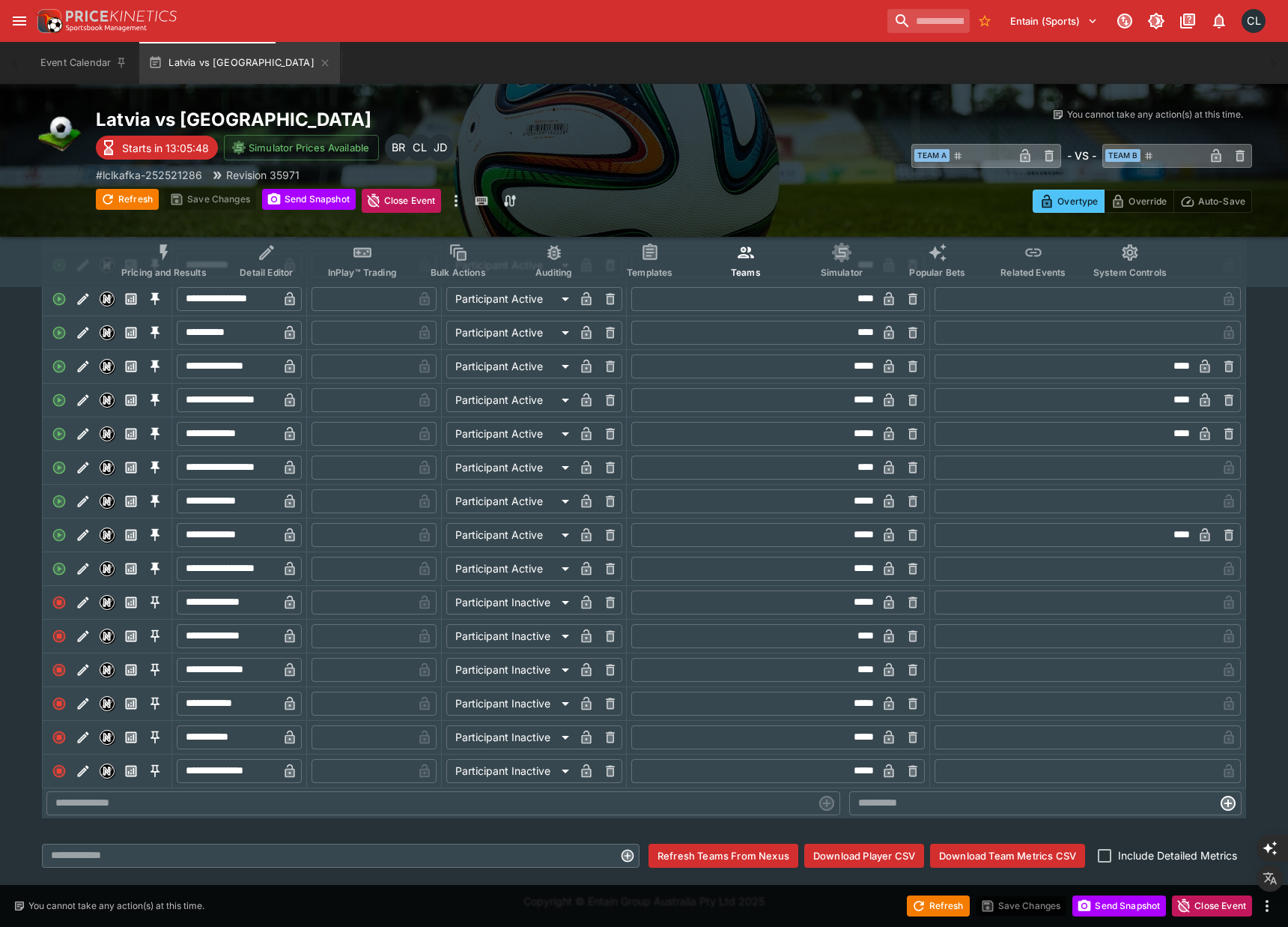
click at [248, 666] on input "**********" at bounding box center [227, 669] width 101 height 24
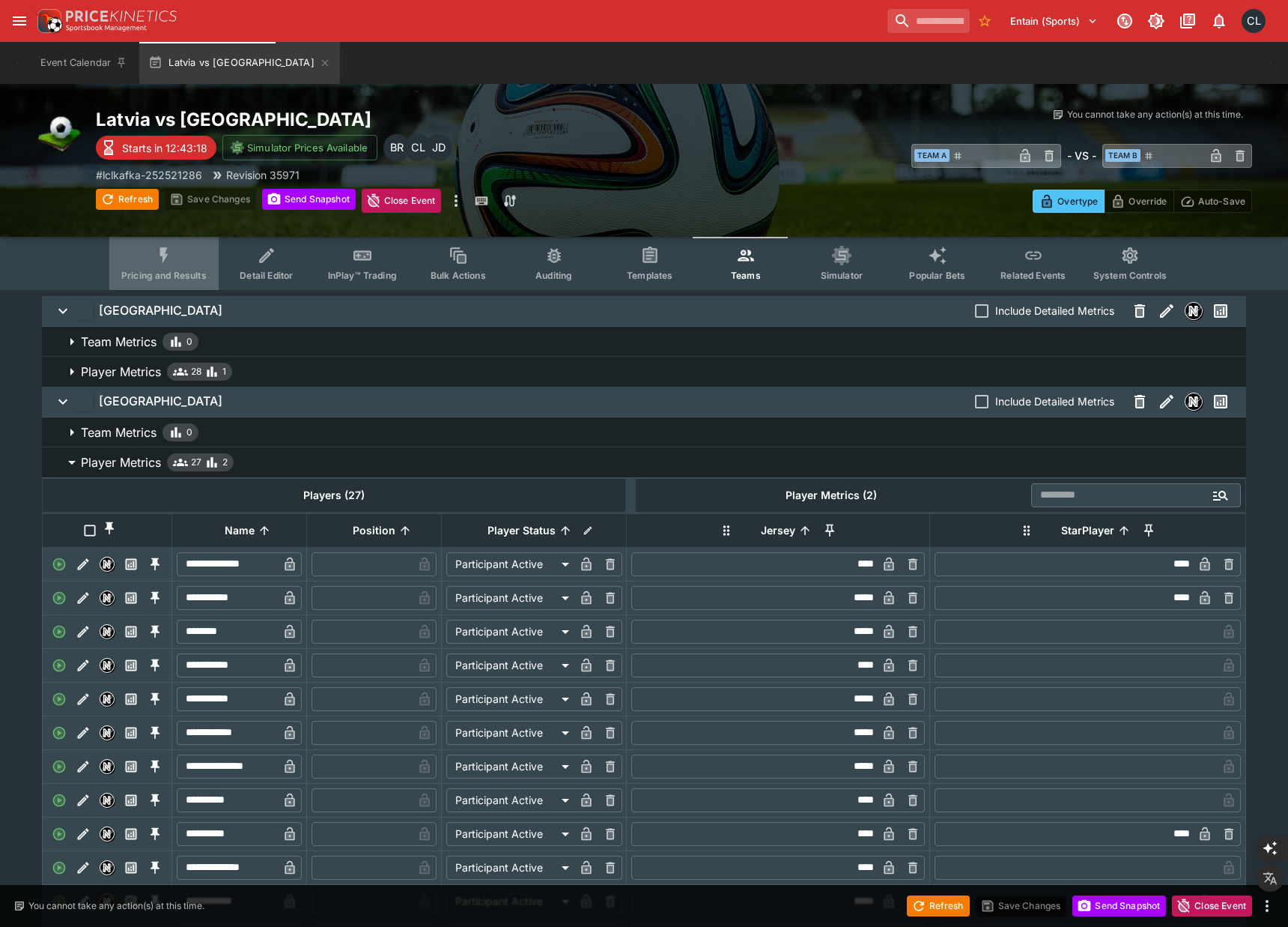
click at [186, 252] on button "Pricing and Results" at bounding box center [163, 263] width 109 height 53
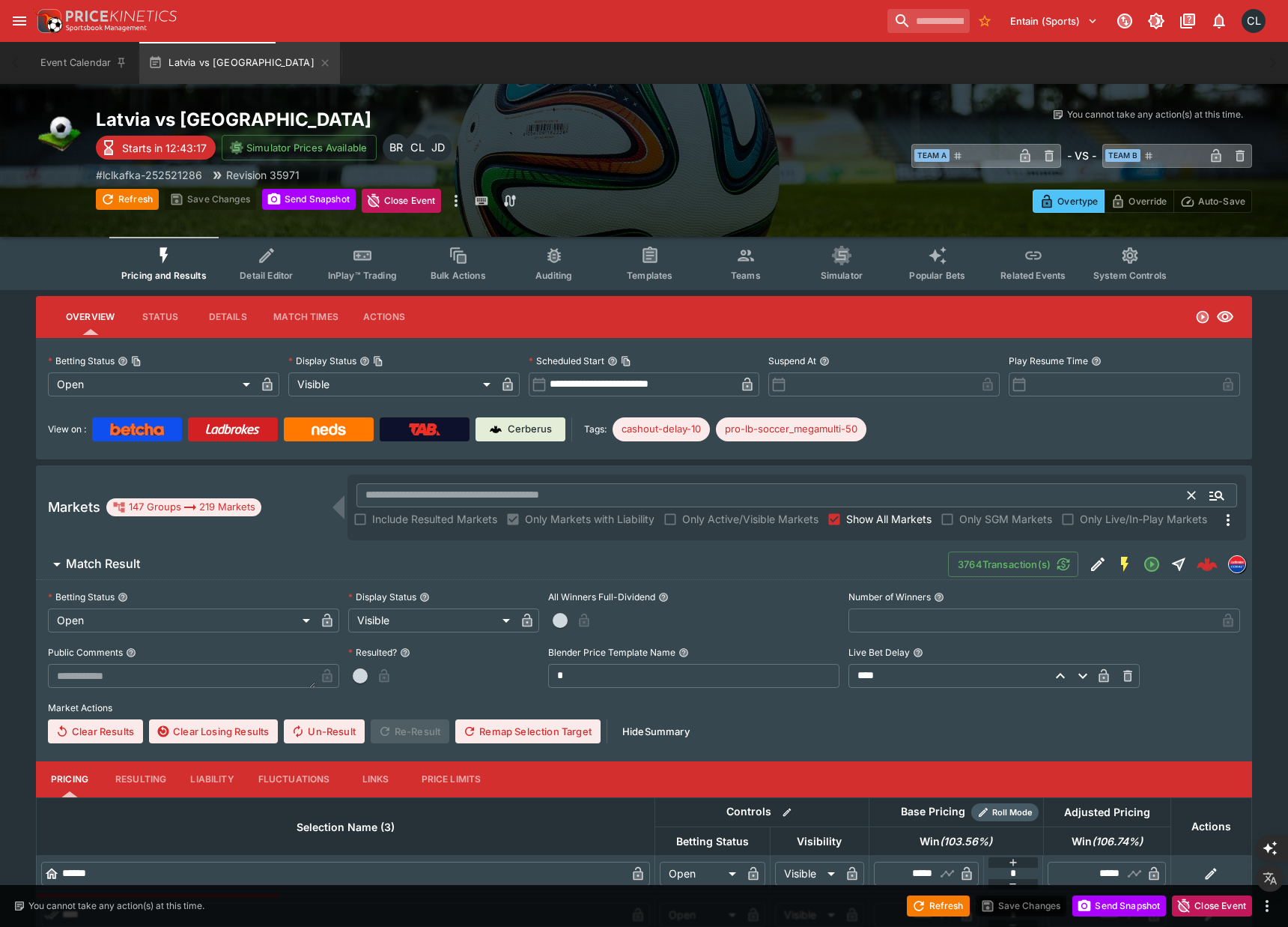
click at [565, 493] on input "text" at bounding box center [772, 496] width 832 height 24
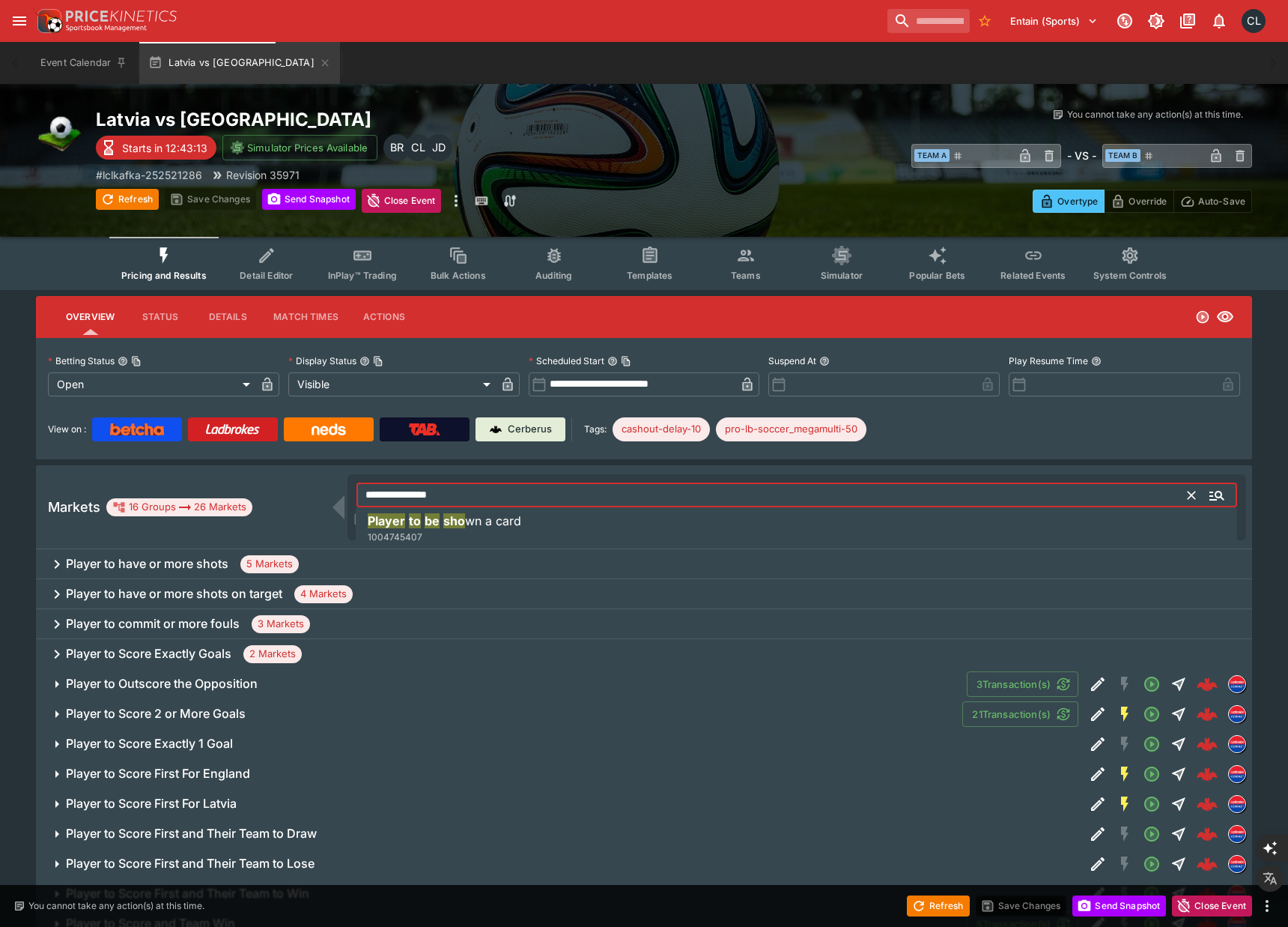
type input "**********"
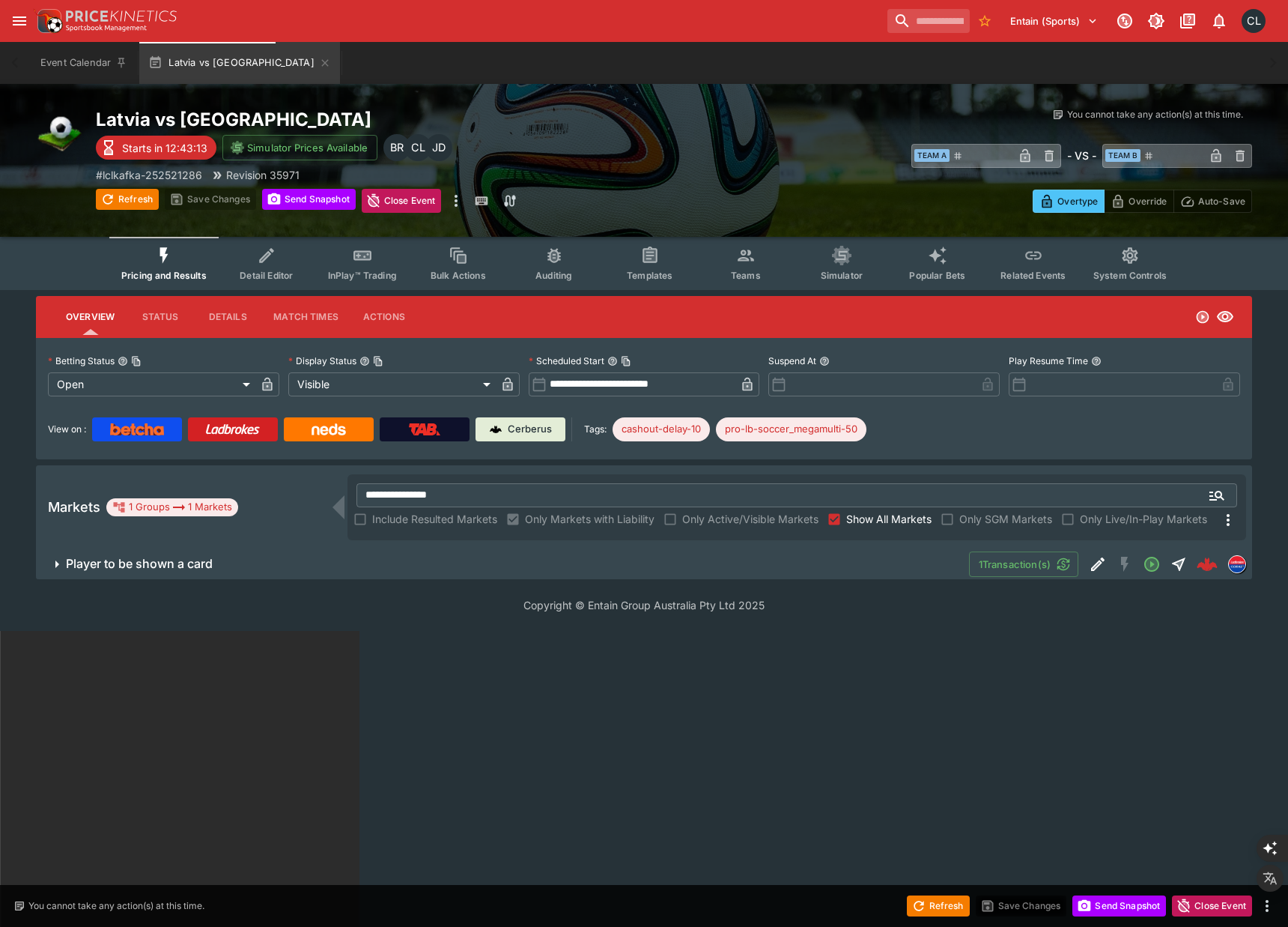
click at [531, 556] on span "Player to be shown a card" at bounding box center [512, 563] width 891 height 16
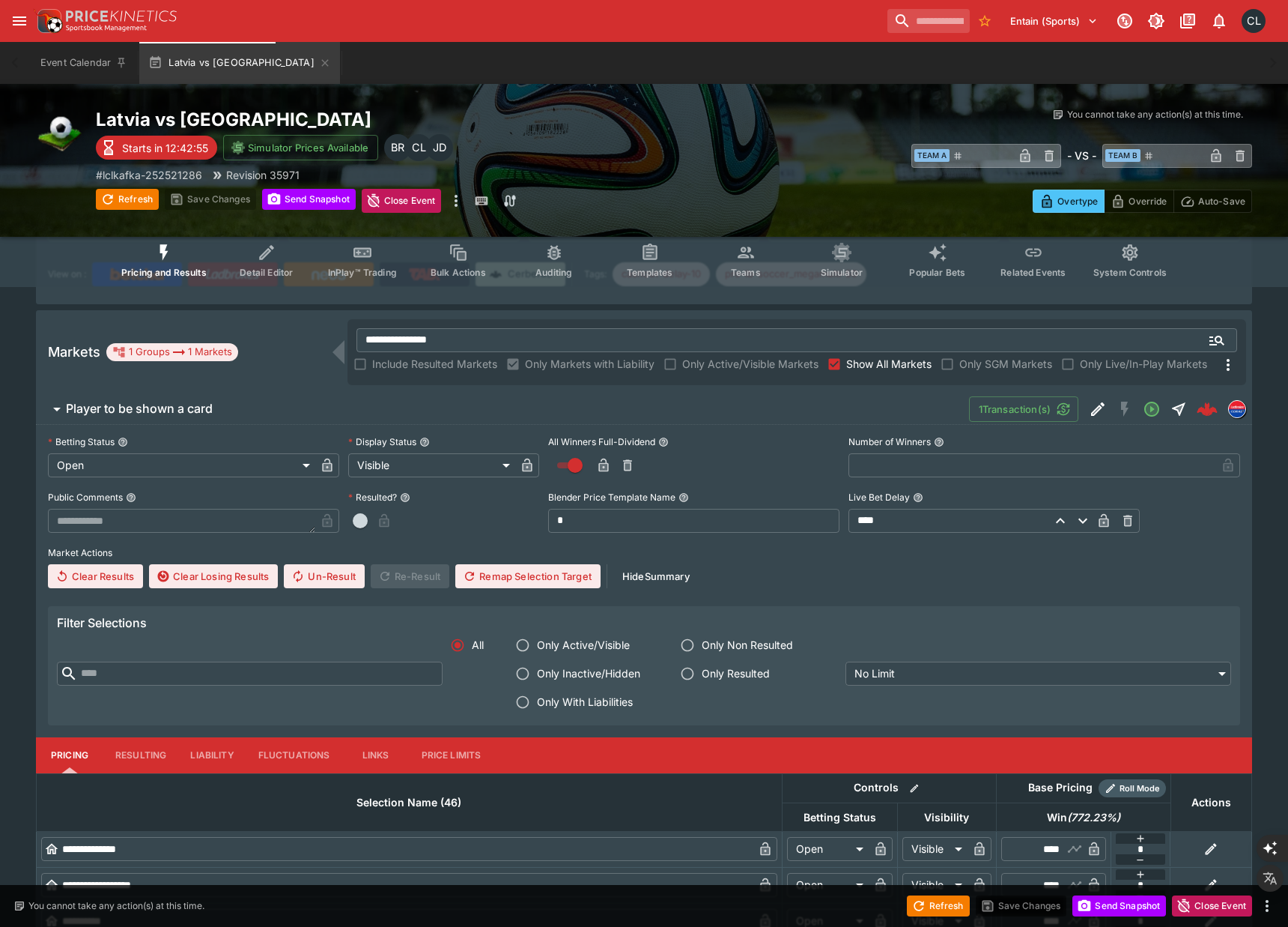
scroll to position [138, 0]
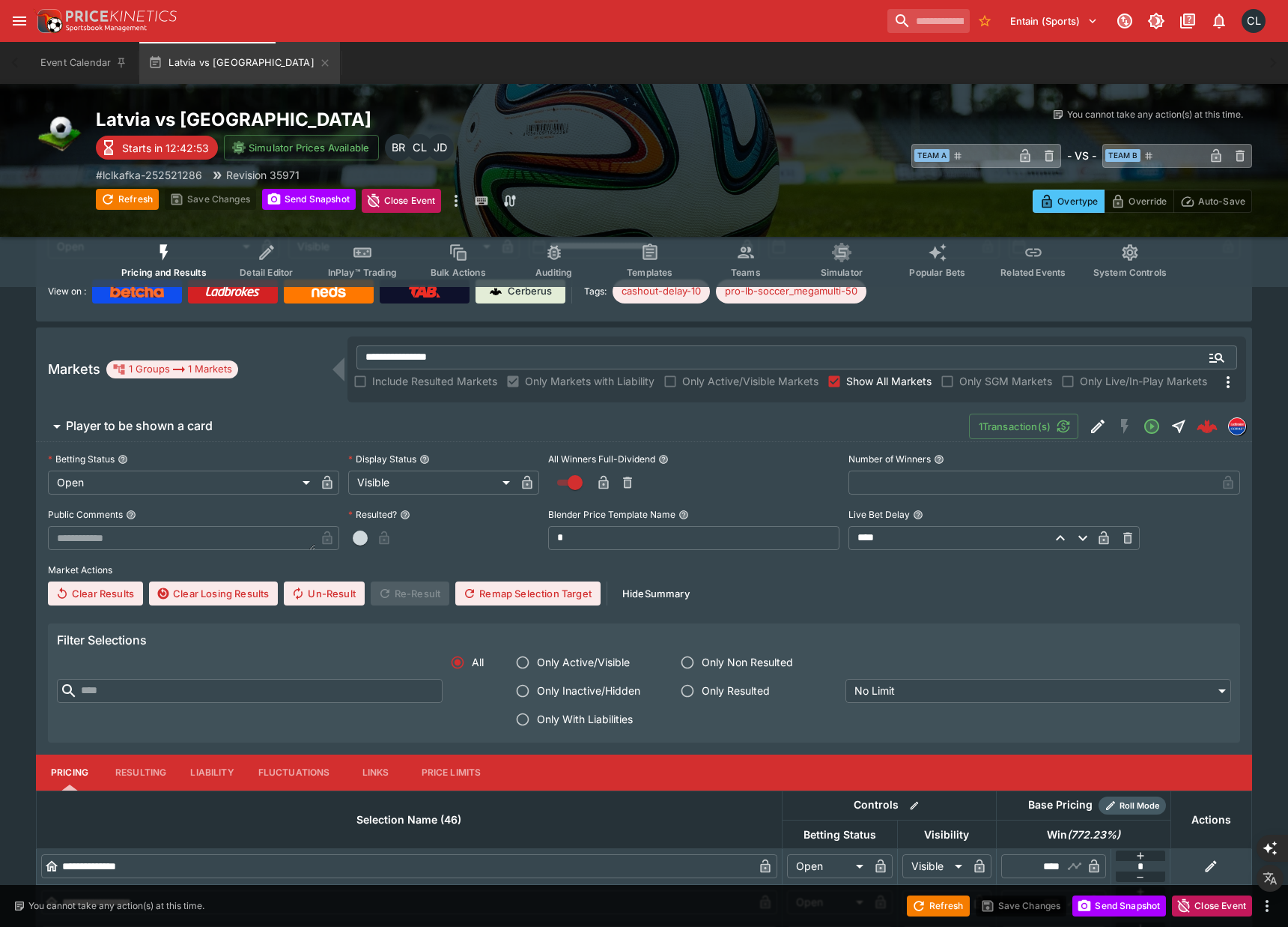
click at [175, 425] on h6 "Player to be shown a card" at bounding box center [139, 425] width 147 height 16
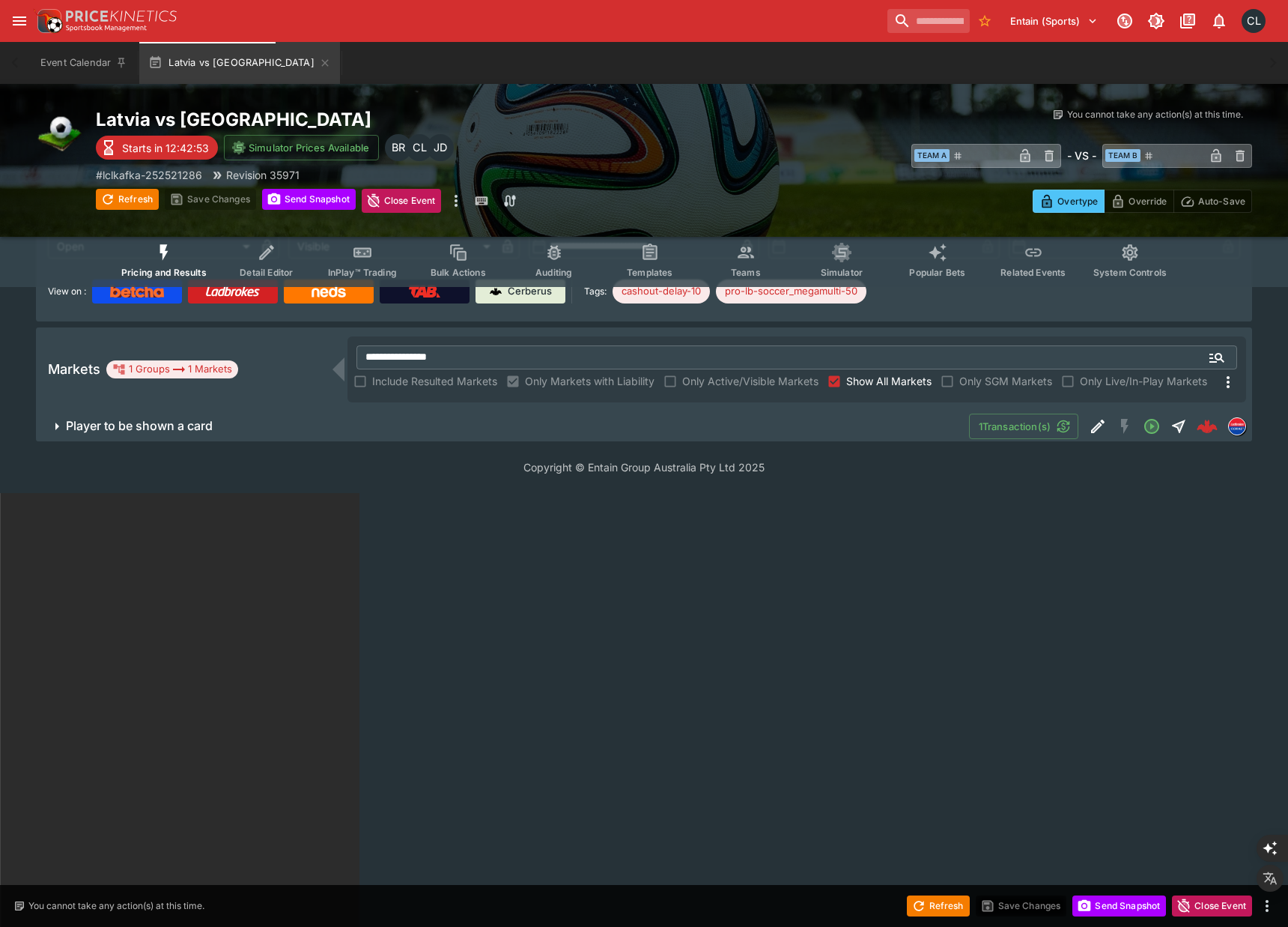
scroll to position [0, 0]
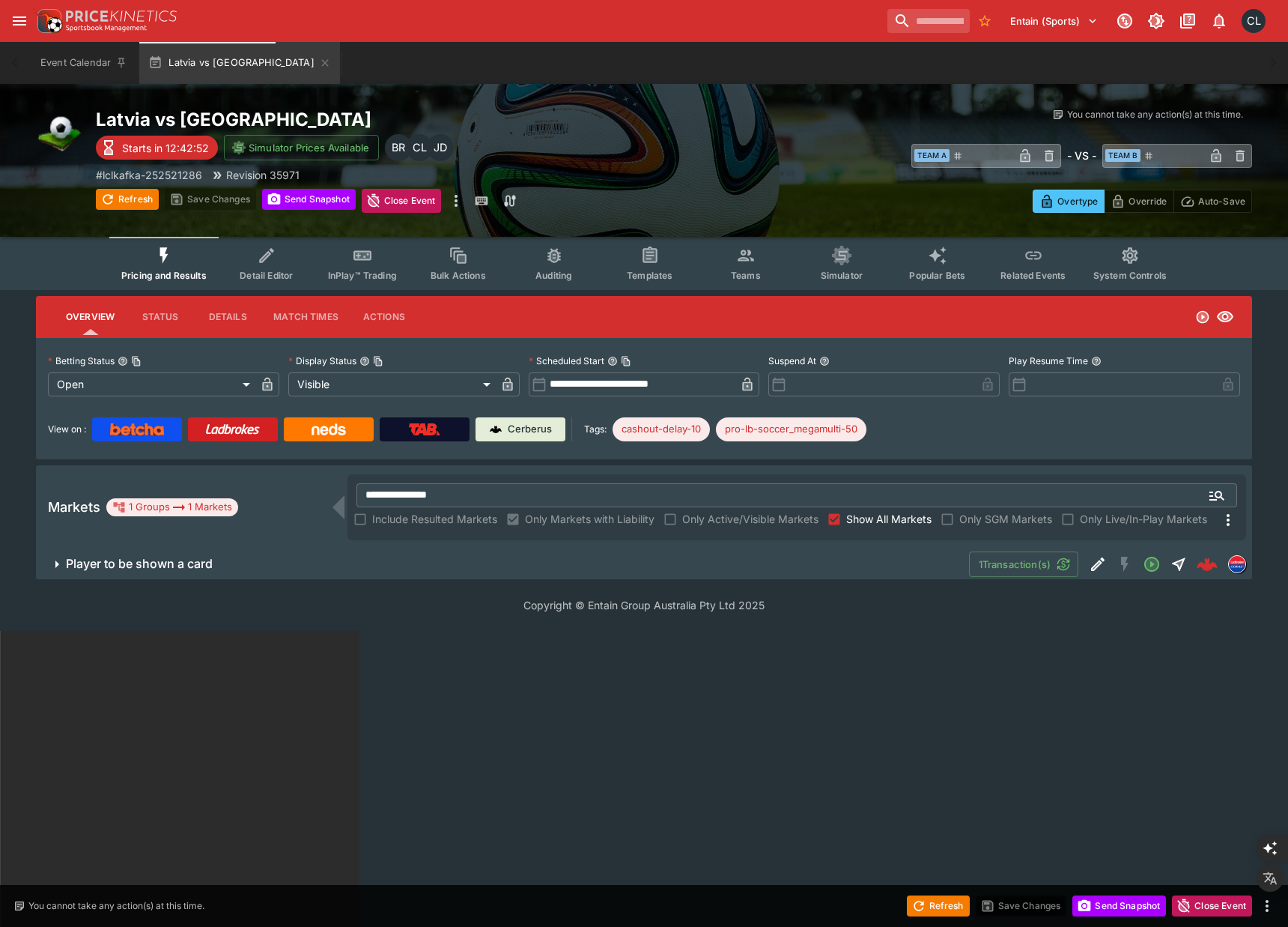
click at [272, 551] on button "Player to be shown a card" at bounding box center [503, 564] width 933 height 30
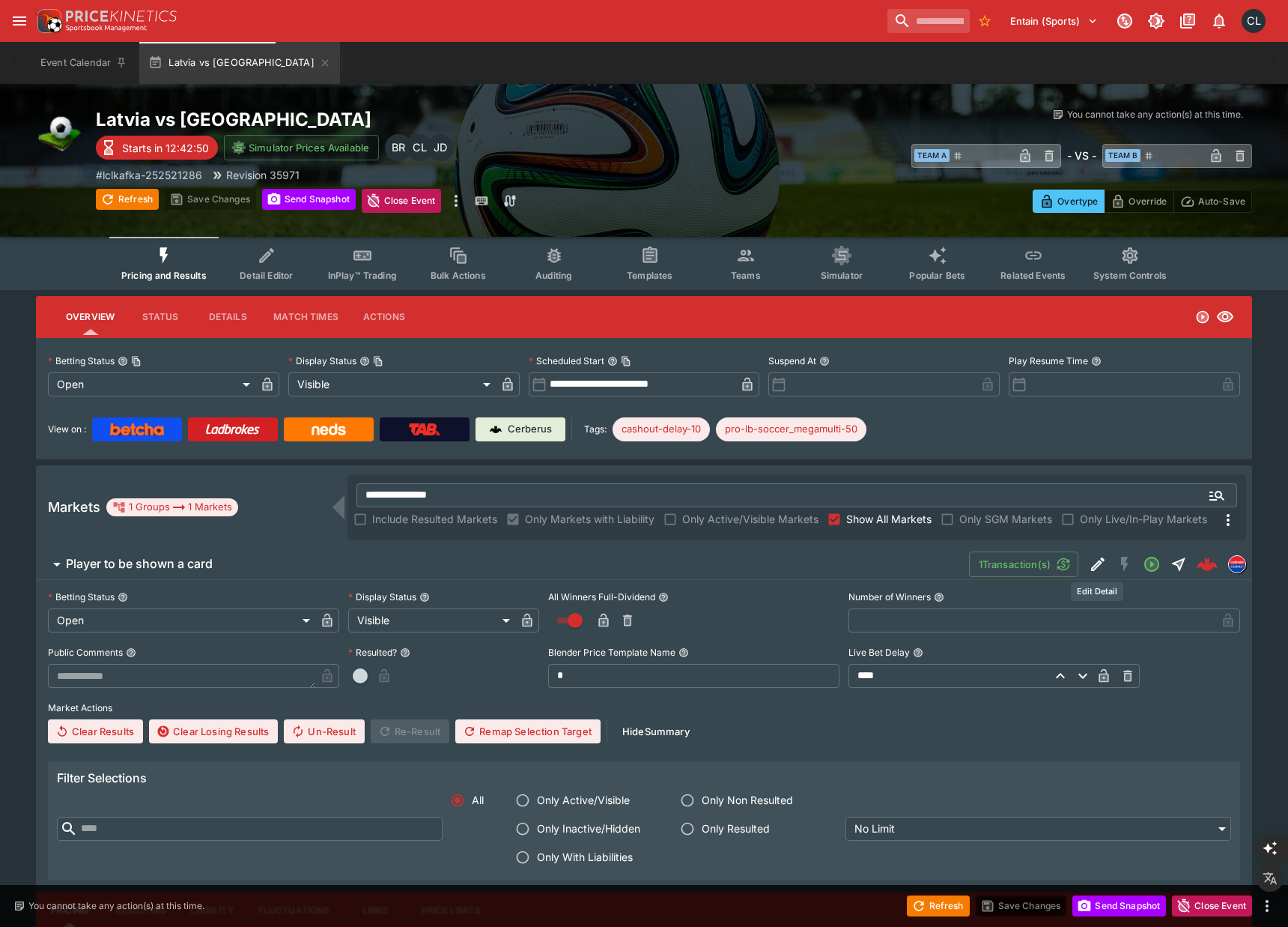
click at [1091, 560] on icon "Edit Detail" at bounding box center [1098, 564] width 18 height 18
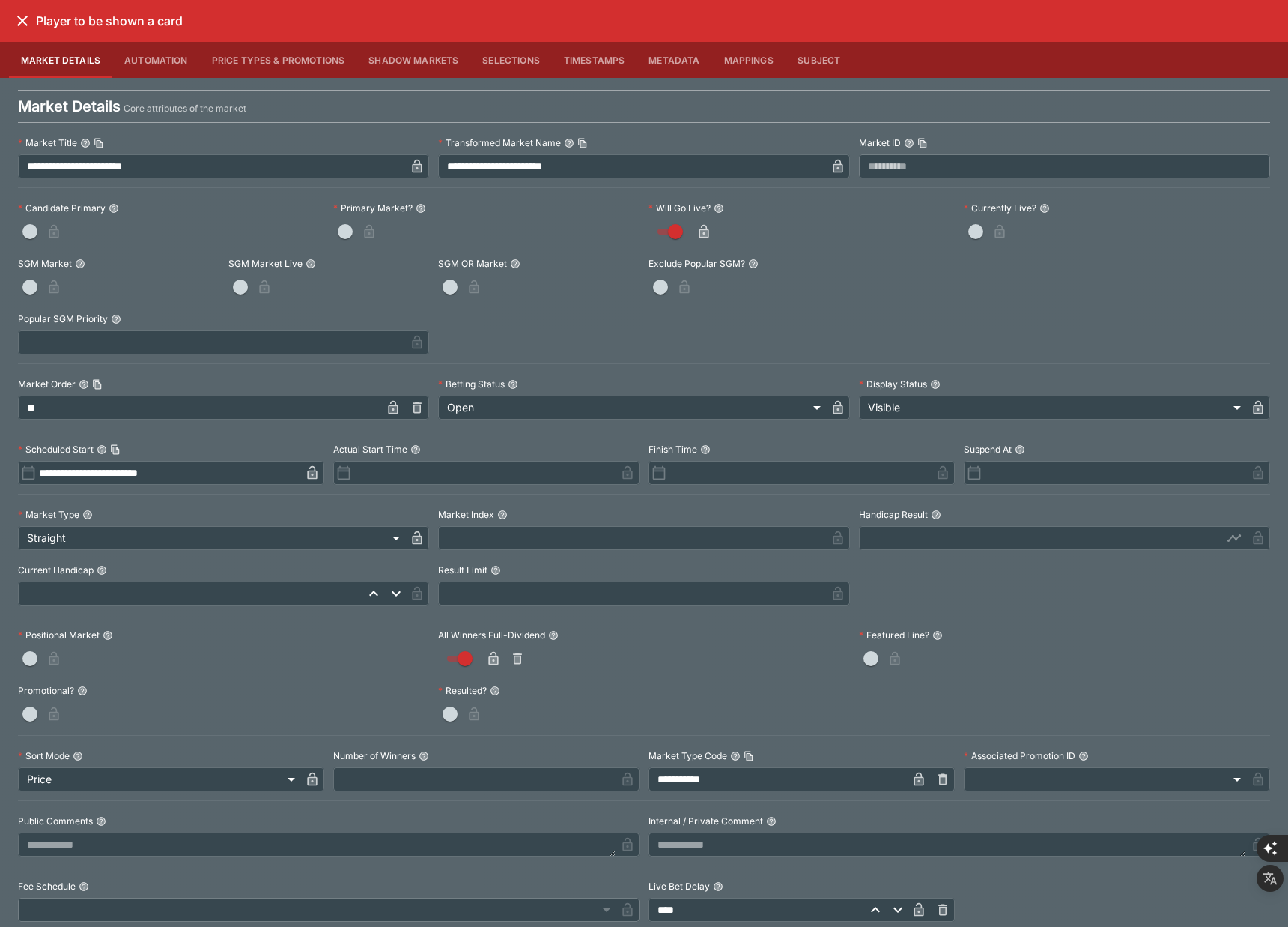
click at [638, 152] on label "Transformed Market Name" at bounding box center [644, 143] width 411 height 23
click at [638, 158] on input "**********" at bounding box center [632, 166] width 387 height 24
click at [626, 168] on input "**********" at bounding box center [632, 166] width 387 height 24
click at [631, 168] on input "**********" at bounding box center [632, 166] width 387 height 24
click at [691, 132] on label "Transformed Market Name" at bounding box center [644, 143] width 411 height 23
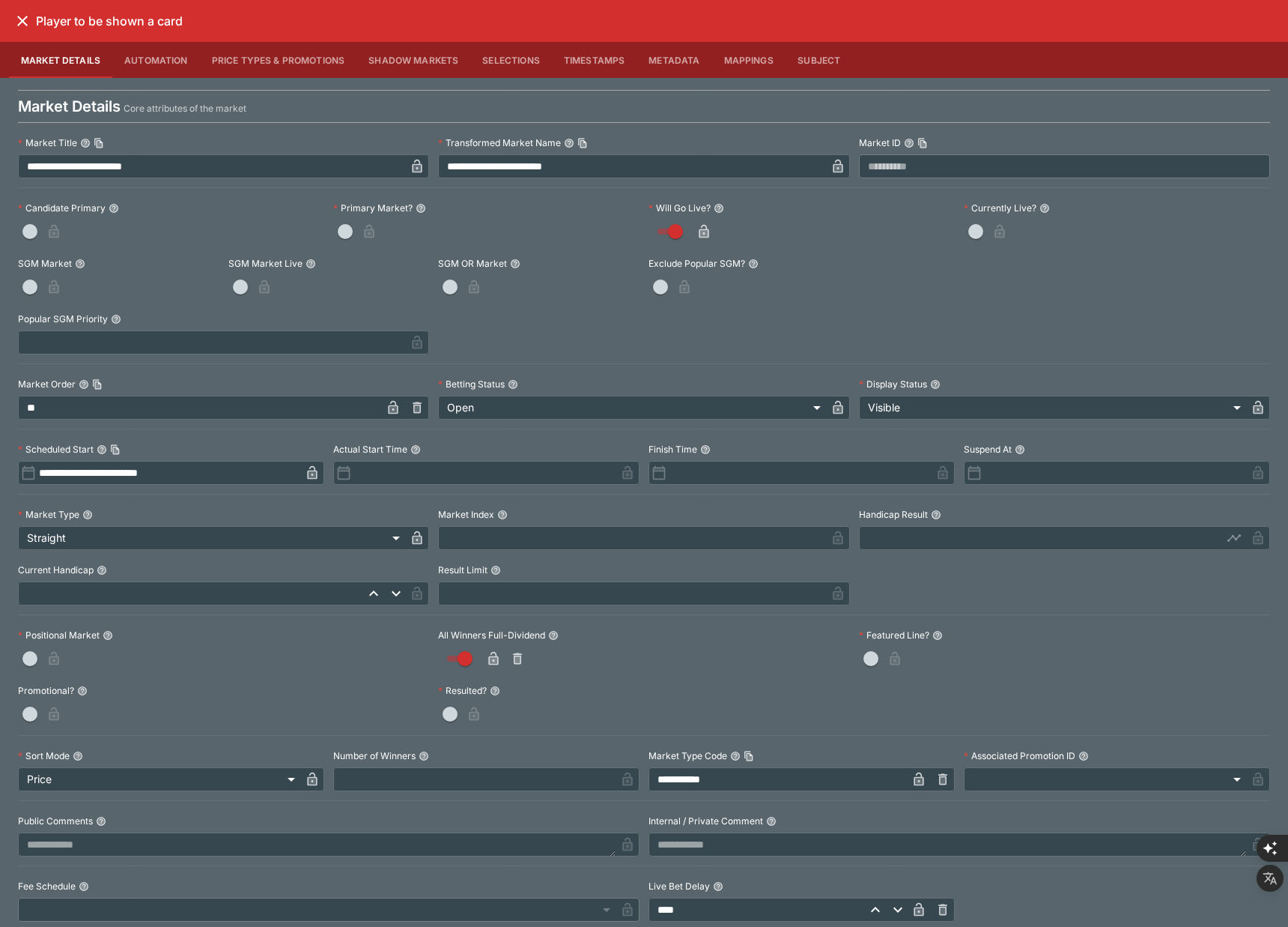
click at [1104, 334] on div "**********" at bounding box center [644, 526] width 1252 height 790
click at [1168, 366] on div "**********" at bounding box center [644, 526] width 1252 height 790
click at [1175, 313] on div "**********" at bounding box center [644, 526] width 1252 height 790
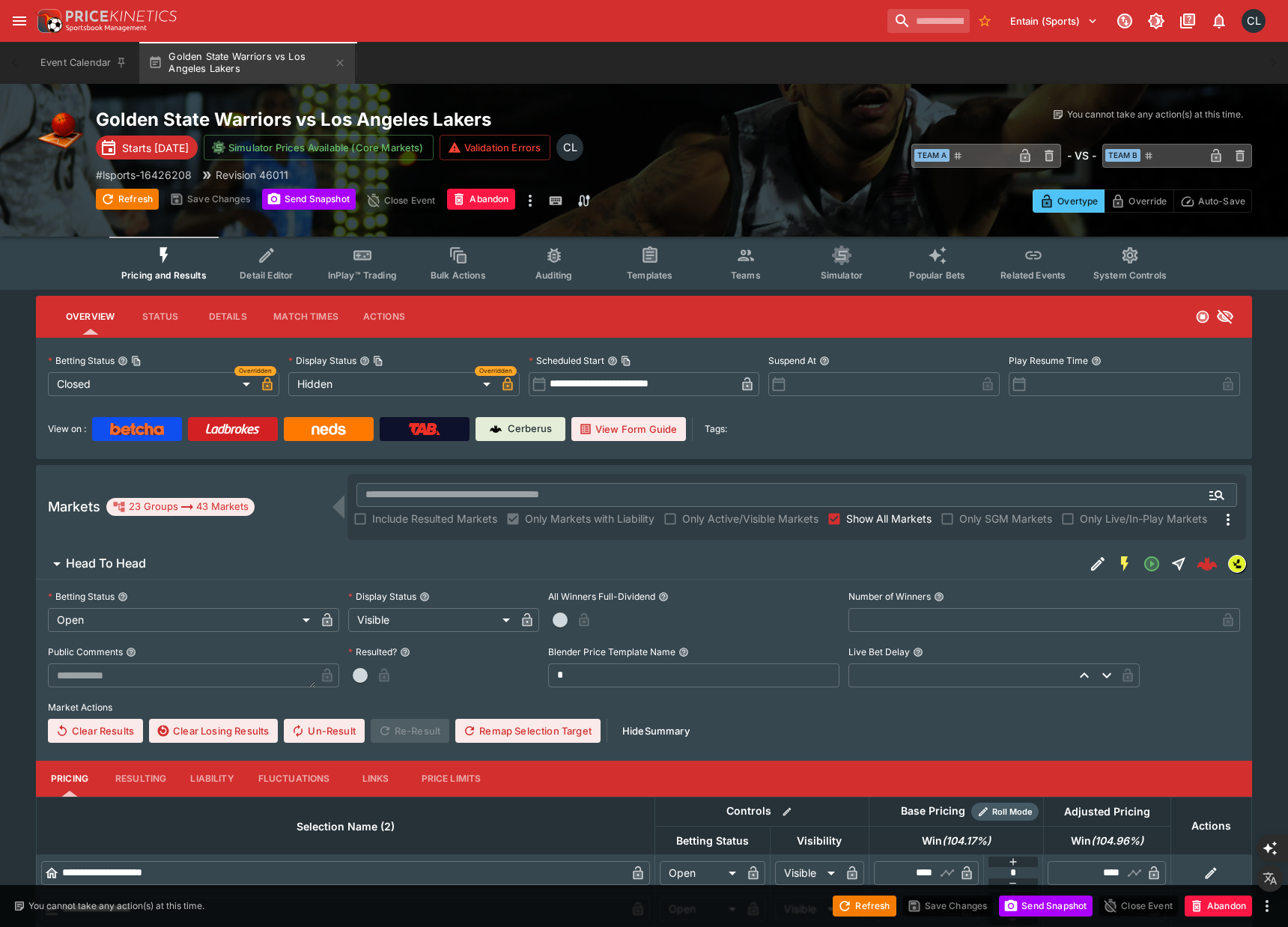
click at [731, 305] on div "Overview Status Details Match Times Actions" at bounding box center [644, 317] width 1216 height 42
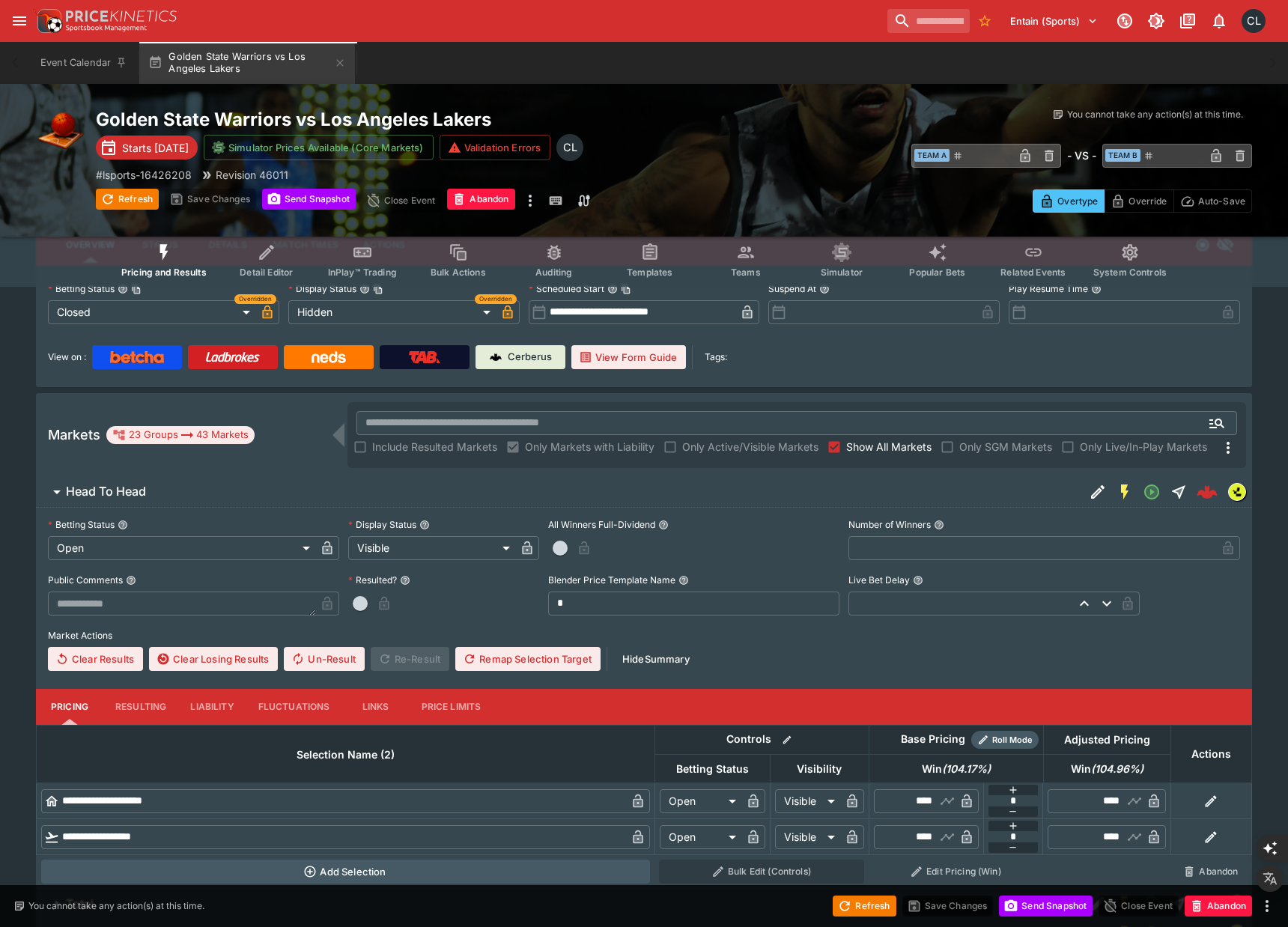
scroll to position [35, 0]
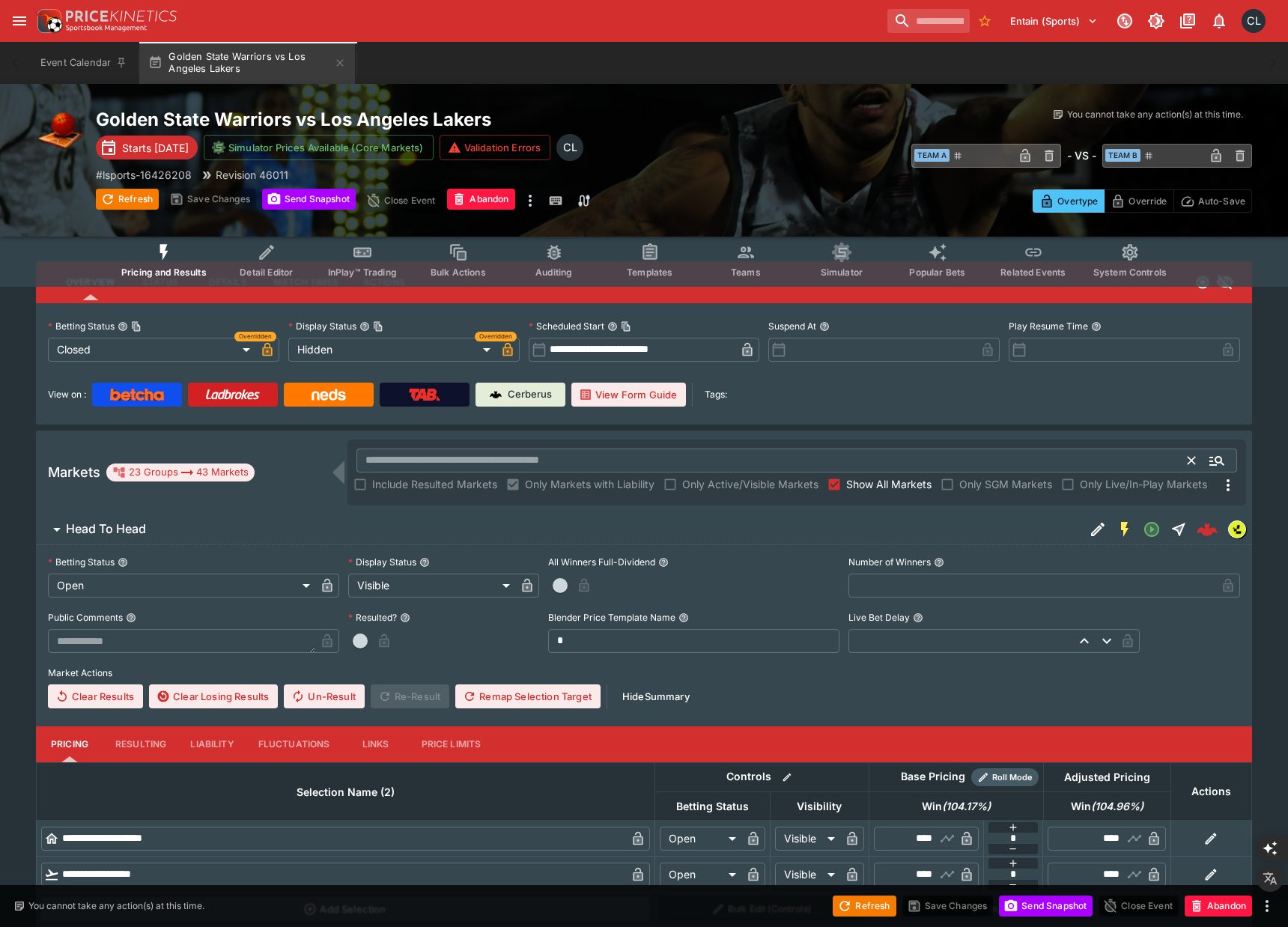
click at [630, 460] on input "text" at bounding box center [772, 460] width 832 height 24
